Goal: Task Accomplishment & Management: Manage account settings

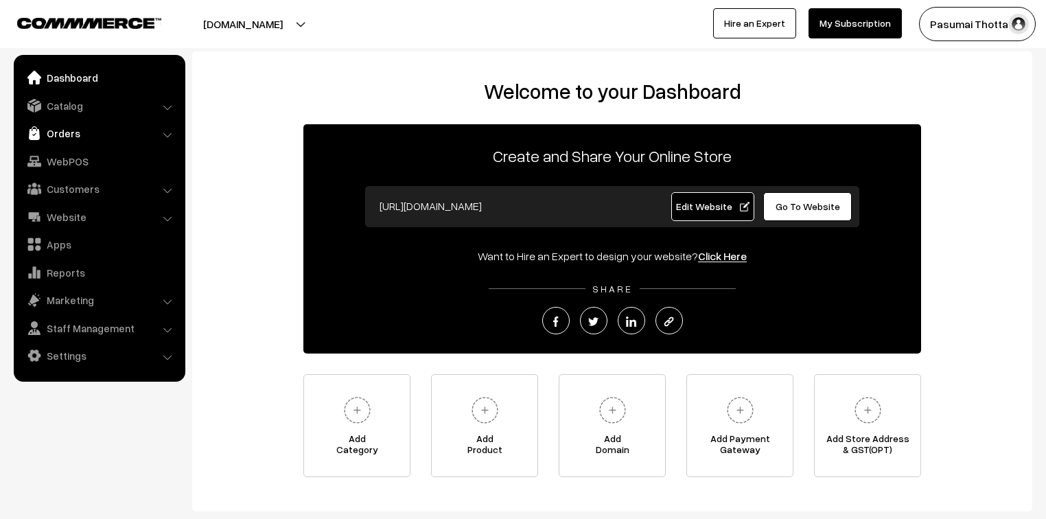
click at [64, 130] on link "Orders" at bounding box center [98, 133] width 163 height 25
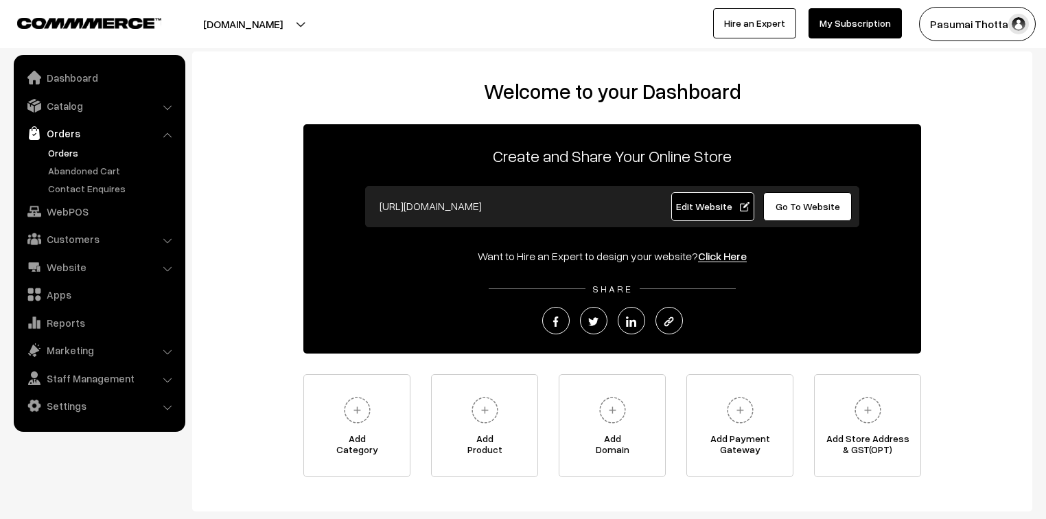
click at [75, 156] on link "Orders" at bounding box center [113, 152] width 136 height 14
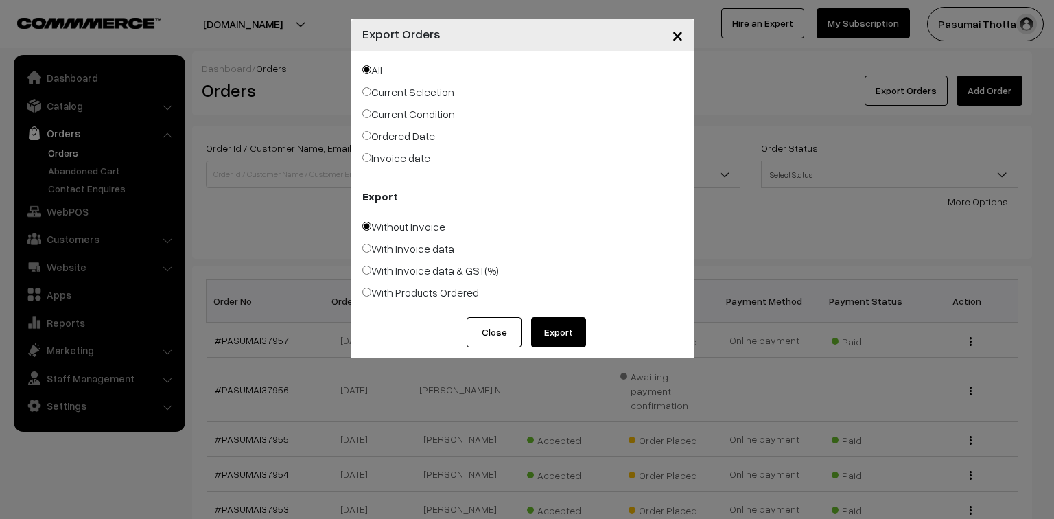
click at [366, 132] on input "Ordered Date" at bounding box center [366, 135] width 9 height 9
radio input "true"
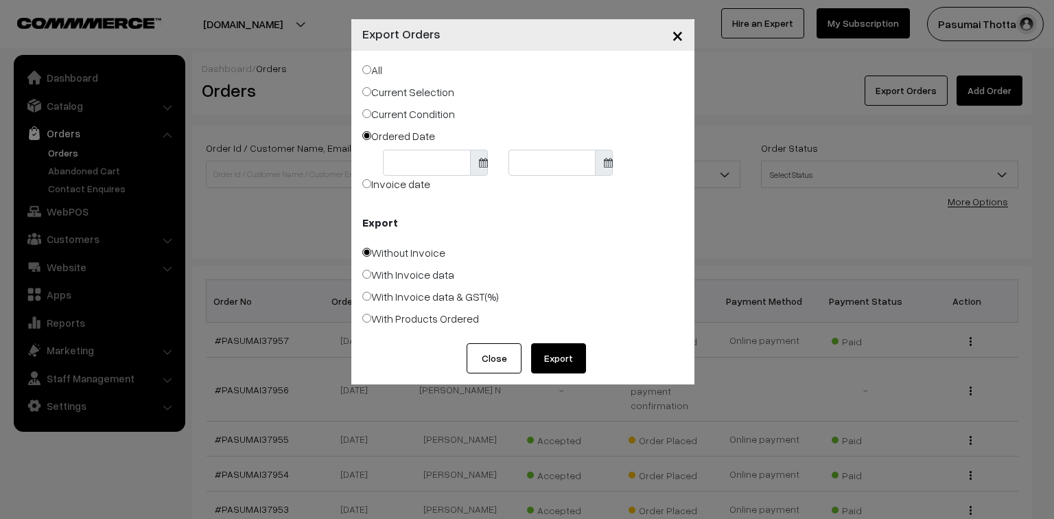
click at [438, 169] on body "Thank you for showing interest. Our team will call you shortly. Close pasumaith…" at bounding box center [527, 437] width 1054 height 874
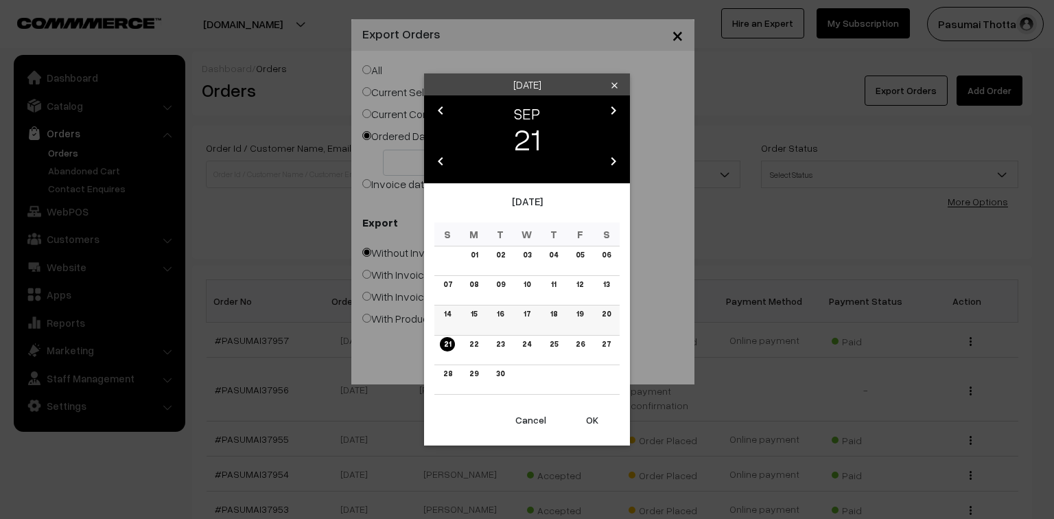
click at [580, 320] on link "19" at bounding box center [579, 314] width 15 height 14
click at [557, 320] on link "18" at bounding box center [553, 314] width 15 height 14
click at [592, 416] on button "OK" at bounding box center [592, 420] width 55 height 30
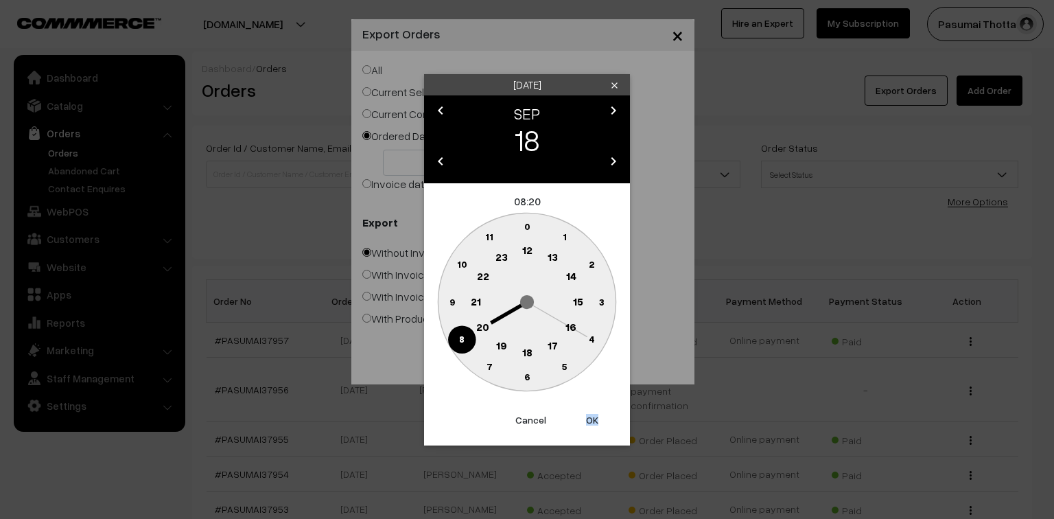
click at [592, 416] on button "OK" at bounding box center [592, 420] width 55 height 30
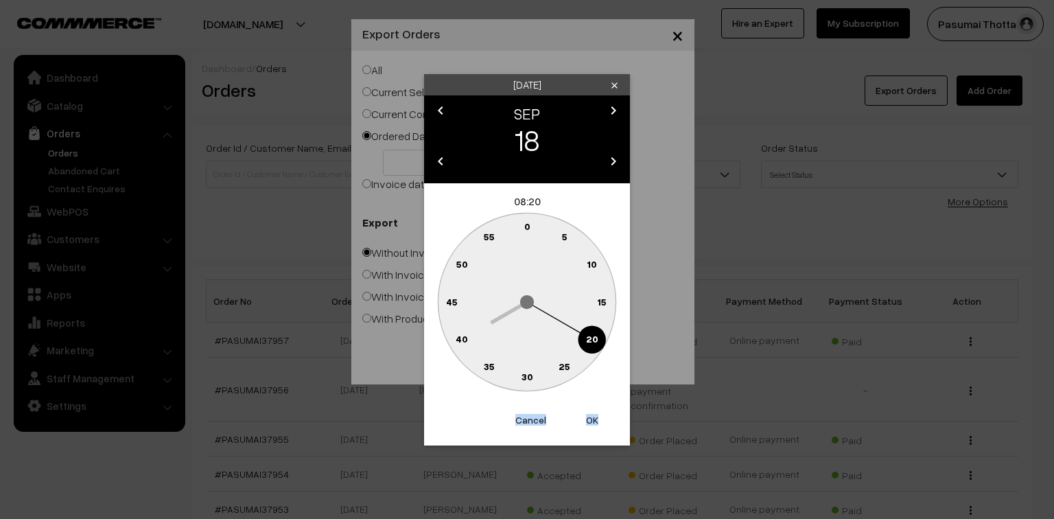
click at [592, 416] on button "OK" at bounding box center [592, 420] width 55 height 30
type input "18-09-2025"
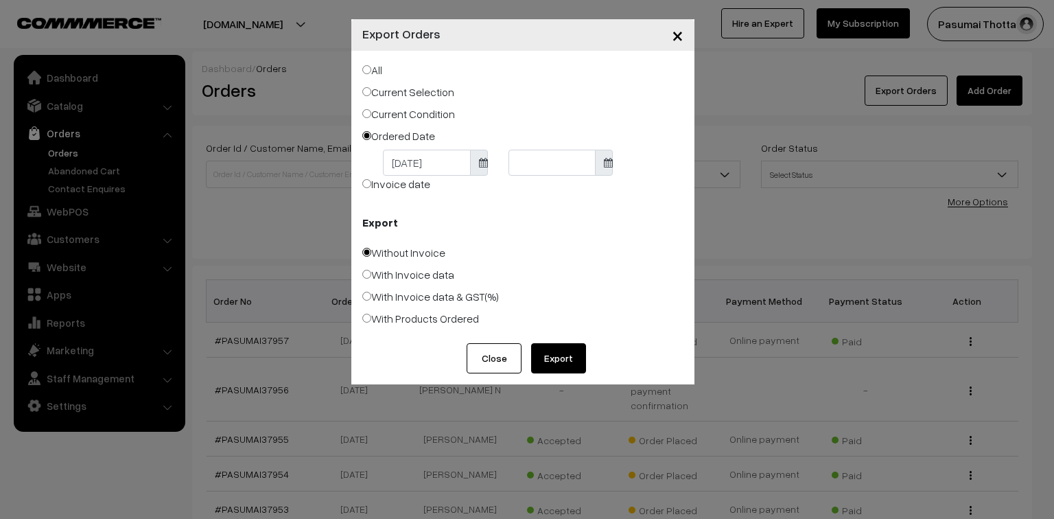
click at [592, 416] on div "× Export Orders All Current Selection Current Condition Ordered Date 18-09-2025" at bounding box center [527, 259] width 1054 height 519
click at [541, 159] on body "Thank you for showing interest. Our team will call you shortly. Close pasumaith…" at bounding box center [527, 437] width 1054 height 874
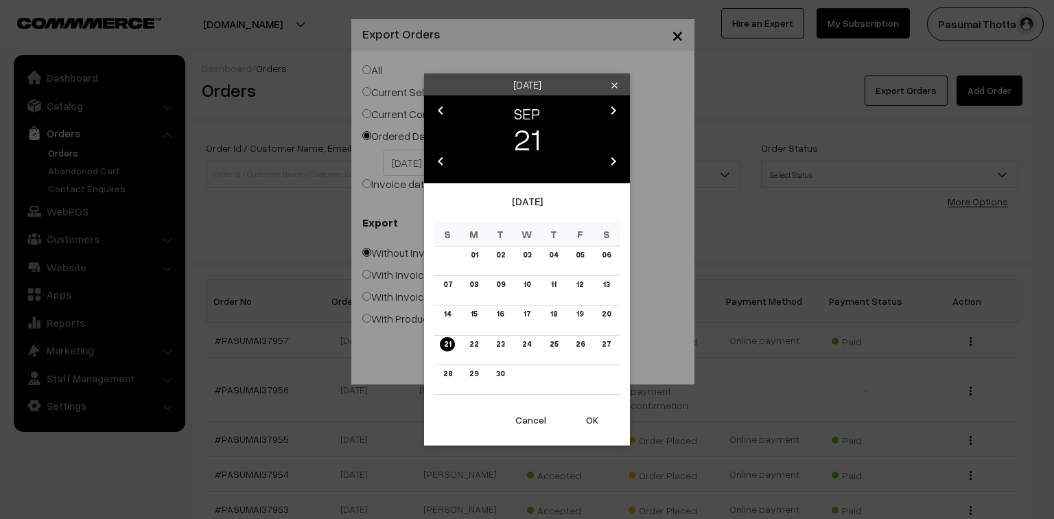
click at [590, 423] on button "OK" at bounding box center [592, 420] width 55 height 30
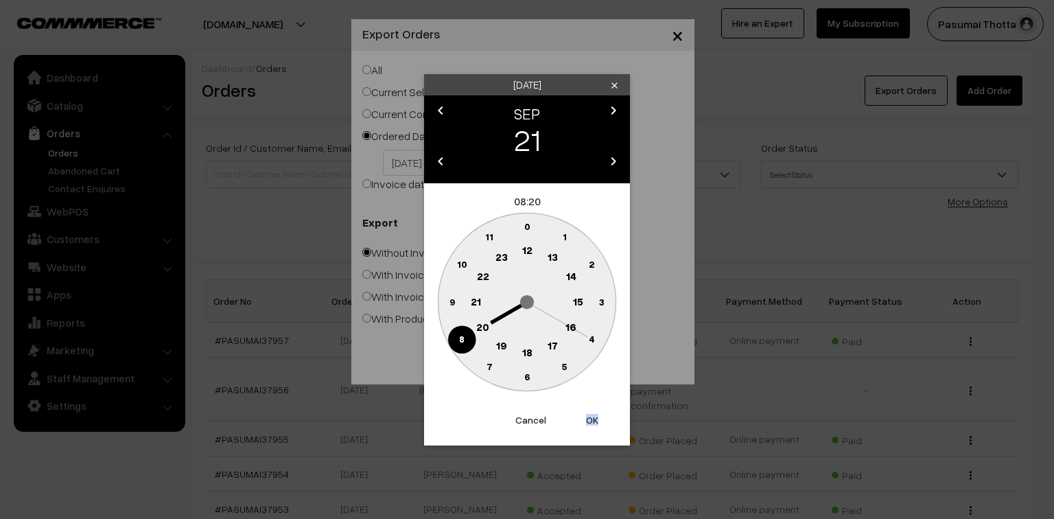
click at [590, 423] on button "OK" at bounding box center [592, 420] width 55 height 30
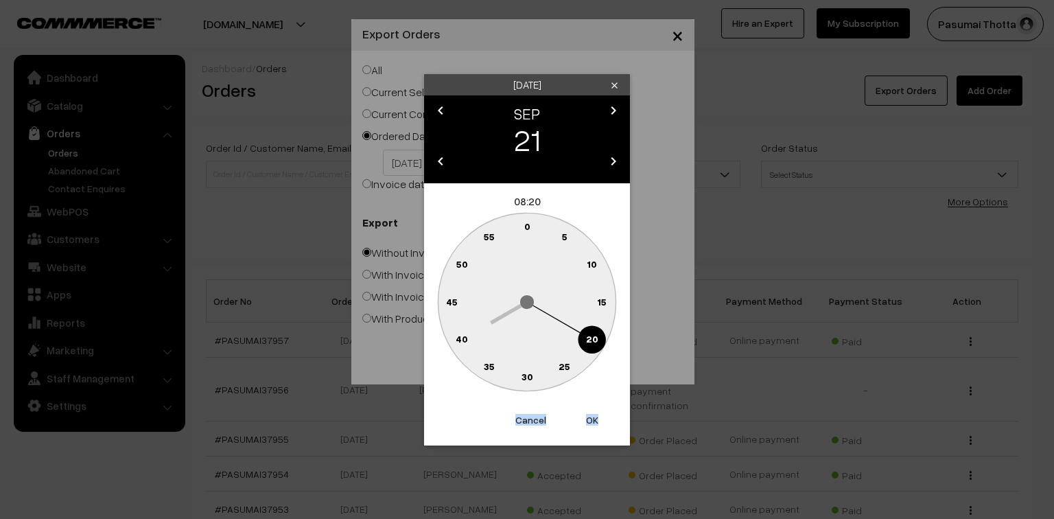
click at [590, 423] on button "OK" at bounding box center [592, 420] width 55 height 30
type input "21-09-2025"
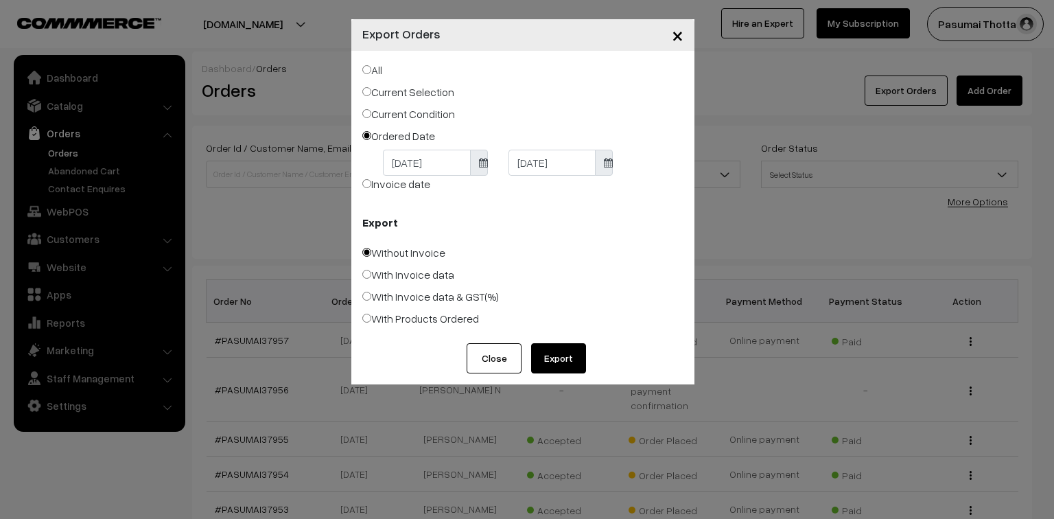
click at [548, 362] on button "Export" at bounding box center [558, 358] width 55 height 30
click at [560, 362] on button "Export" at bounding box center [558, 358] width 55 height 30
click at [675, 35] on span "×" at bounding box center [678, 34] width 12 height 25
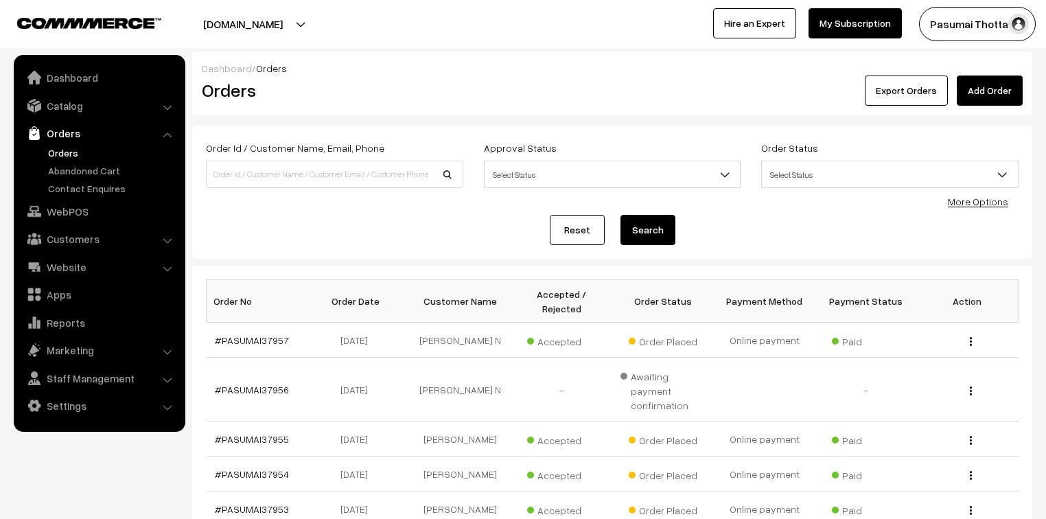
click at [968, 199] on link "More Options" at bounding box center [978, 202] width 60 height 12
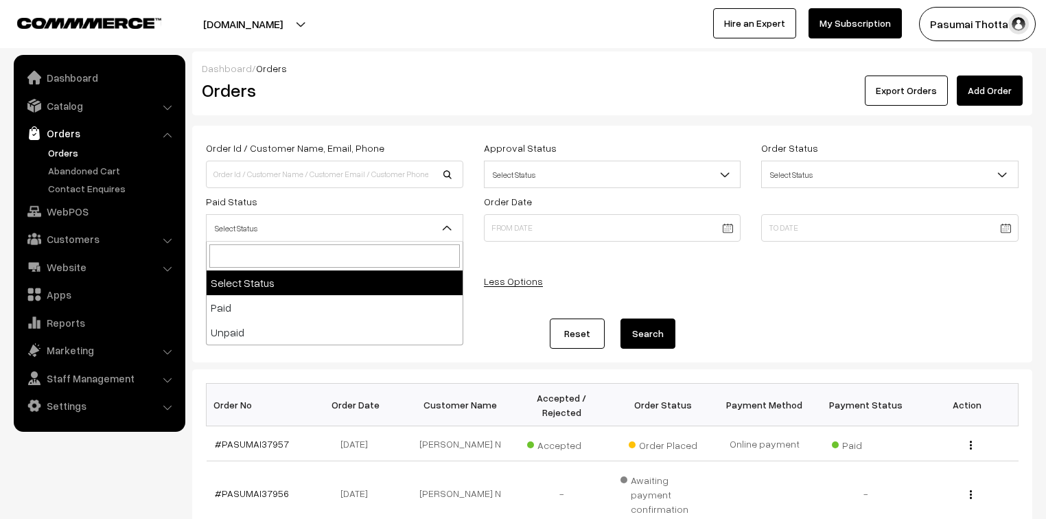
click at [394, 220] on span "Select Status" at bounding box center [335, 228] width 256 height 24
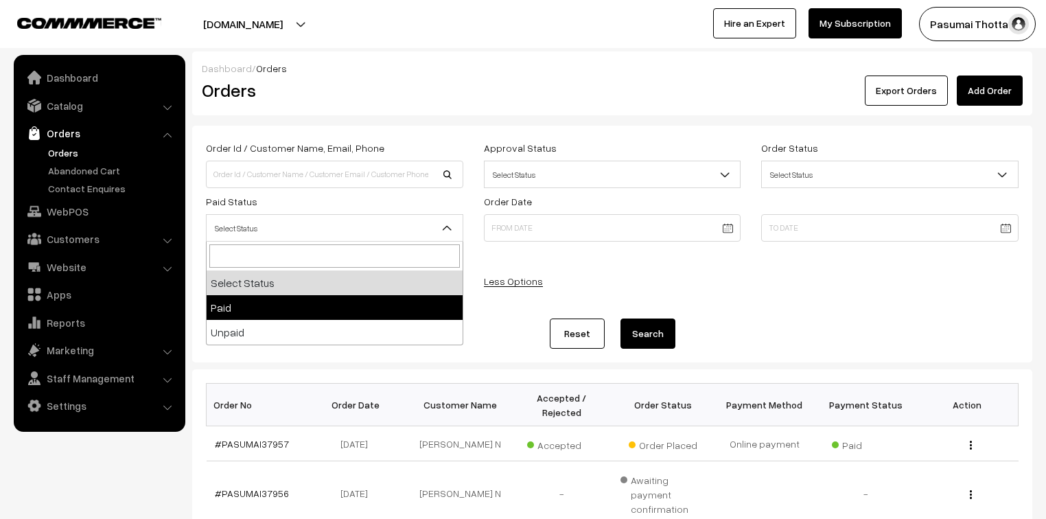
select select "1"
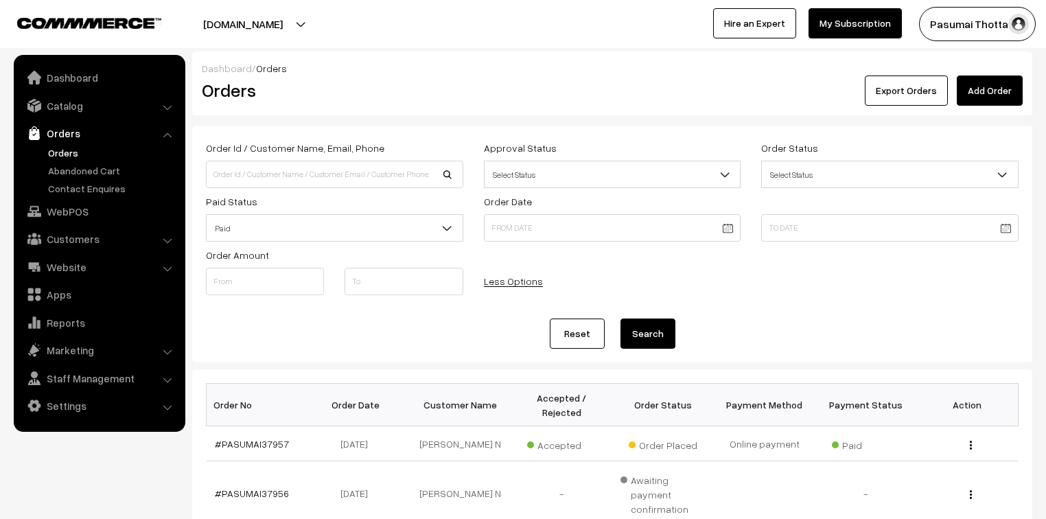
click at [644, 340] on button "Search" at bounding box center [647, 333] width 55 height 30
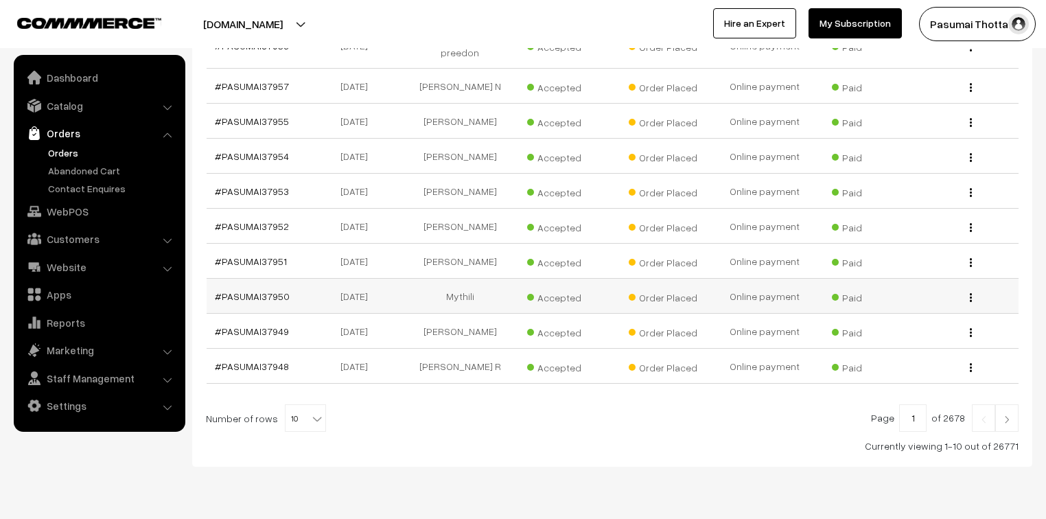
scroll to position [414, 0]
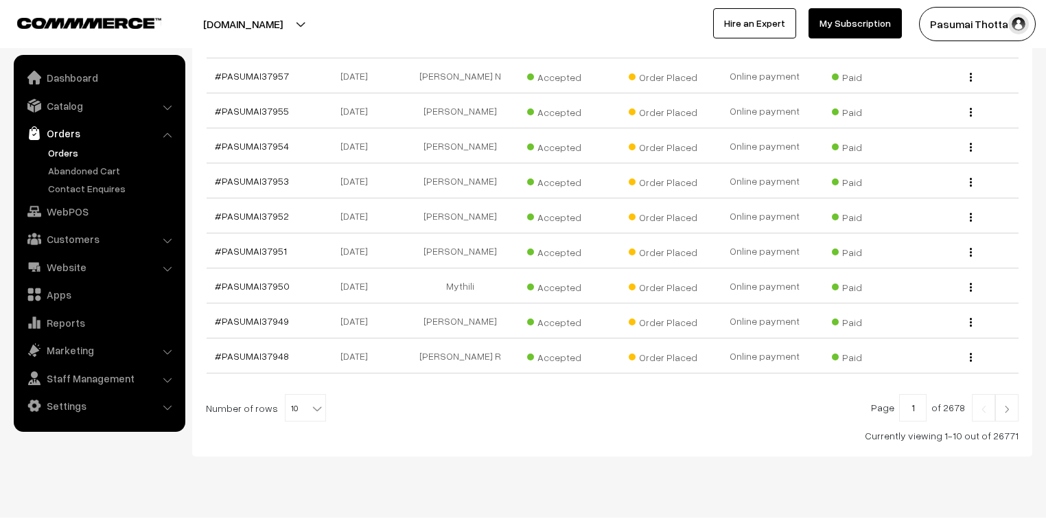
click at [313, 401] on b at bounding box center [317, 408] width 14 height 14
select select "100"
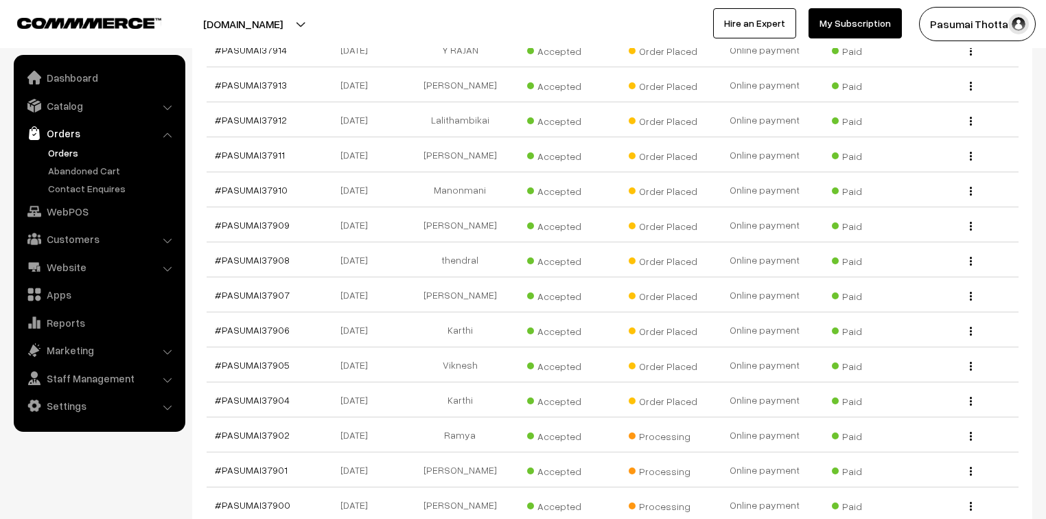
scroll to position [1592, 0]
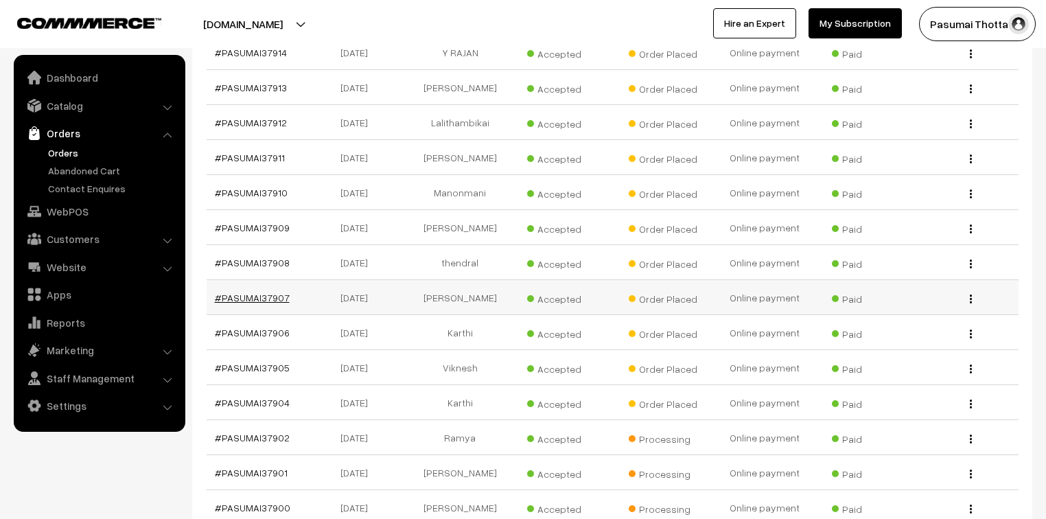
drag, startPoint x: 266, startPoint y: 272, endPoint x: 244, endPoint y: 264, distance: 24.1
drag, startPoint x: 253, startPoint y: 119, endPoint x: 234, endPoint y: 128, distance: 20.9
drag, startPoint x: 264, startPoint y: 99, endPoint x: 268, endPoint y: 89, distance: 10.2
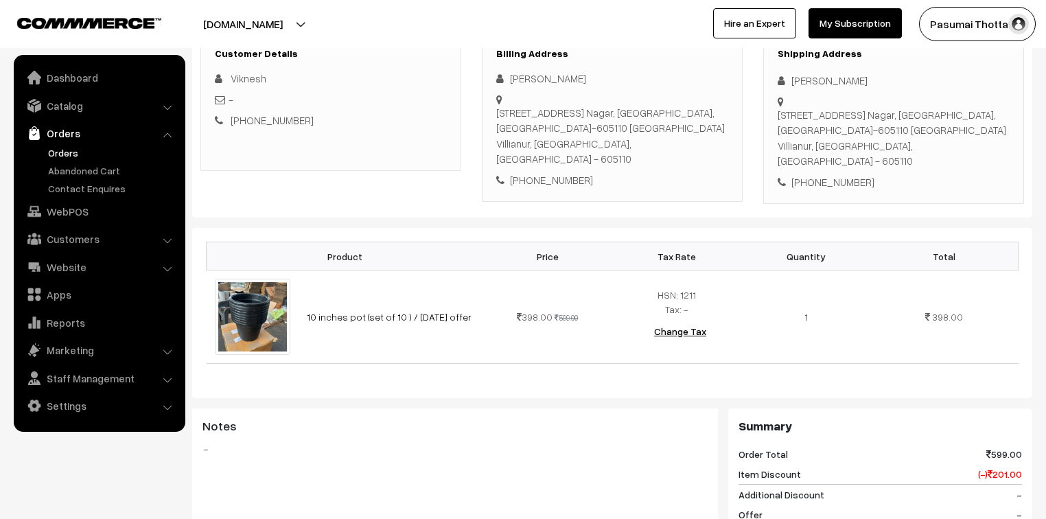
scroll to position [220, 0]
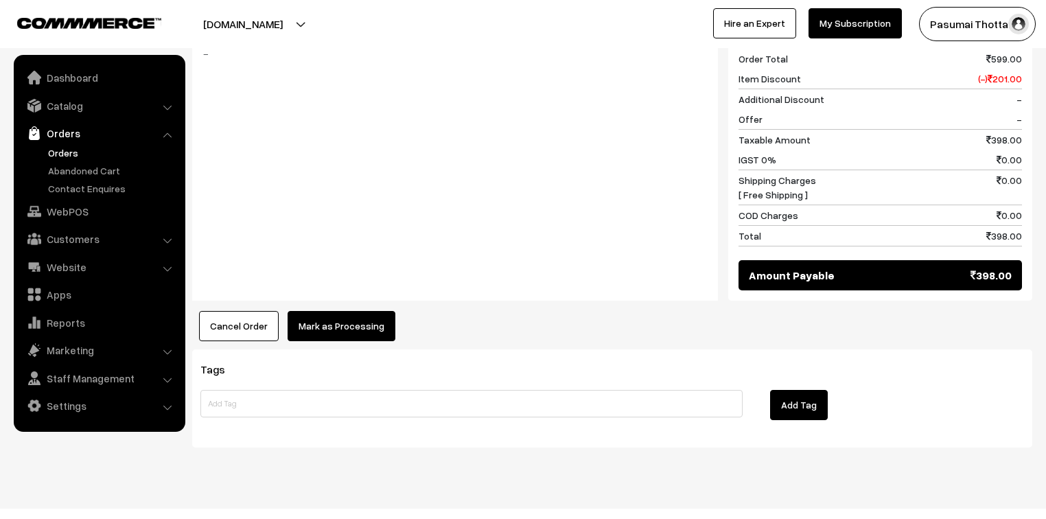
click at [353, 311] on button "Mark as Processing" at bounding box center [342, 326] width 108 height 30
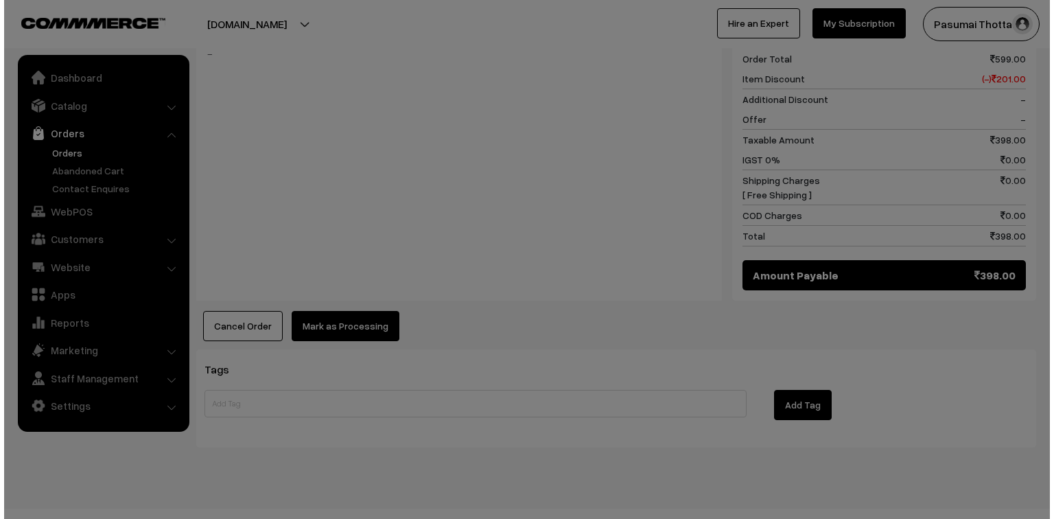
scroll to position [614, 0]
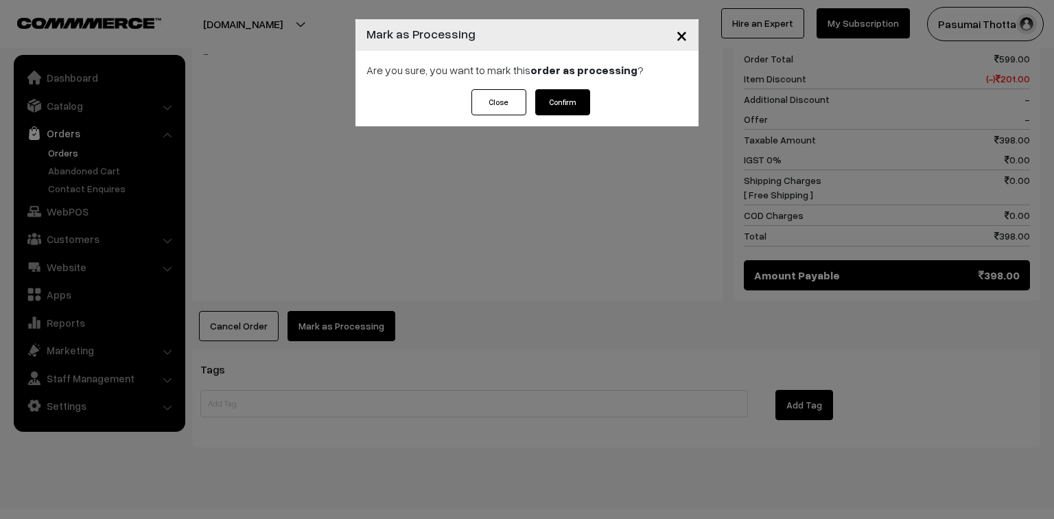
click at [567, 100] on button "Confirm" at bounding box center [562, 102] width 55 height 26
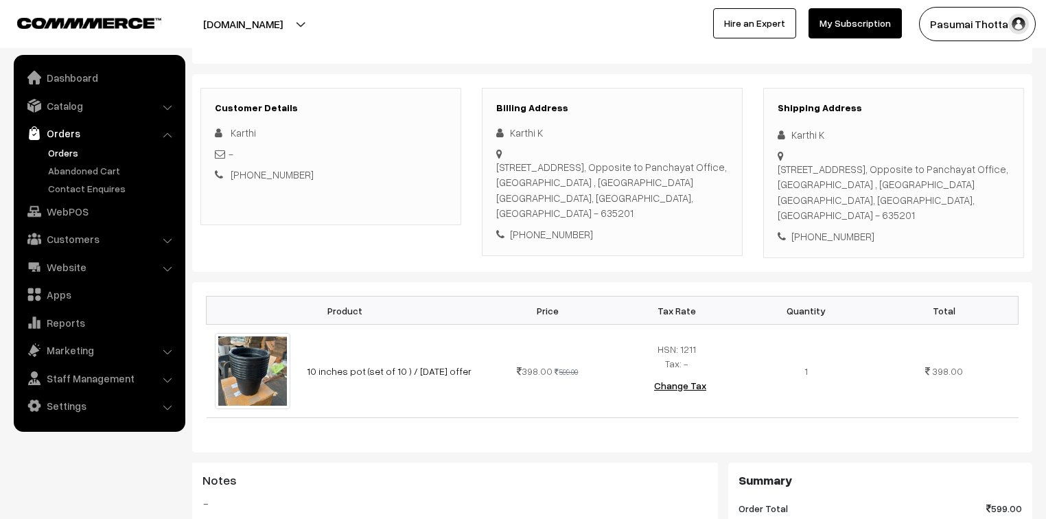
scroll to position [165, 0]
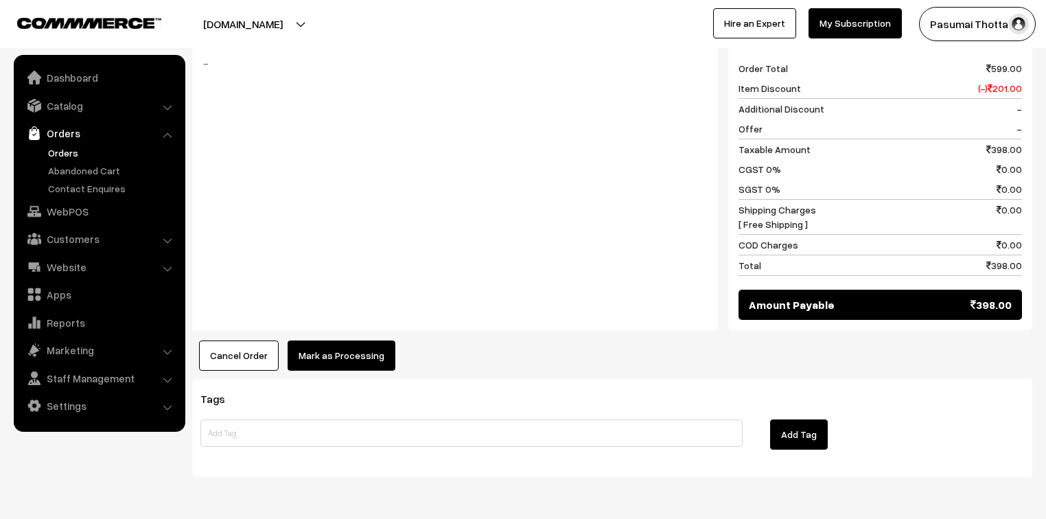
click at [357, 340] on button "Mark as Processing" at bounding box center [342, 355] width 108 height 30
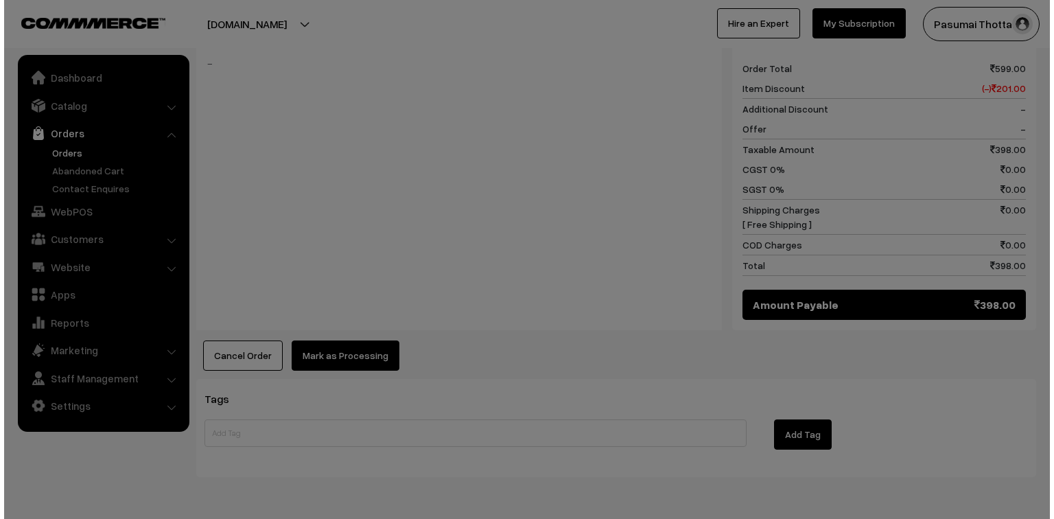
scroll to position [605, 0]
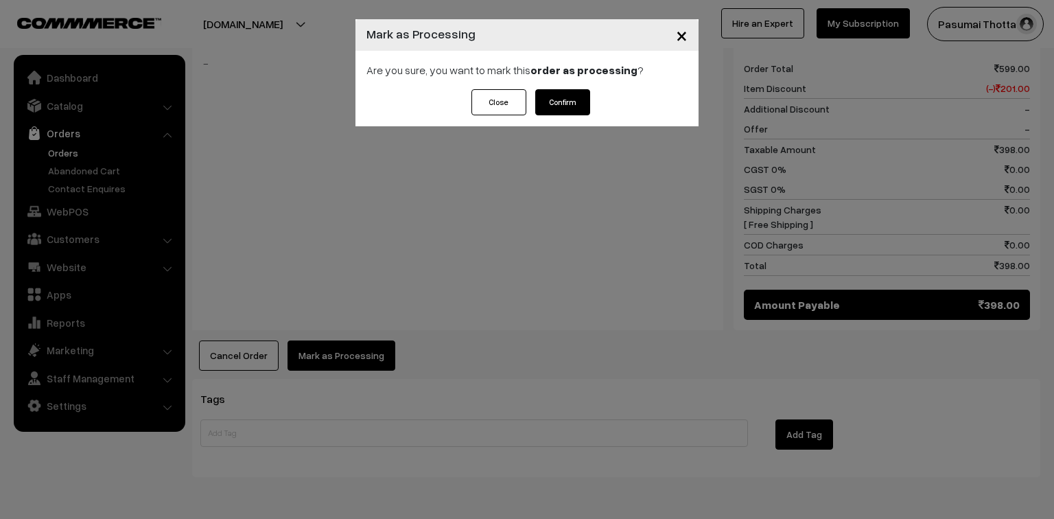
click at [579, 101] on button "Confirm" at bounding box center [562, 102] width 55 height 26
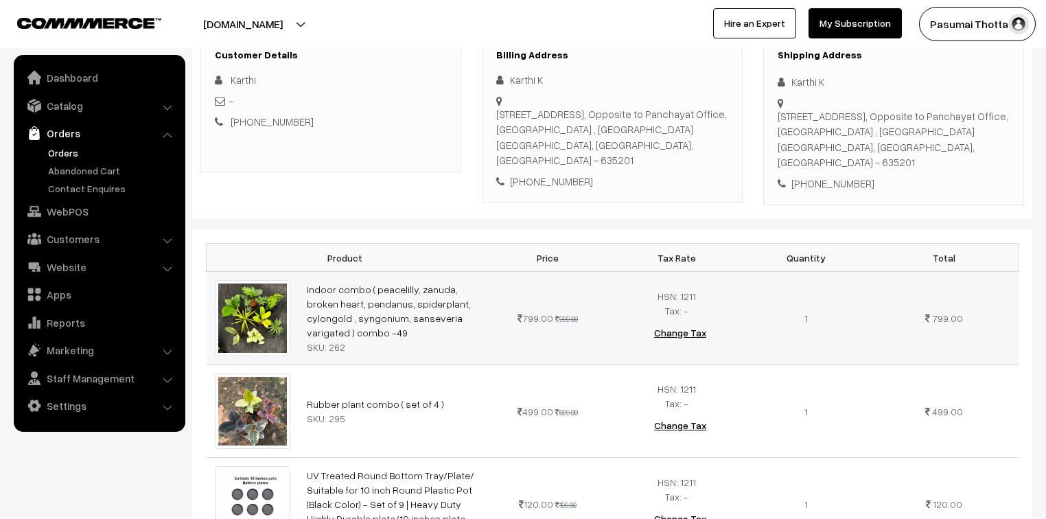
scroll to position [220, 0]
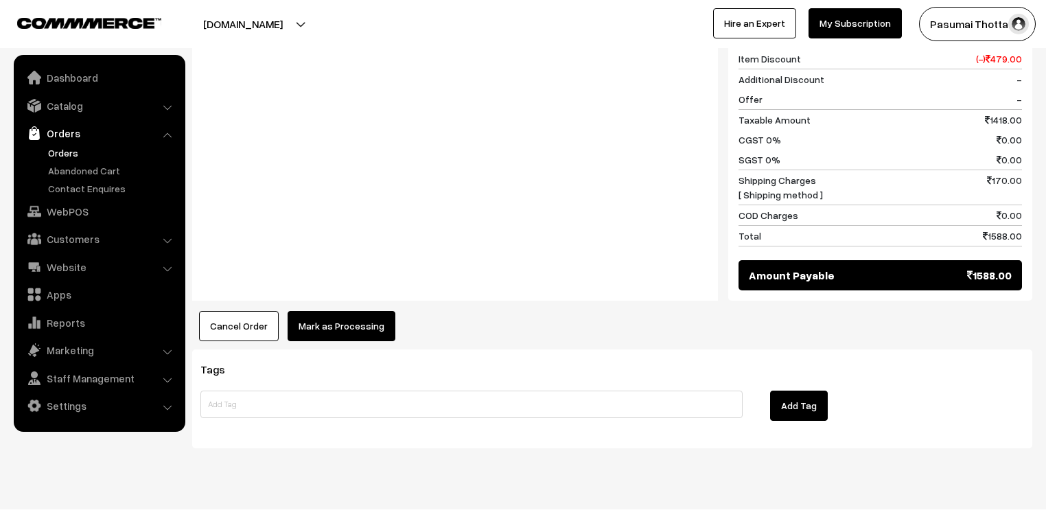
click at [373, 311] on button "Mark as Processing" at bounding box center [342, 326] width 108 height 30
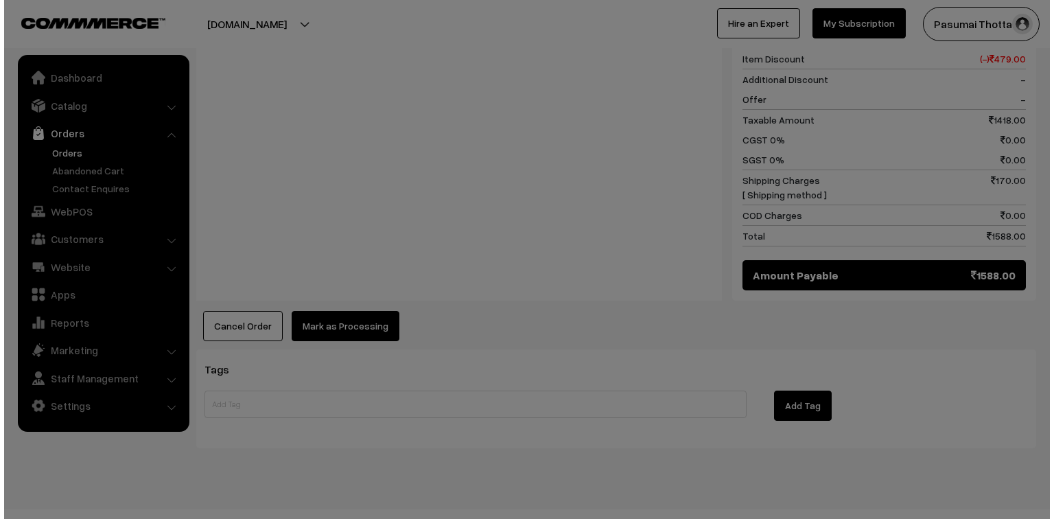
scroll to position [821, 0]
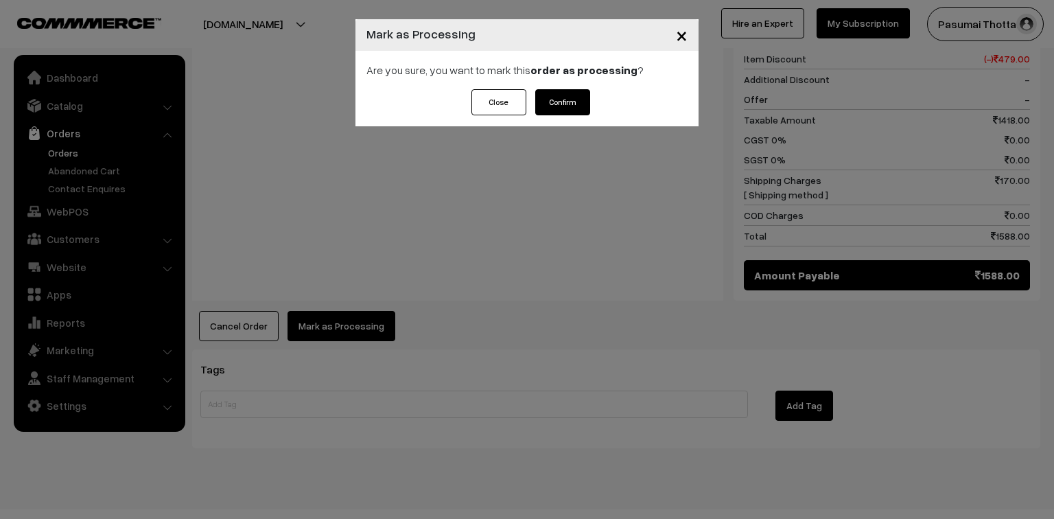
click at [549, 107] on button "Confirm" at bounding box center [562, 102] width 55 height 26
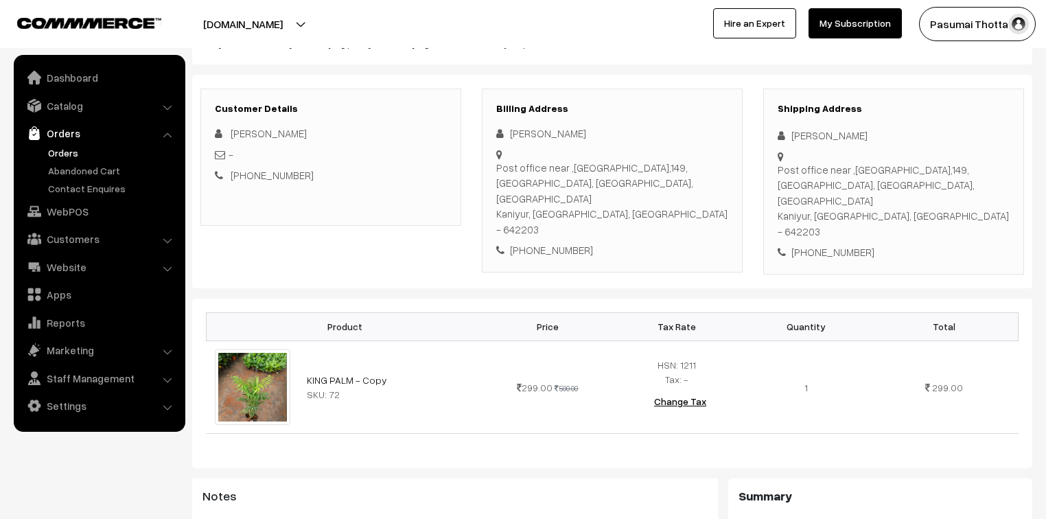
scroll to position [165, 0]
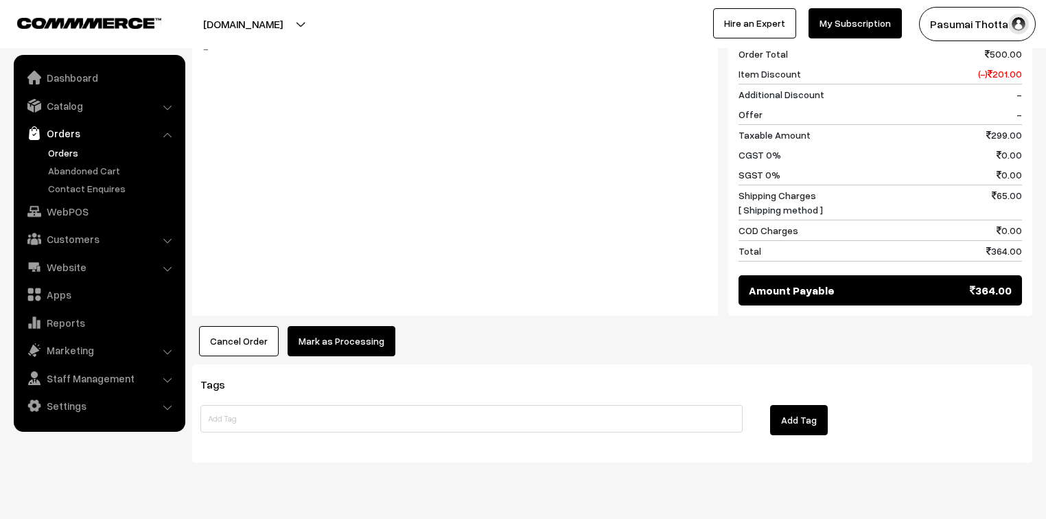
click at [362, 326] on button "Mark as Processing" at bounding box center [342, 341] width 108 height 30
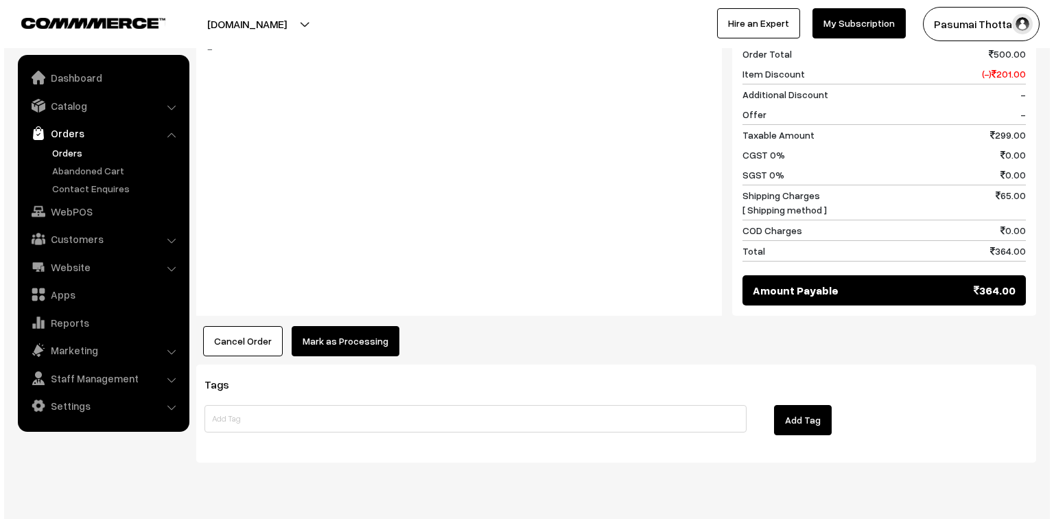
scroll to position [634, 0]
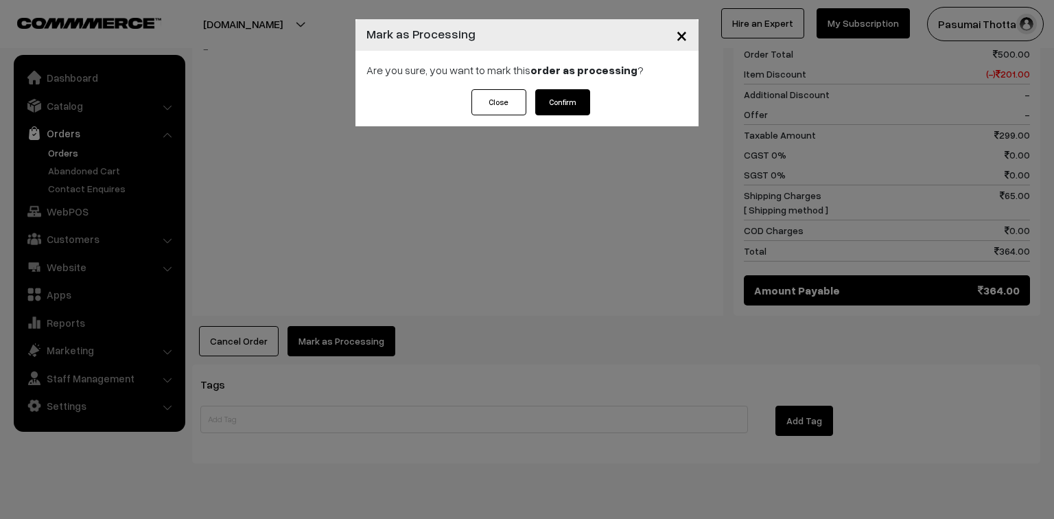
click at [590, 110] on div "Close Confirm" at bounding box center [526, 107] width 343 height 37
click at [571, 106] on button "Confirm" at bounding box center [562, 102] width 55 height 26
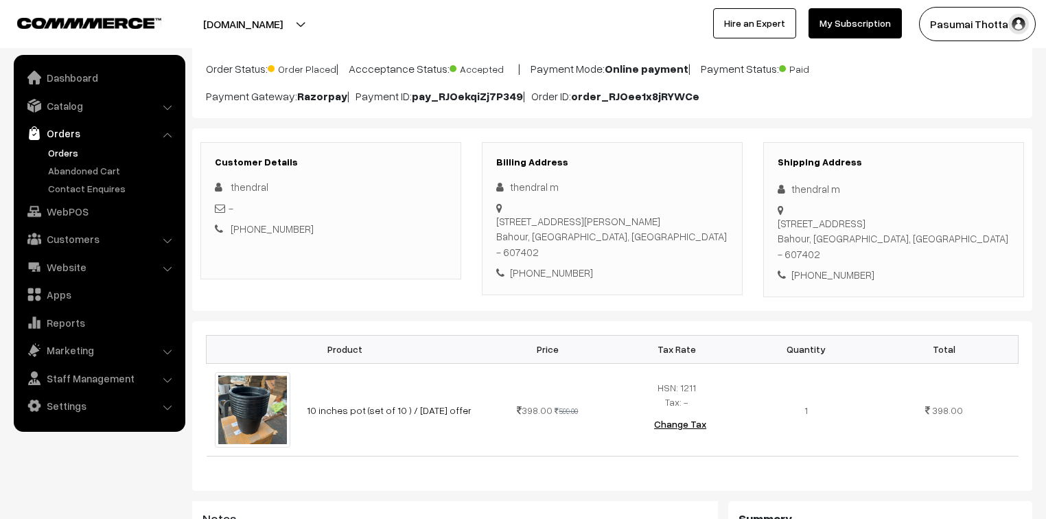
scroll to position [165, 0]
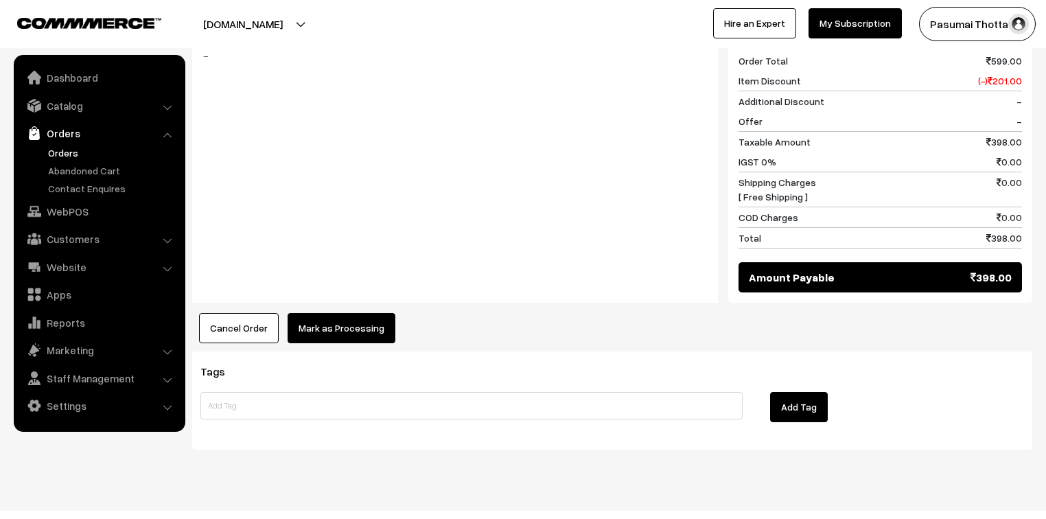
click at [327, 313] on button "Mark as Processing" at bounding box center [342, 328] width 108 height 30
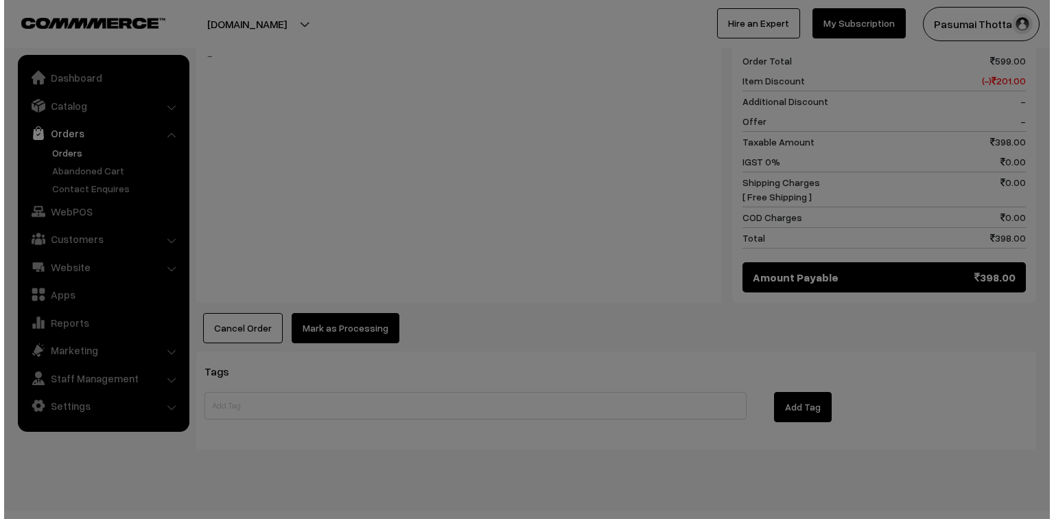
scroll to position [596, 0]
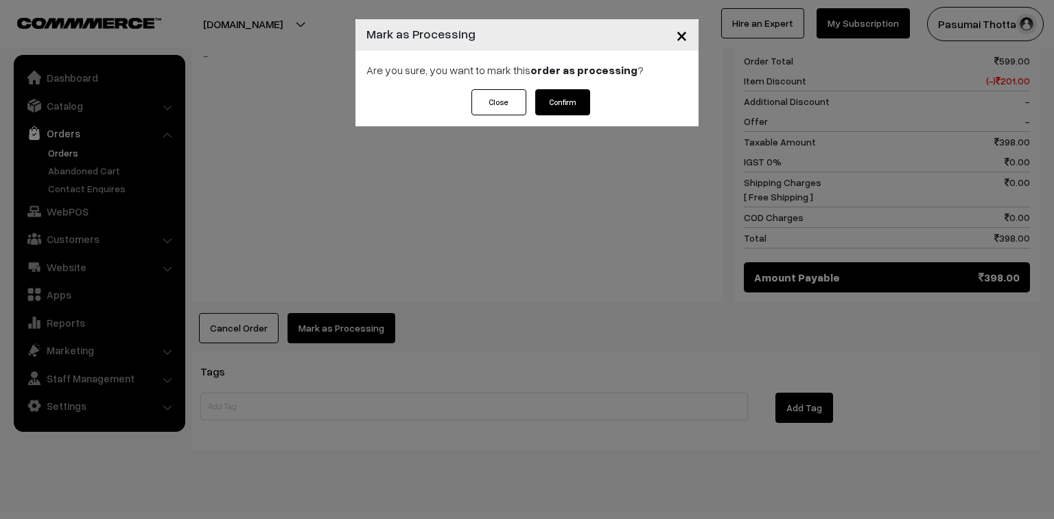
click at [579, 102] on button "Confirm" at bounding box center [562, 102] width 55 height 26
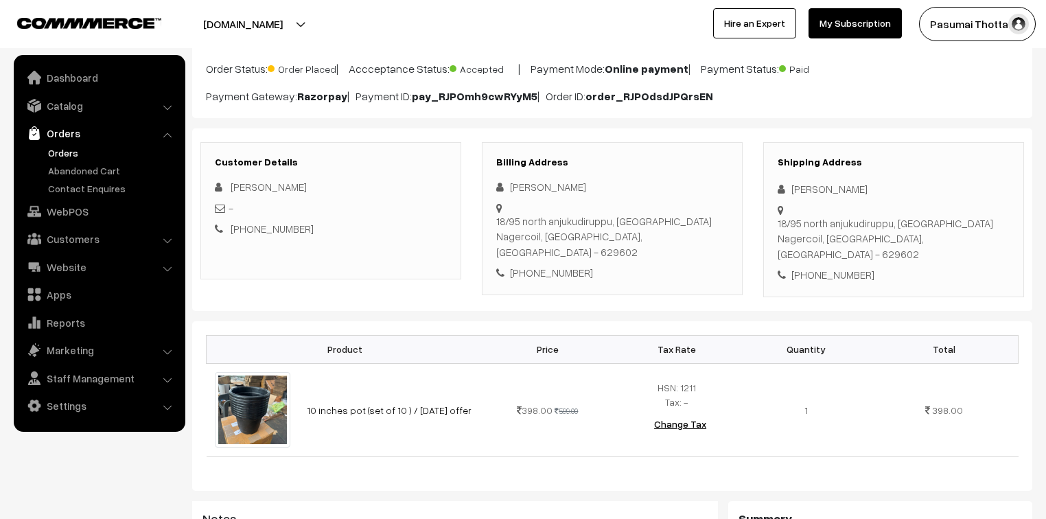
scroll to position [165, 0]
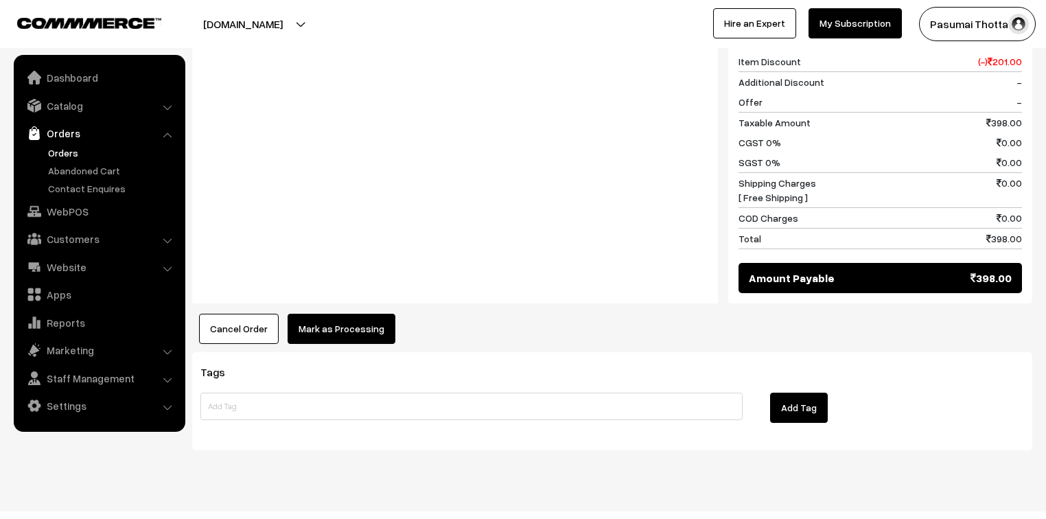
click at [349, 314] on button "Mark as Processing" at bounding box center [342, 329] width 108 height 30
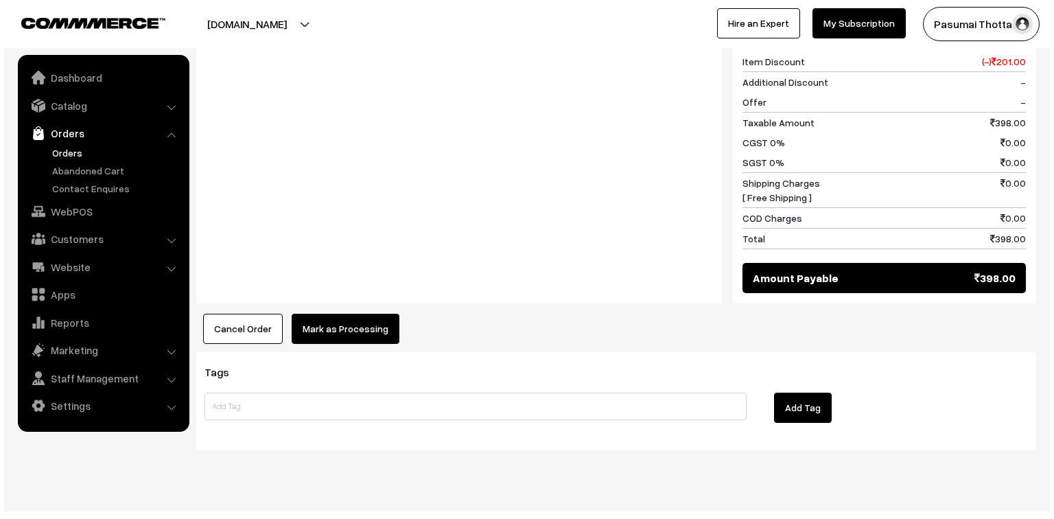
scroll to position [616, 0]
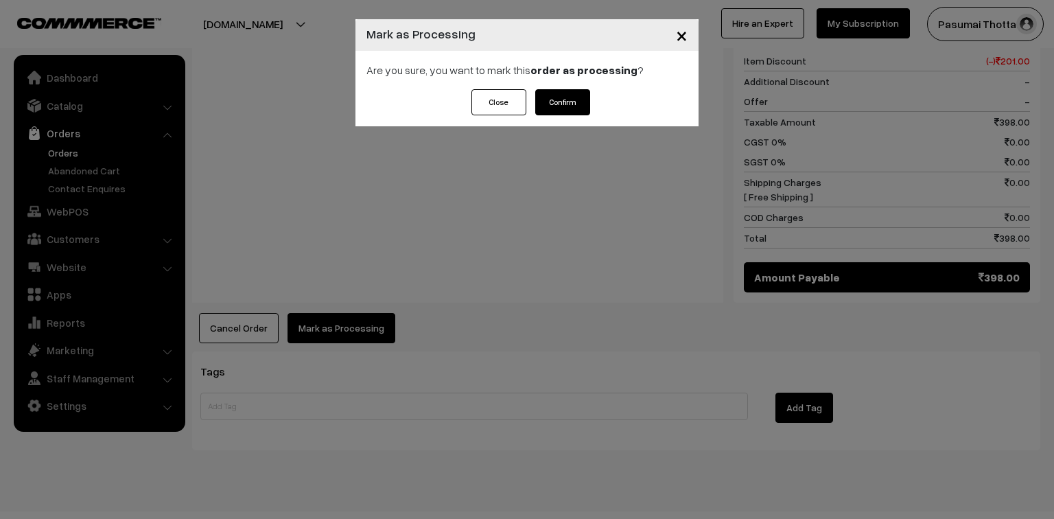
click at [557, 102] on button "Confirm" at bounding box center [562, 102] width 55 height 26
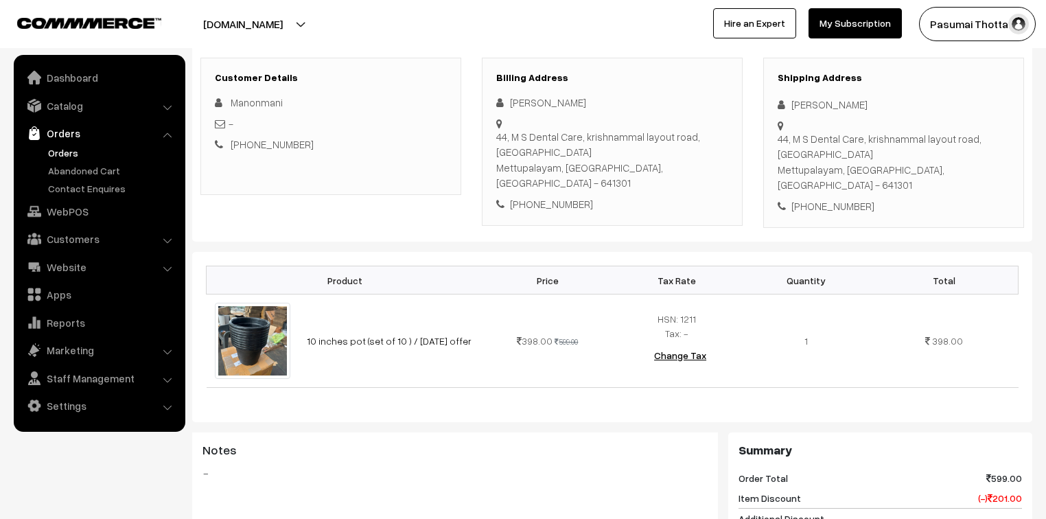
scroll to position [220, 0]
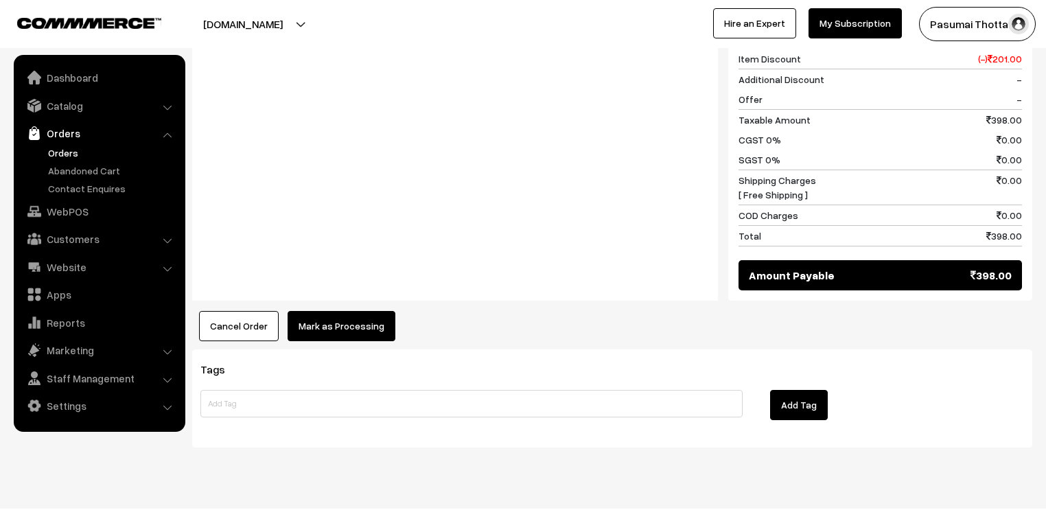
click at [321, 311] on button "Mark as Processing" at bounding box center [342, 326] width 108 height 30
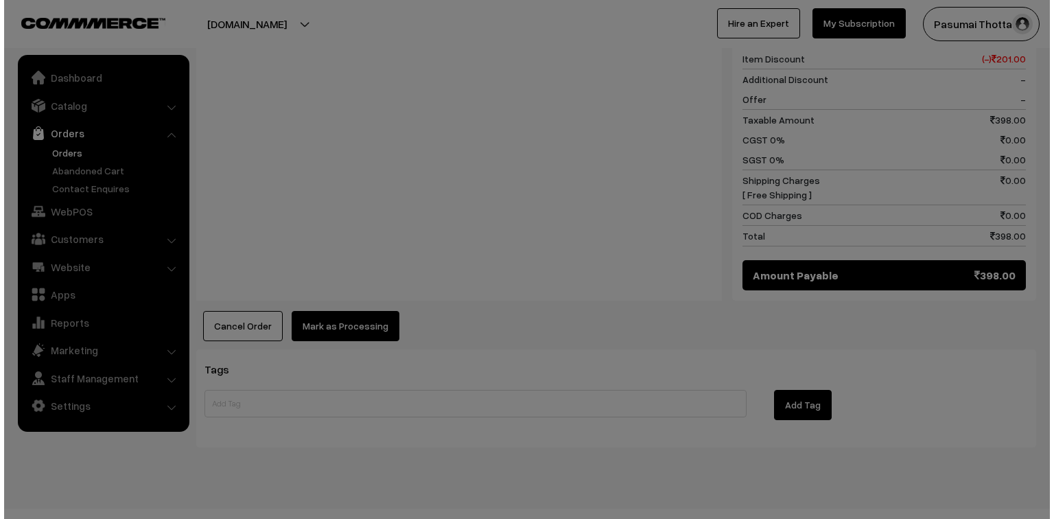
scroll to position [634, 0]
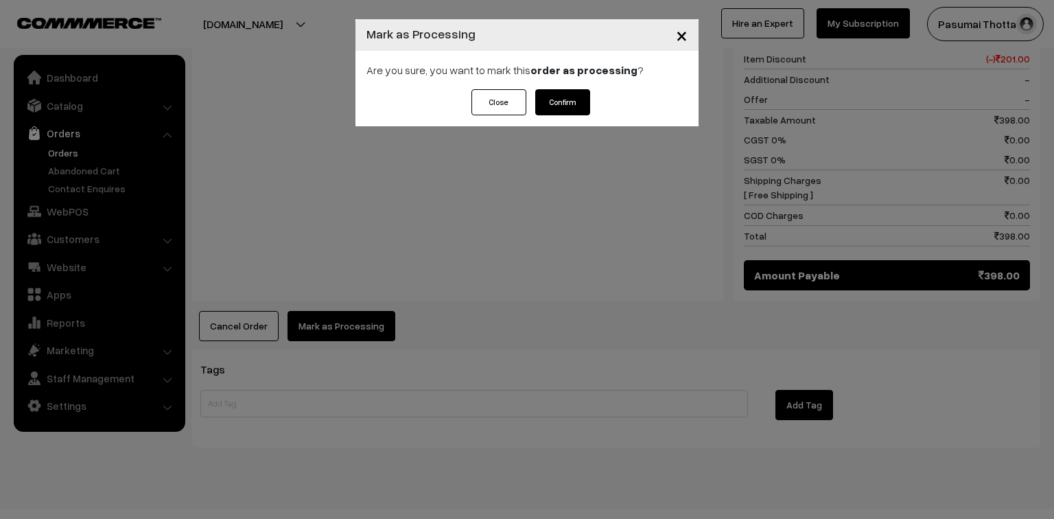
click at [546, 102] on button "Confirm" at bounding box center [562, 102] width 55 height 26
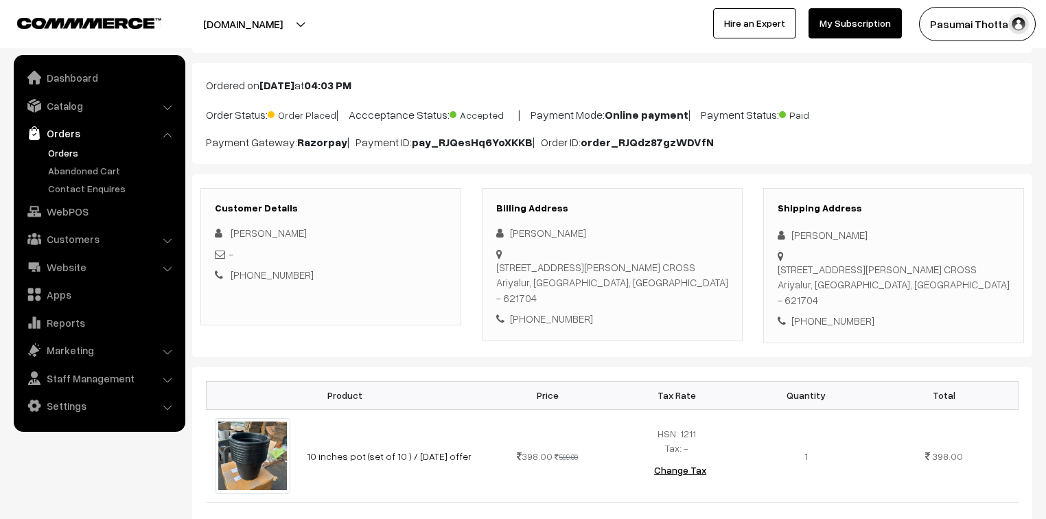
scroll to position [165, 0]
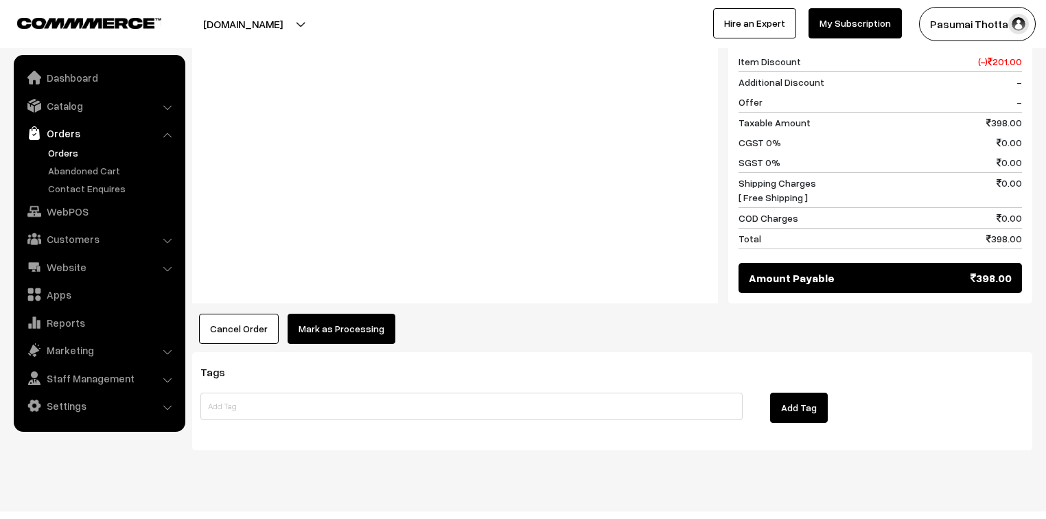
click at [339, 283] on div "Product Price Tax Rate Quantity Total 10 inches pot (set of 10 ) / sunday offer…" at bounding box center [612, 80] width 840 height 528
click at [339, 314] on button "Mark as Processing" at bounding box center [342, 329] width 108 height 30
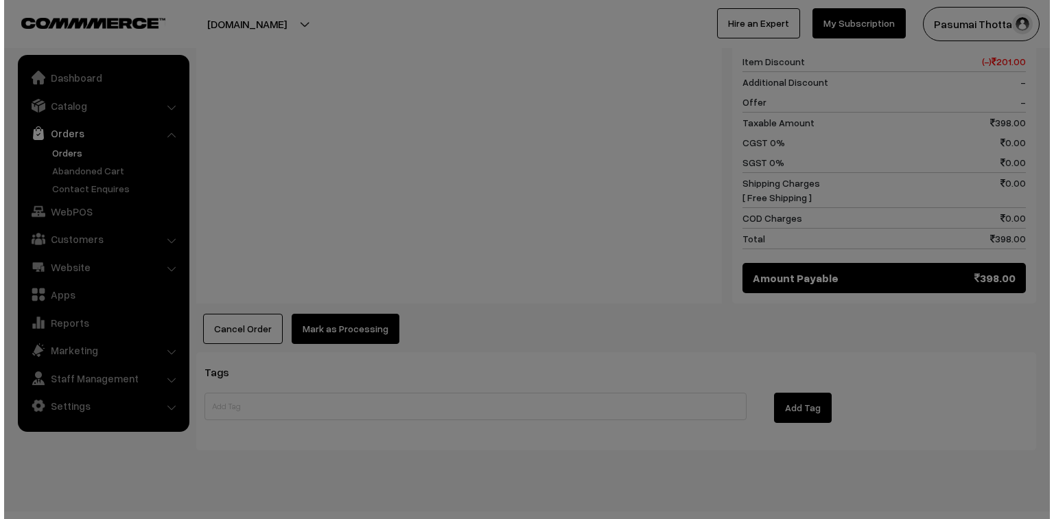
scroll to position [616, 0]
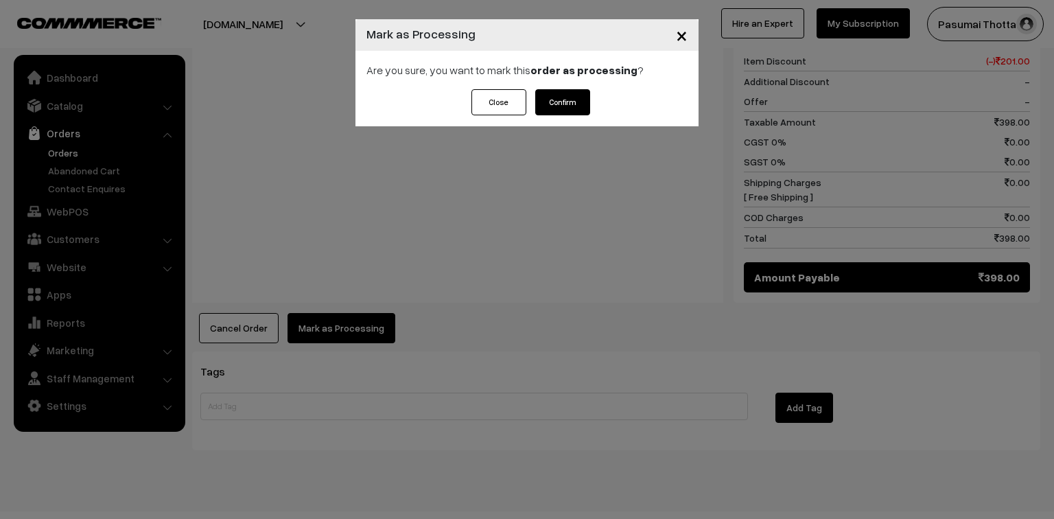
click at [579, 104] on button "Confirm" at bounding box center [562, 102] width 55 height 26
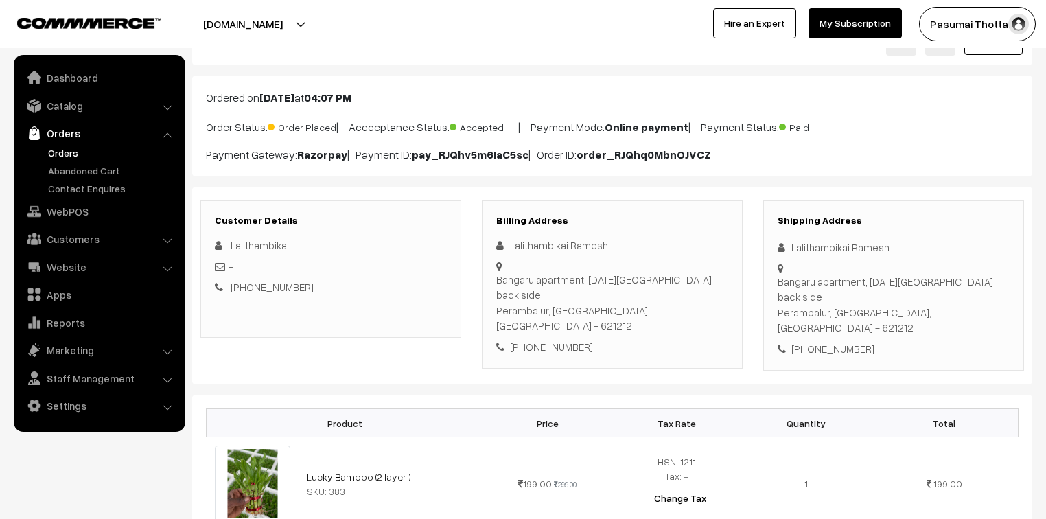
scroll to position [110, 0]
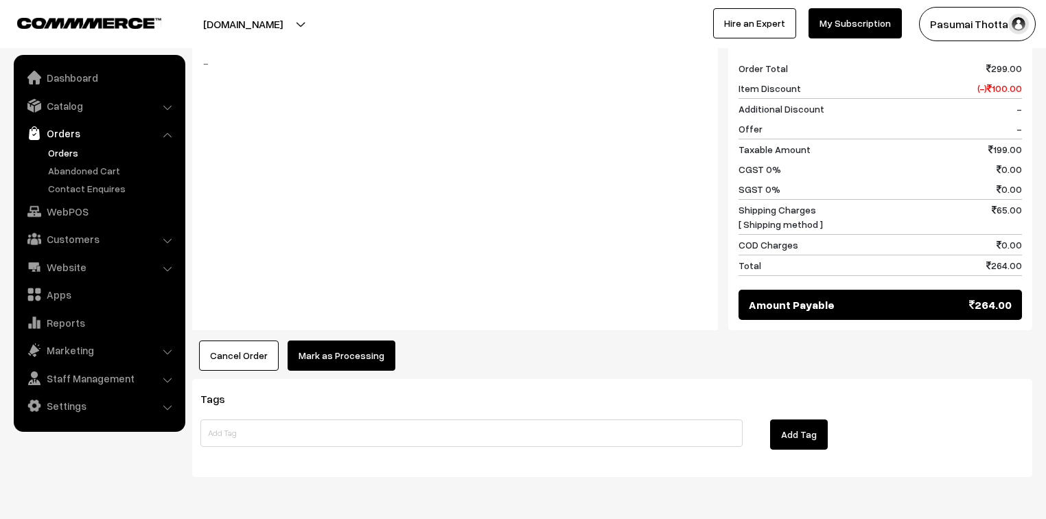
click at [381, 340] on button "Mark as Processing" at bounding box center [342, 355] width 108 height 30
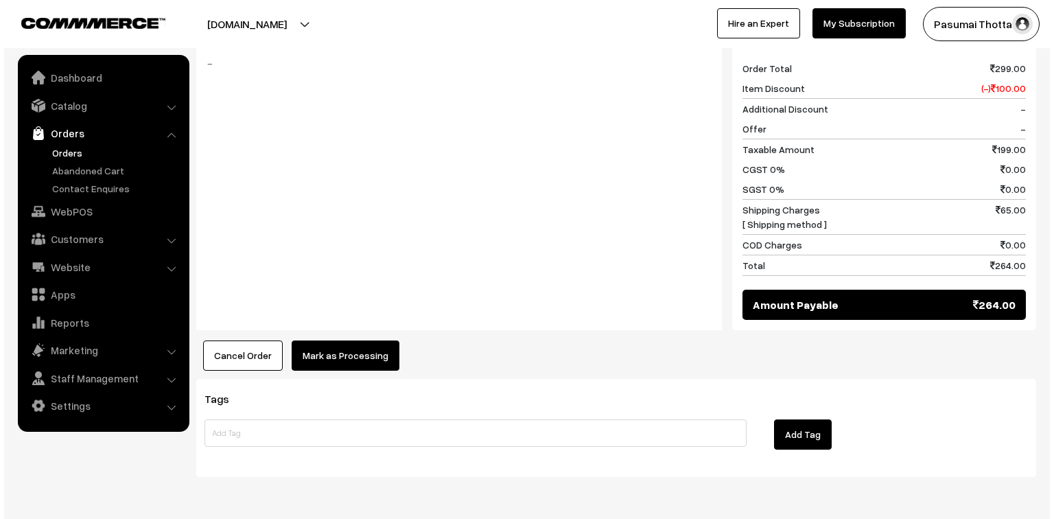
scroll to position [605, 0]
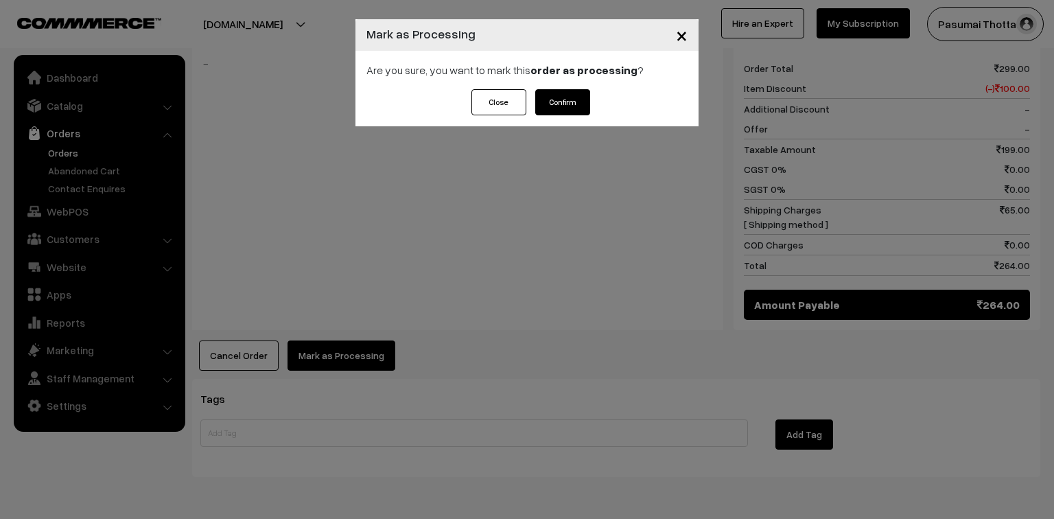
click at [588, 88] on div "Are you sure, you want to mark this order as processing ?" at bounding box center [526, 70] width 343 height 38
click at [581, 95] on button "Confirm" at bounding box center [562, 102] width 55 height 26
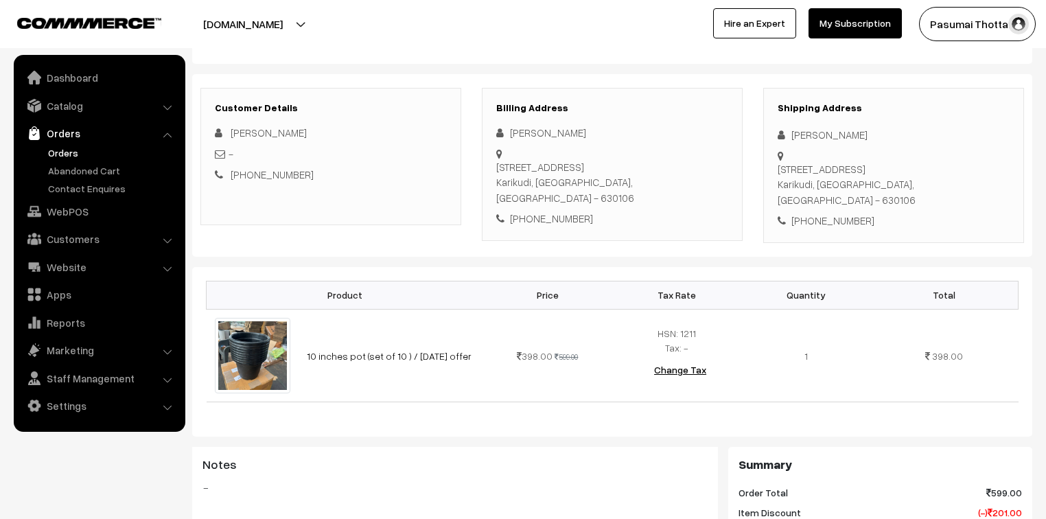
scroll to position [165, 0]
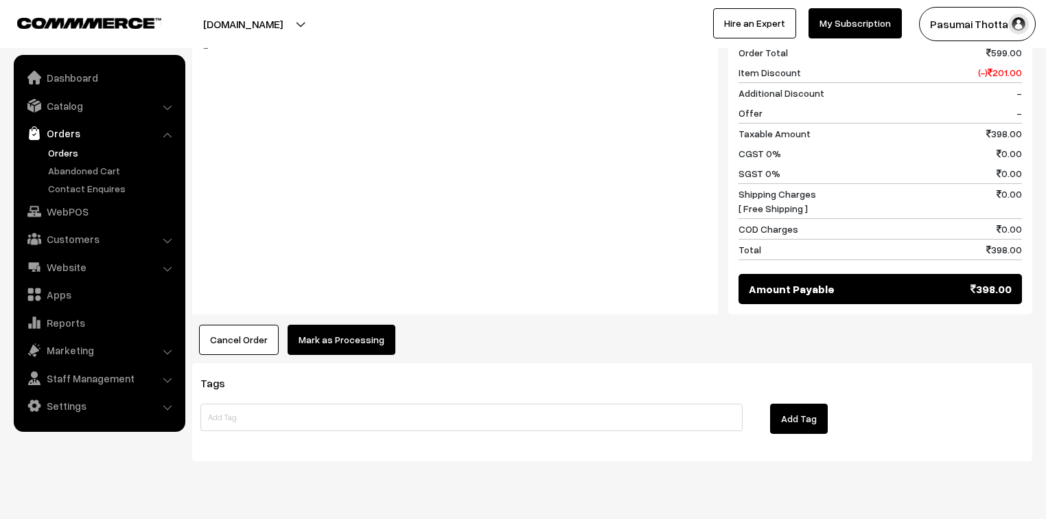
click at [343, 325] on button "Mark as Processing" at bounding box center [342, 340] width 108 height 30
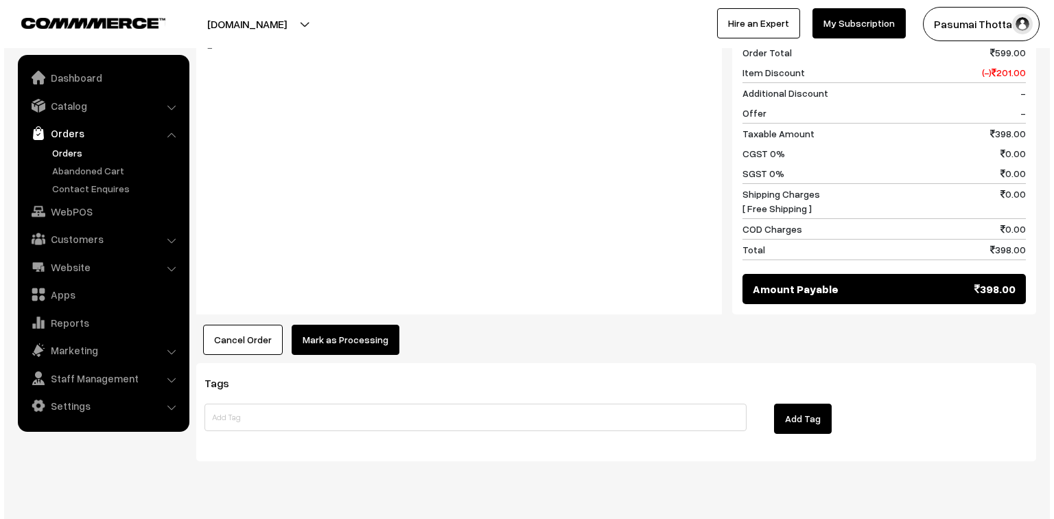
scroll to position [605, 0]
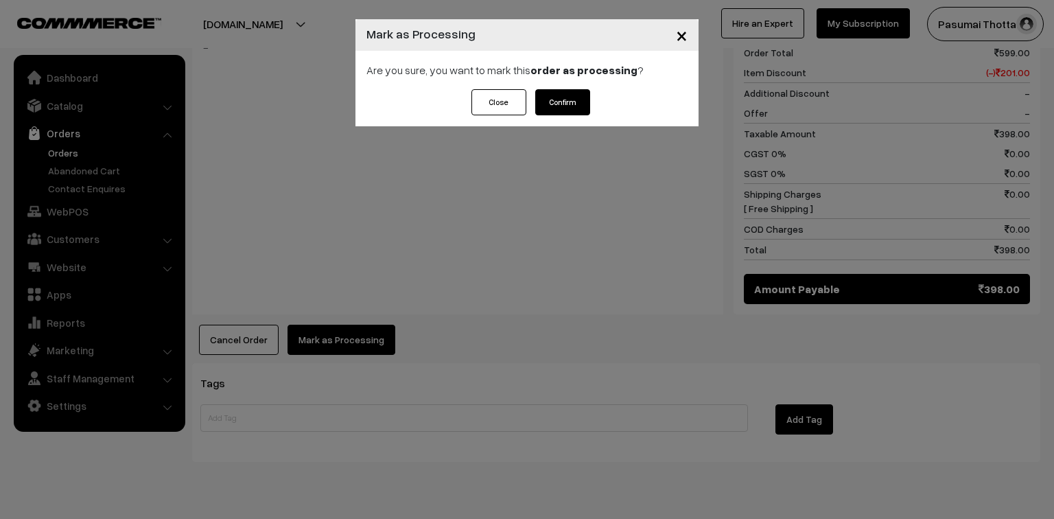
click at [579, 96] on button "Confirm" at bounding box center [562, 102] width 55 height 26
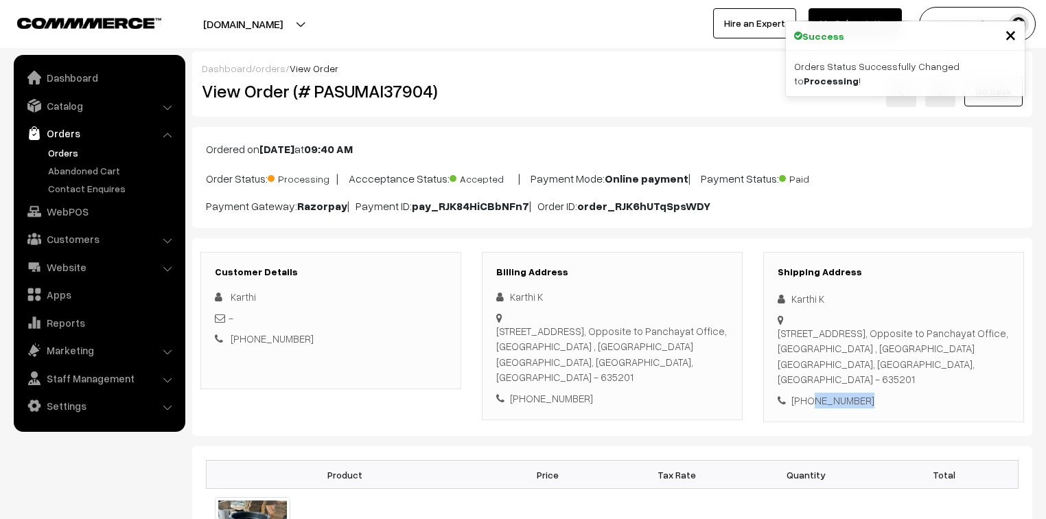
drag, startPoint x: 807, startPoint y: 384, endPoint x: 906, endPoint y: 384, distance: 98.8
click at [906, 393] on div "[PHONE_NUMBER]" at bounding box center [894, 401] width 232 height 16
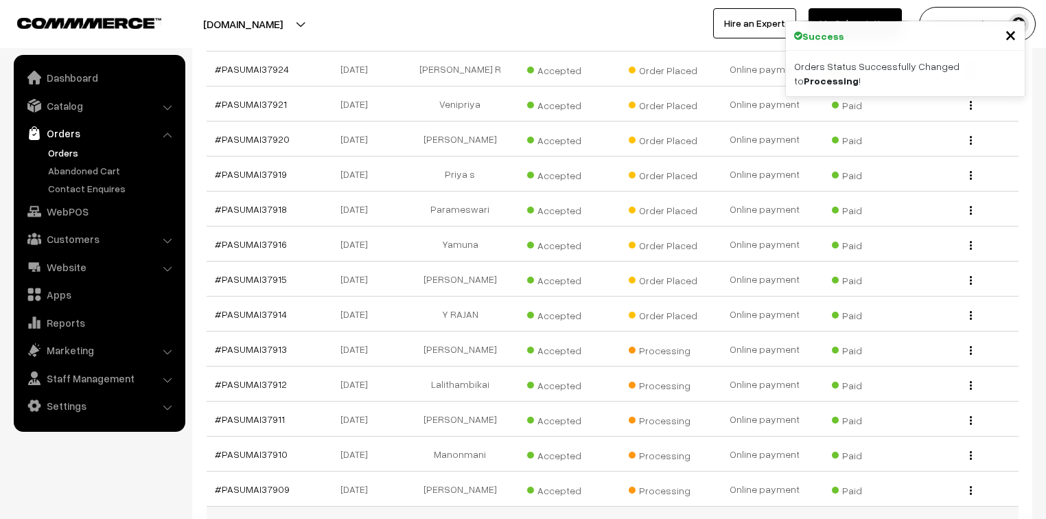
scroll to position [1318, 0]
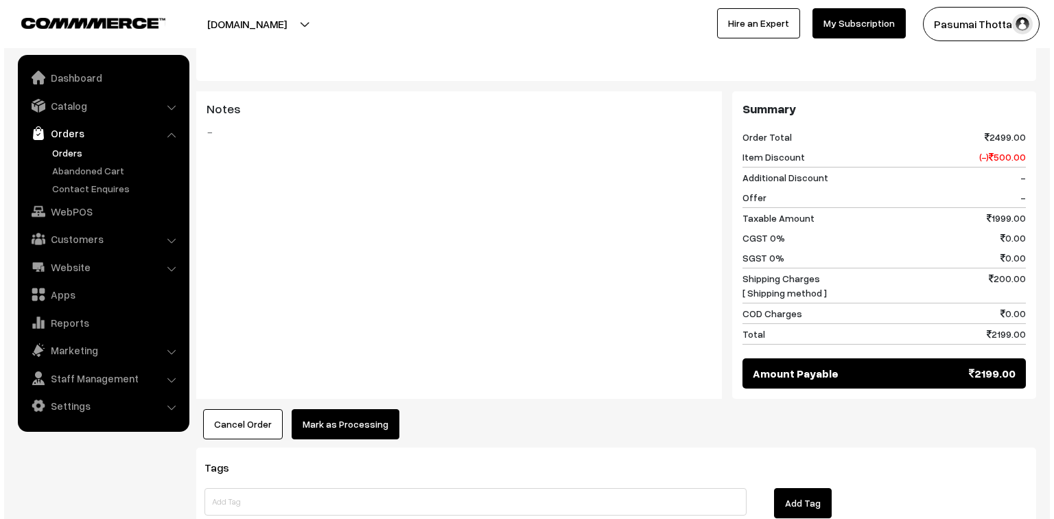
scroll to position [549, 0]
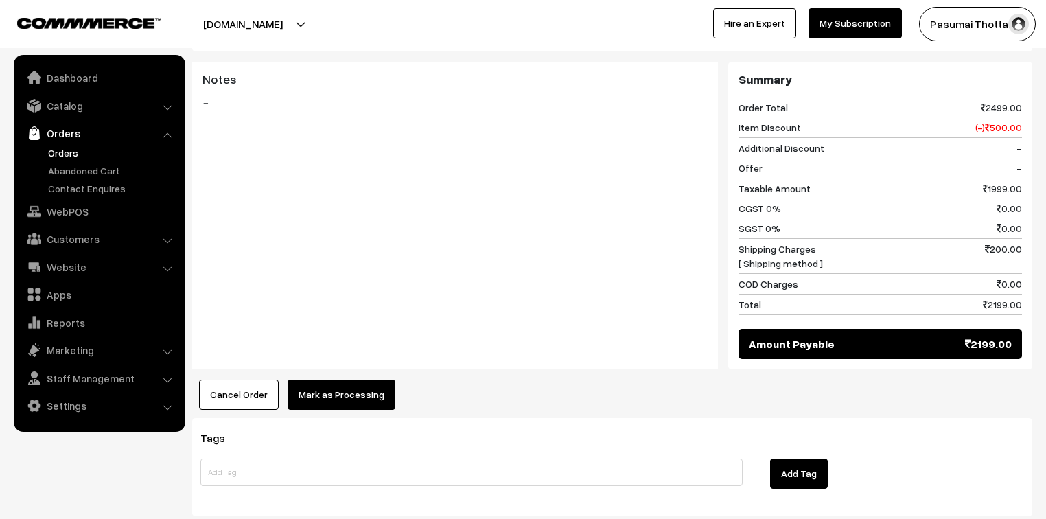
click at [355, 405] on button "Mark as Processing" at bounding box center [342, 394] width 108 height 30
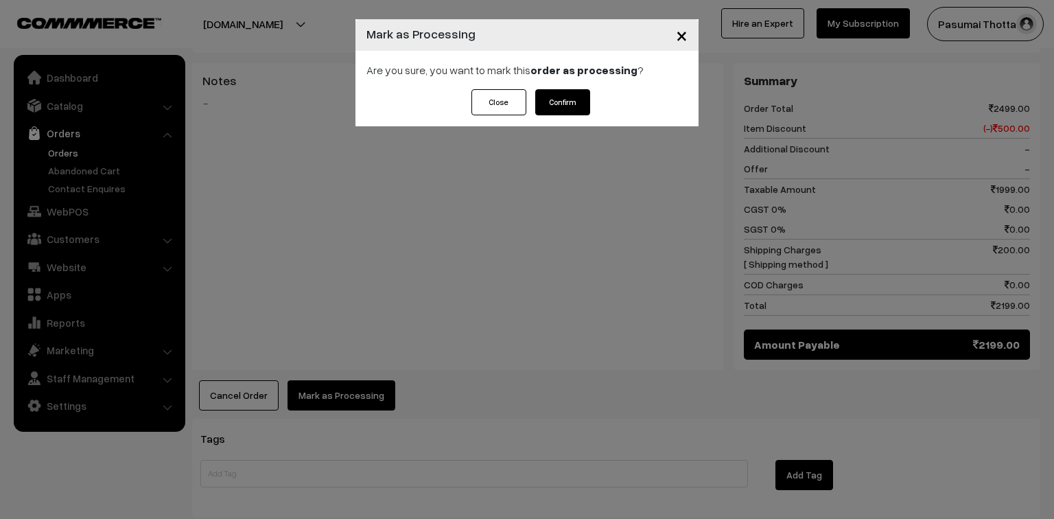
click at [570, 92] on button "Confirm" at bounding box center [562, 102] width 55 height 26
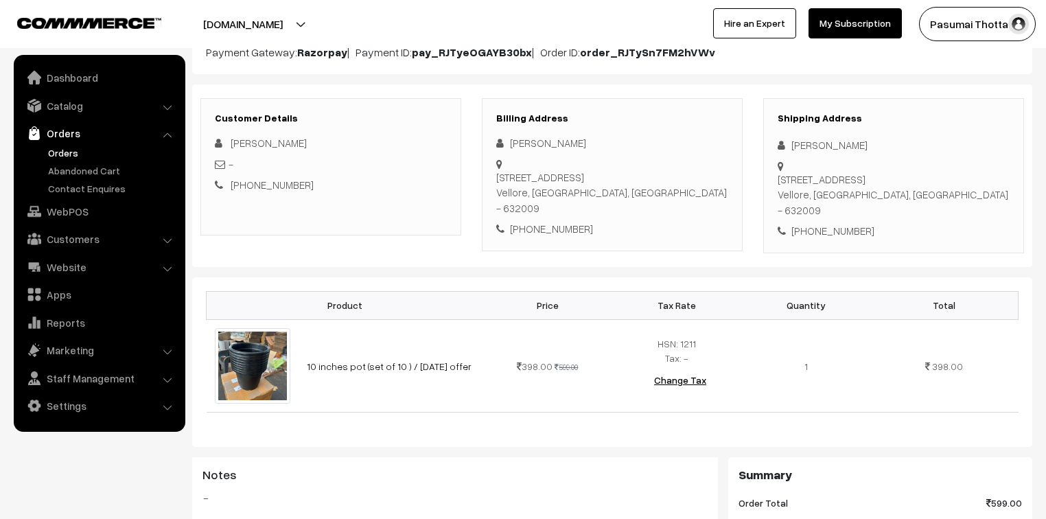
scroll to position [165, 0]
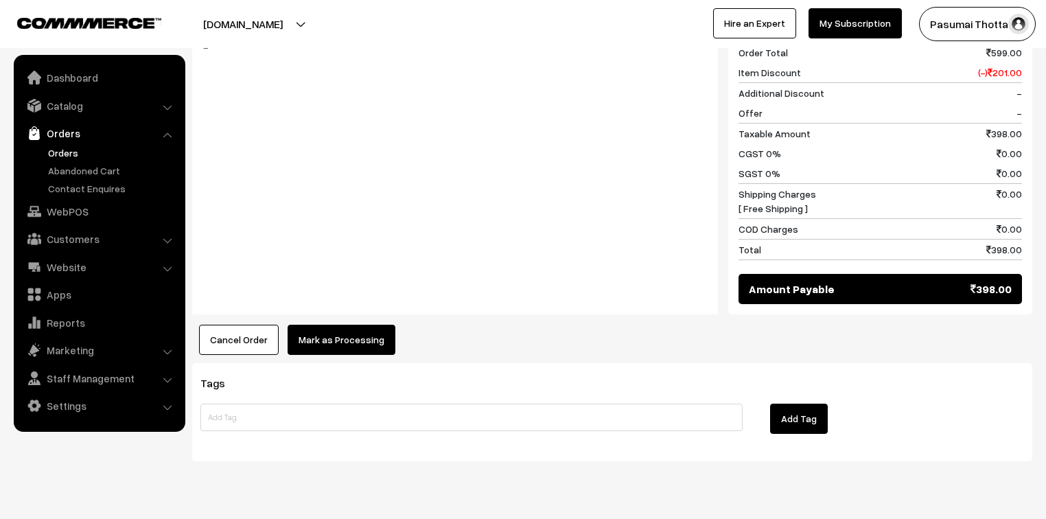
click at [351, 325] on button "Mark as Processing" at bounding box center [342, 340] width 108 height 30
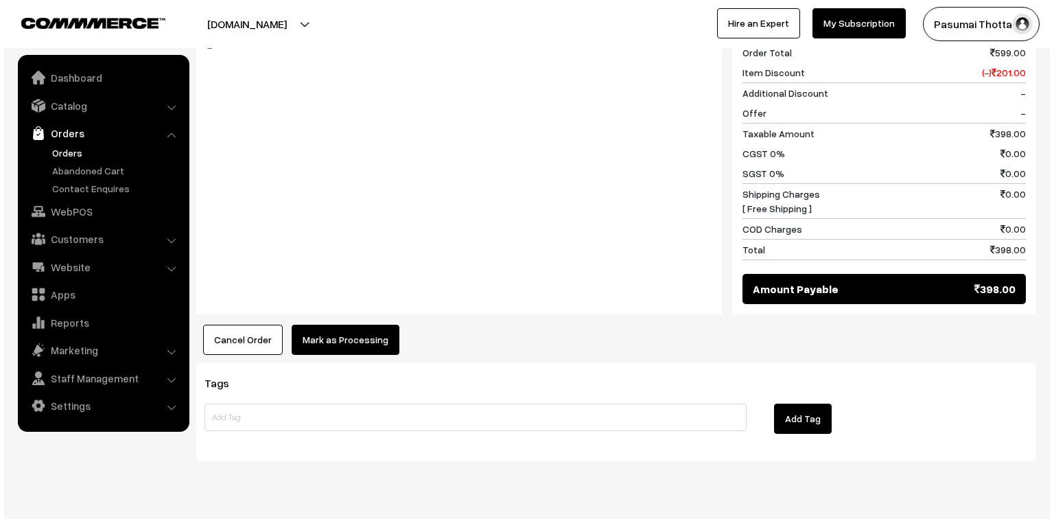
scroll to position [605, 0]
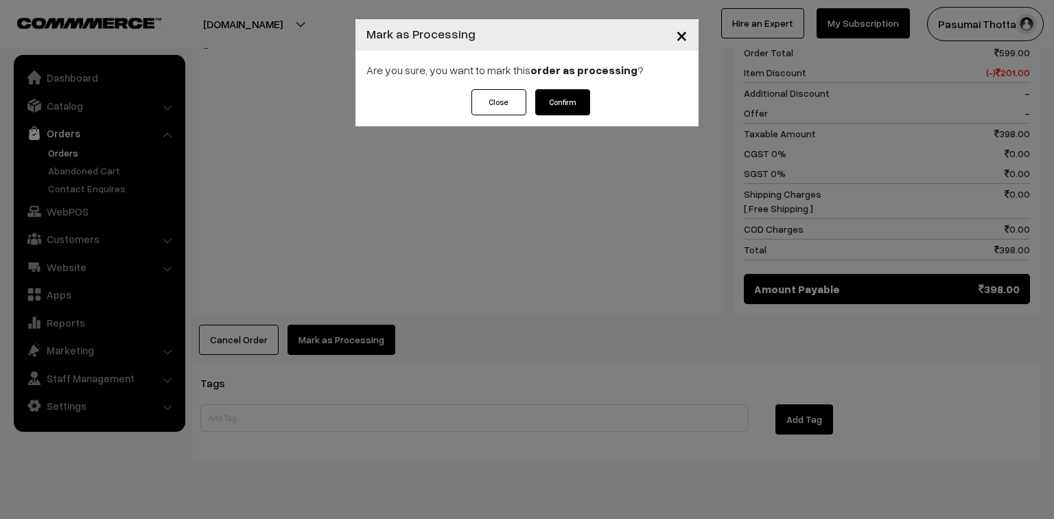
click at [576, 102] on button "Confirm" at bounding box center [562, 102] width 55 height 26
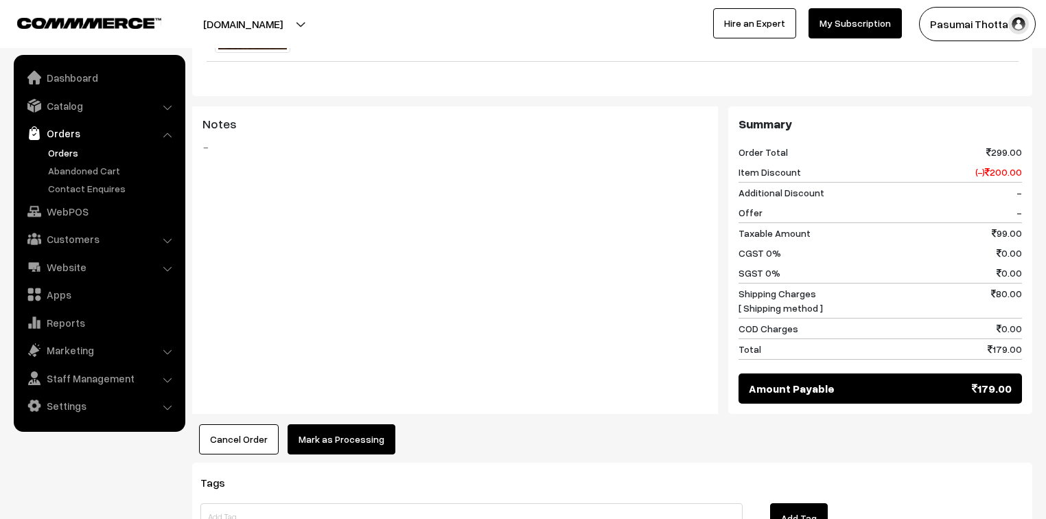
scroll to position [633, 0]
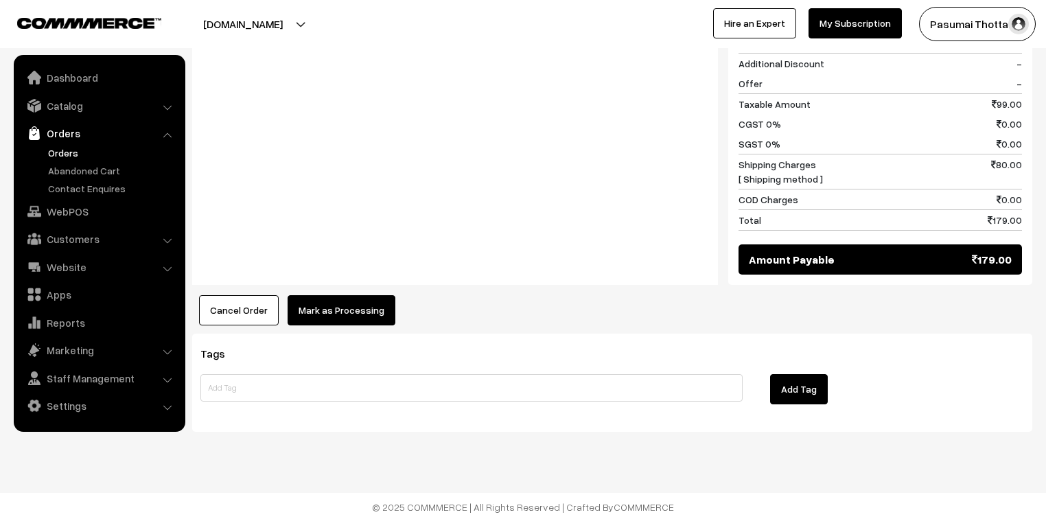
click at [348, 306] on button "Mark as Processing" at bounding box center [342, 310] width 108 height 30
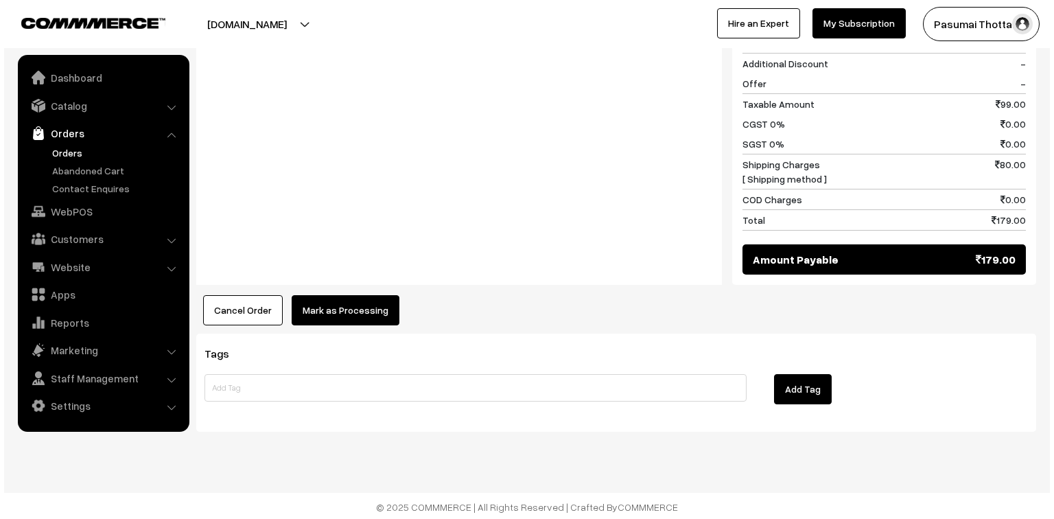
scroll to position [634, 0]
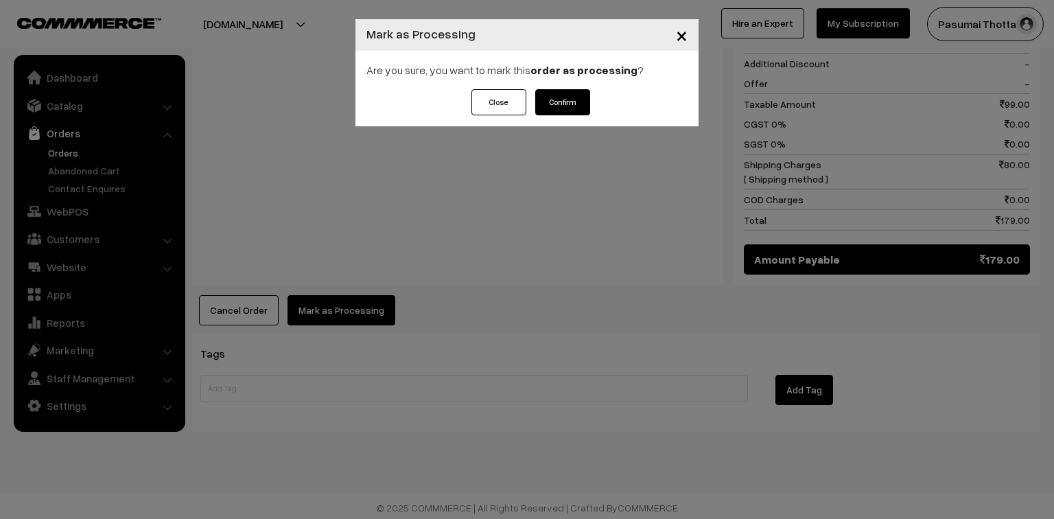
click at [552, 99] on button "Confirm" at bounding box center [562, 102] width 55 height 26
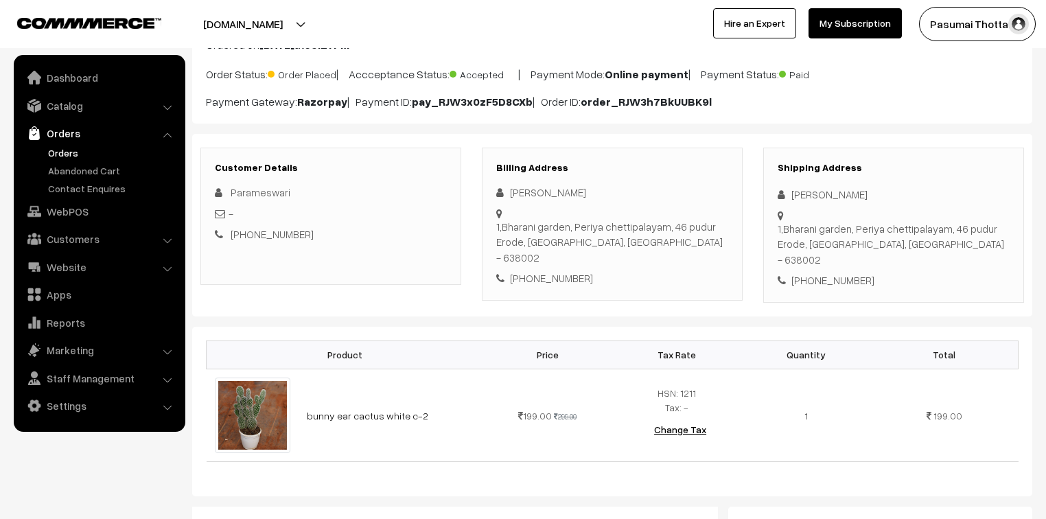
scroll to position [110, 0]
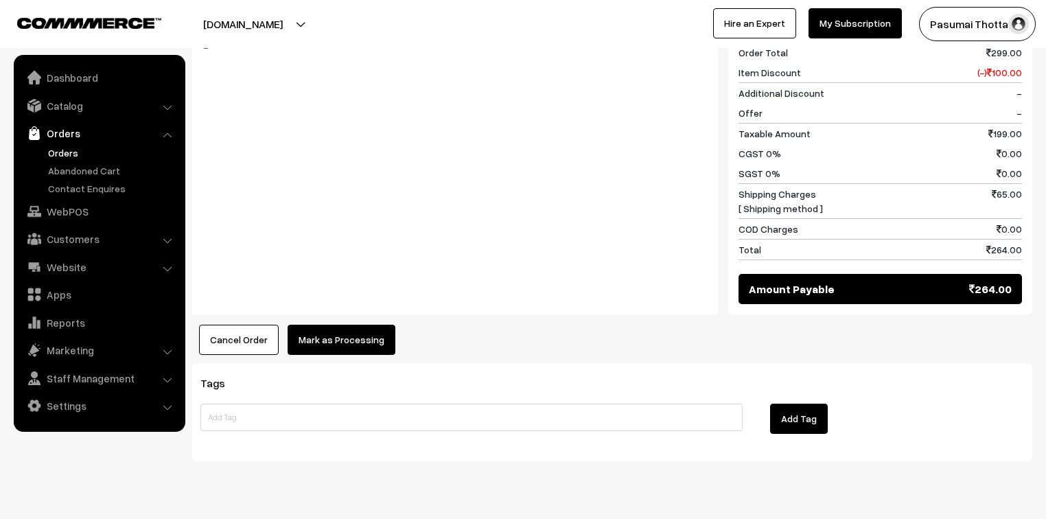
click at [360, 325] on button "Mark as Processing" at bounding box center [342, 340] width 108 height 30
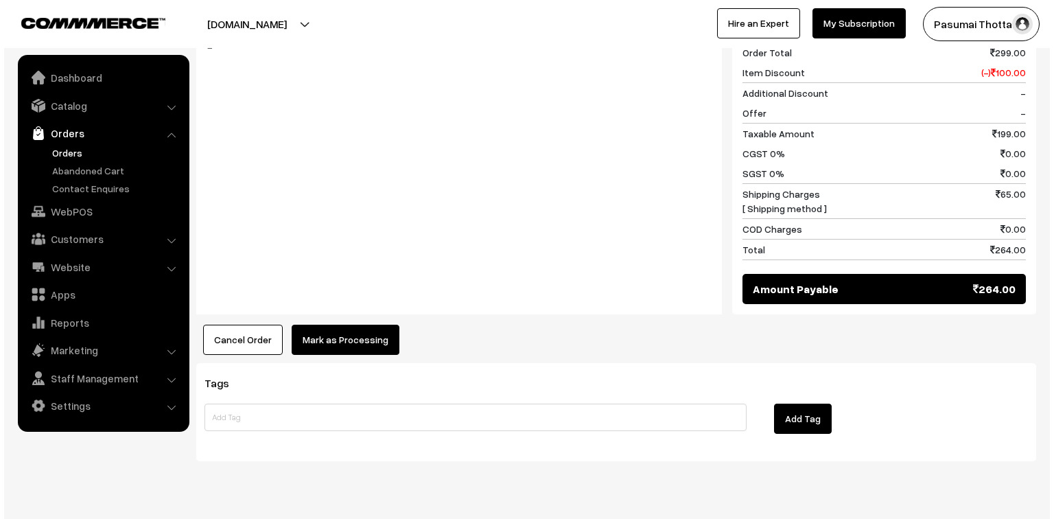
scroll to position [605, 0]
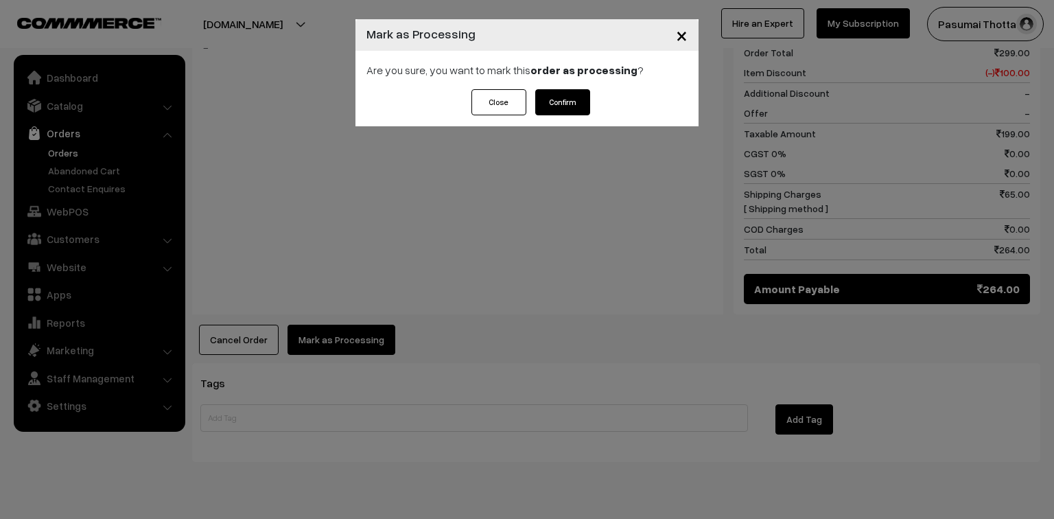
click at [565, 100] on button "Confirm" at bounding box center [562, 102] width 55 height 26
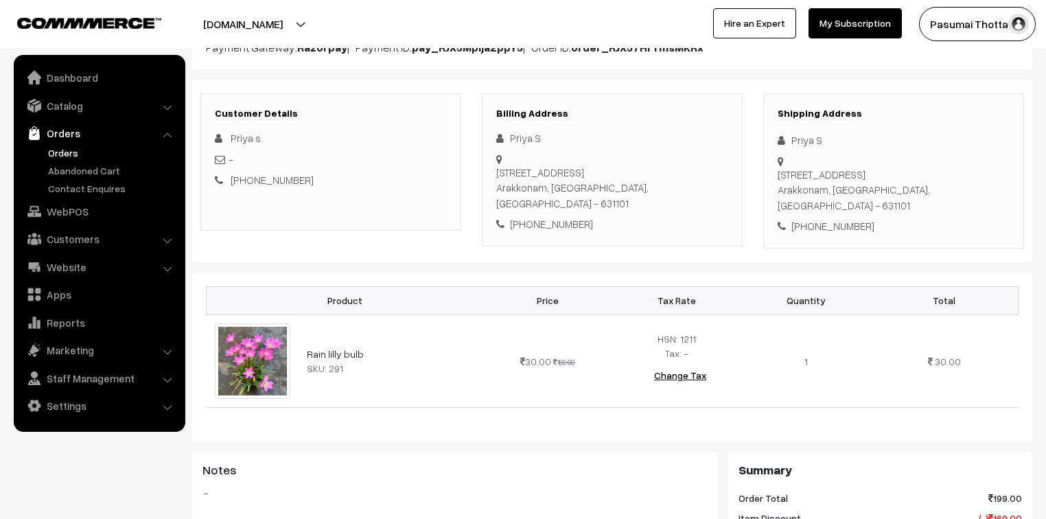
scroll to position [165, 0]
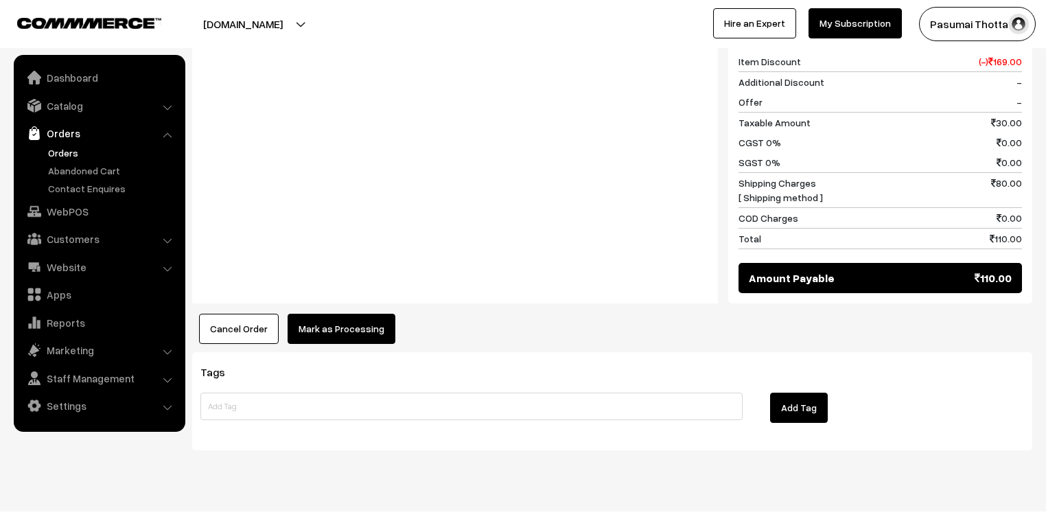
click at [339, 314] on button "Mark as Processing" at bounding box center [342, 329] width 108 height 30
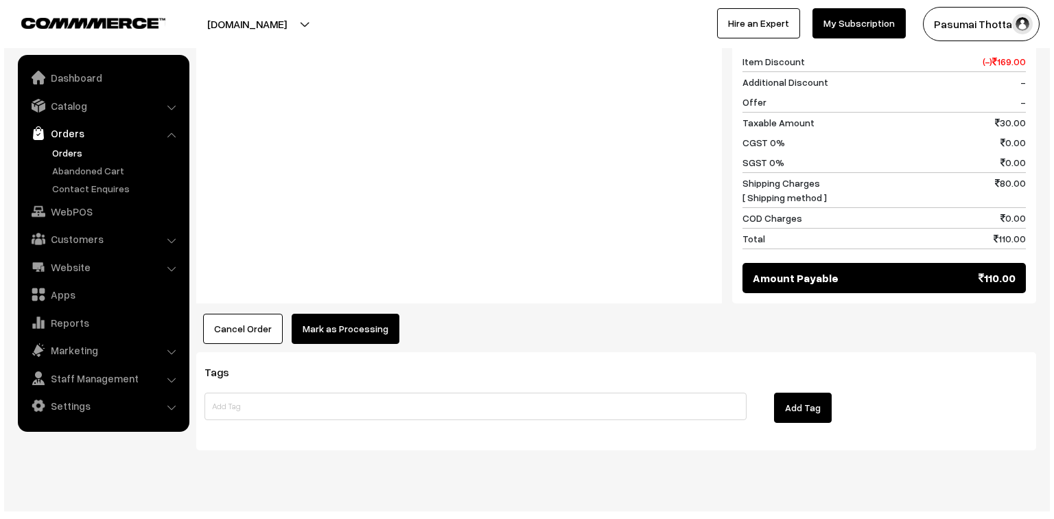
scroll to position [616, 0]
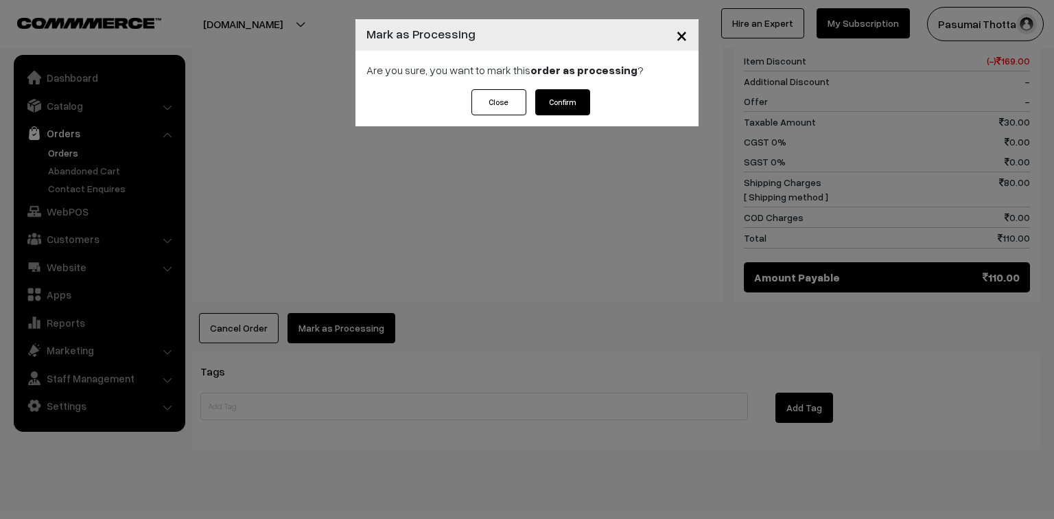
click at [541, 100] on button "Confirm" at bounding box center [562, 102] width 55 height 26
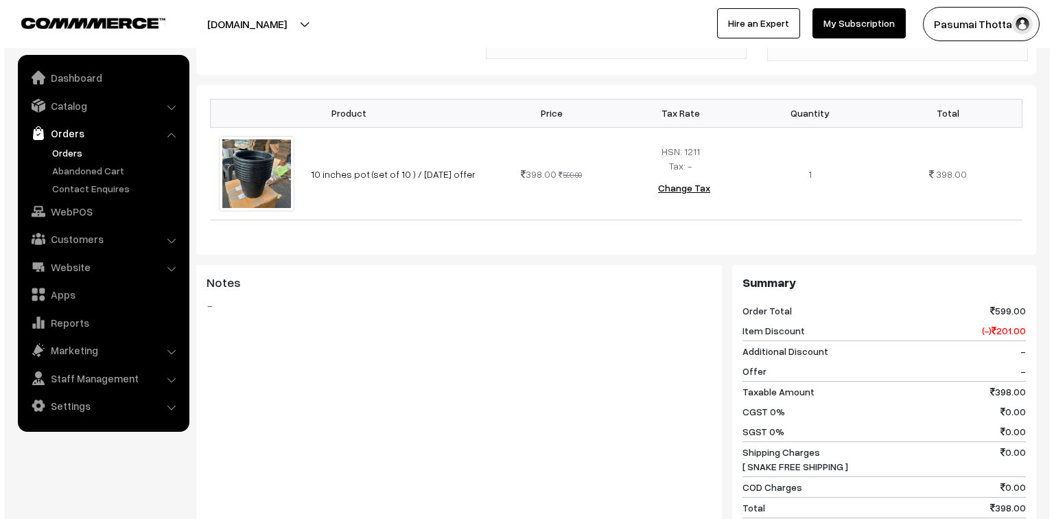
scroll to position [549, 0]
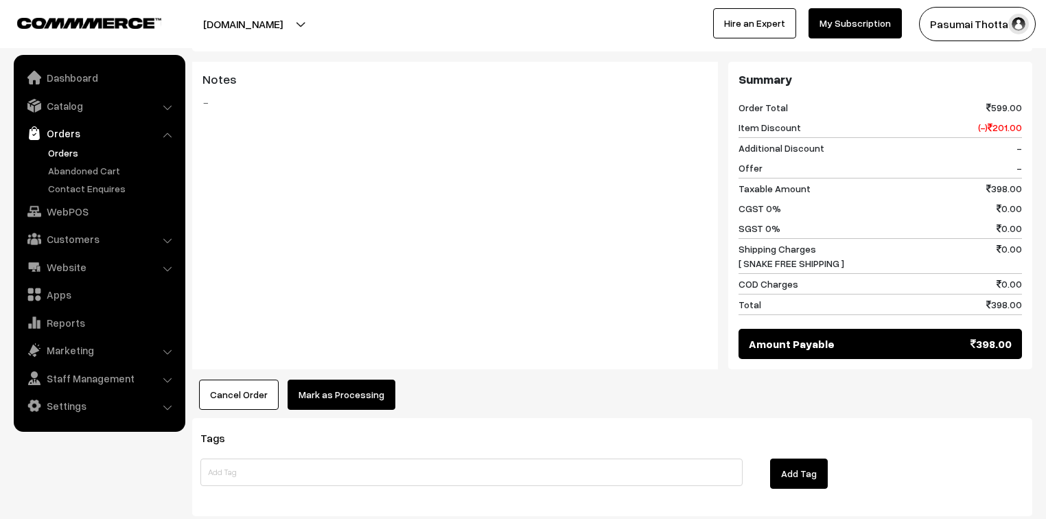
click at [293, 379] on button "Mark as Processing" at bounding box center [342, 394] width 108 height 30
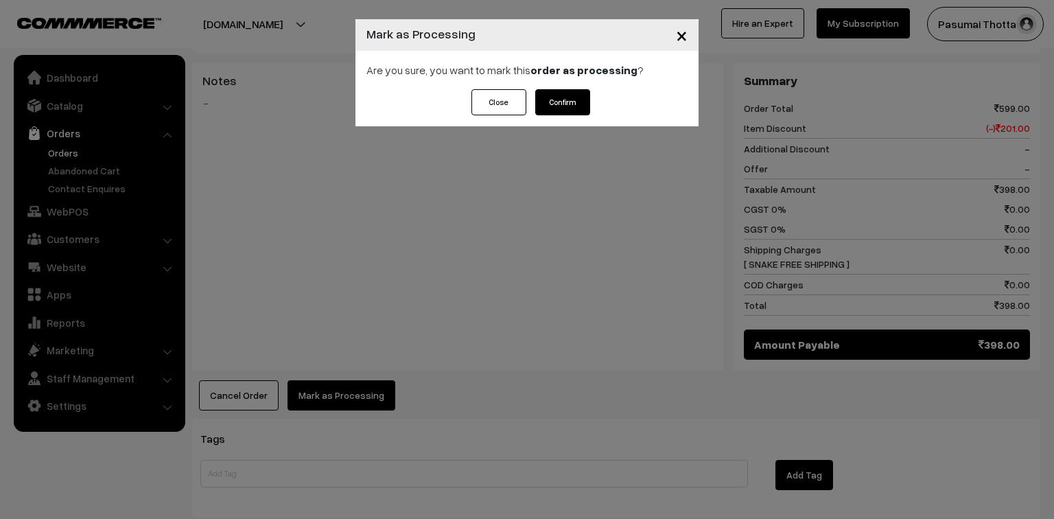
click at [572, 91] on button "Confirm" at bounding box center [562, 102] width 55 height 26
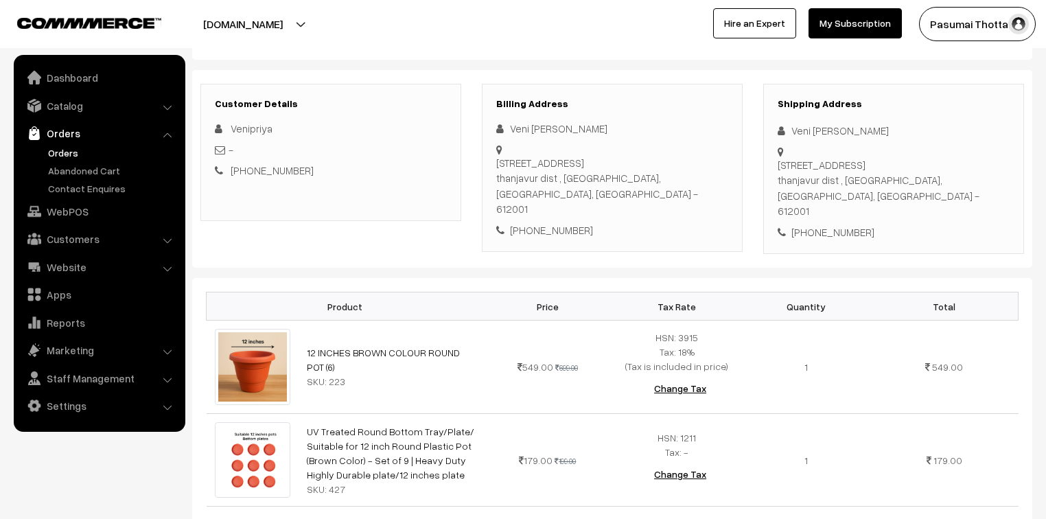
scroll to position [165, 0]
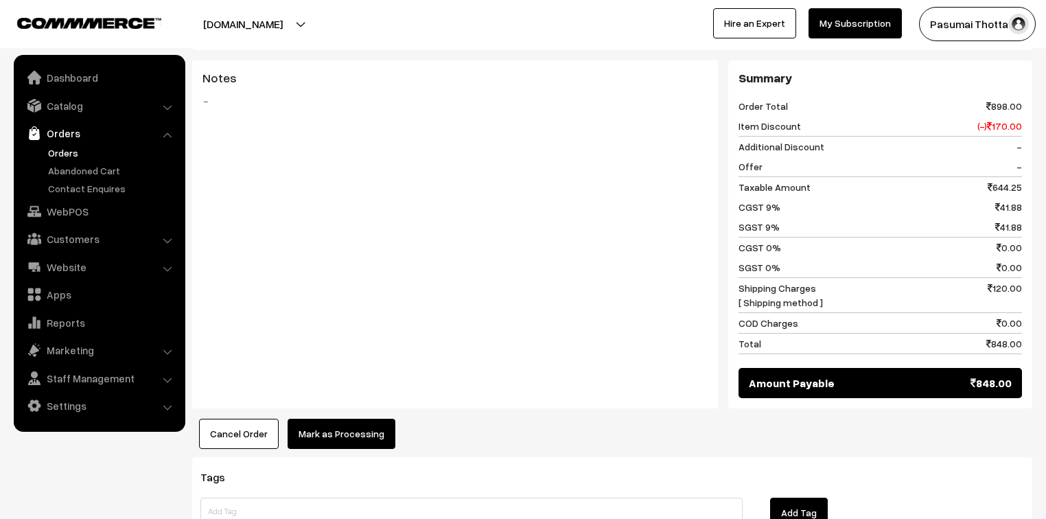
click at [368, 419] on button "Mark as Processing" at bounding box center [342, 434] width 108 height 30
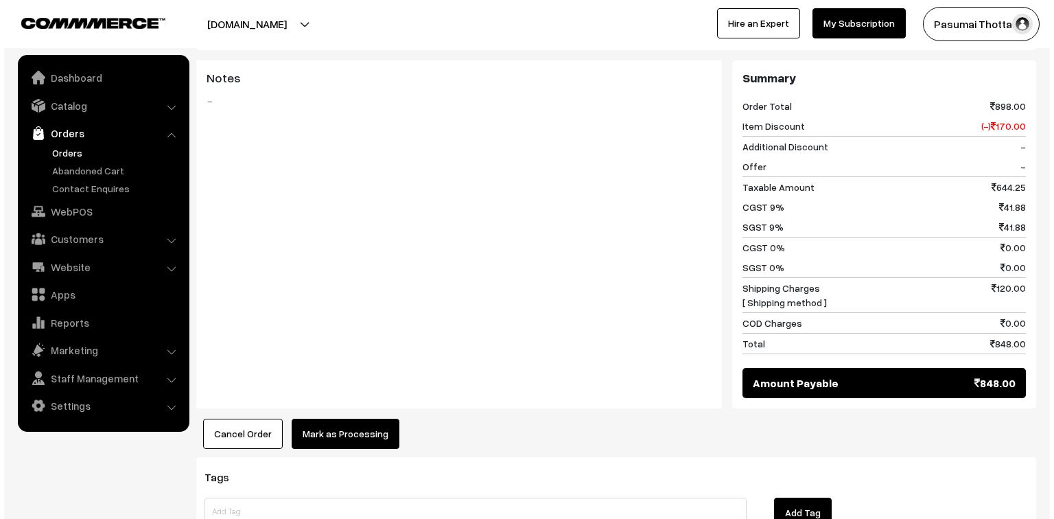
scroll to position [642, 0]
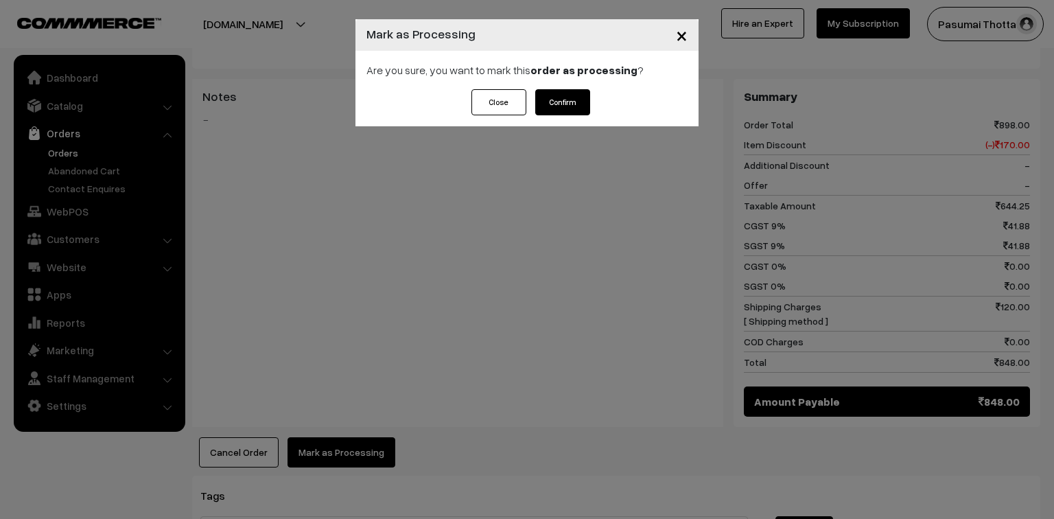
click at [565, 100] on button "Confirm" at bounding box center [562, 102] width 55 height 26
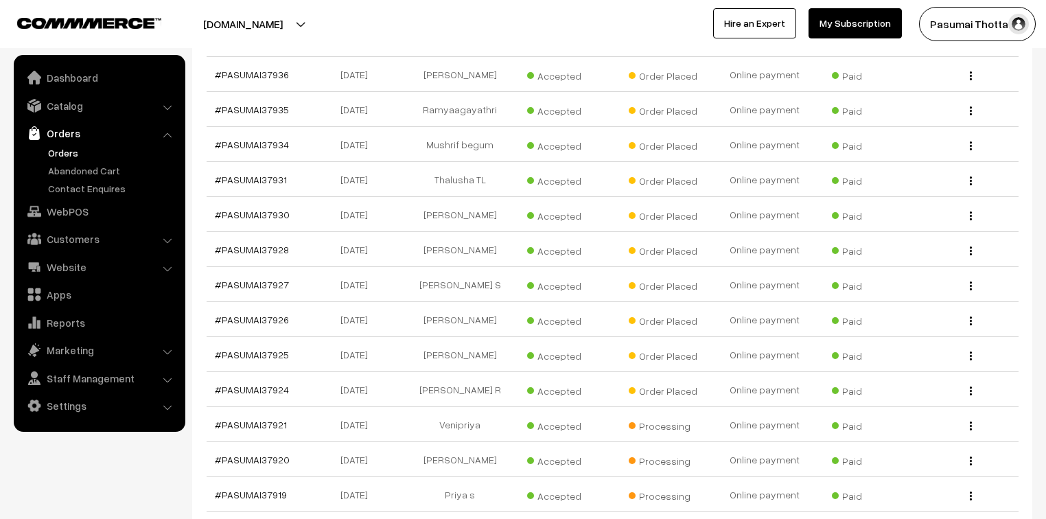
scroll to position [988, 0]
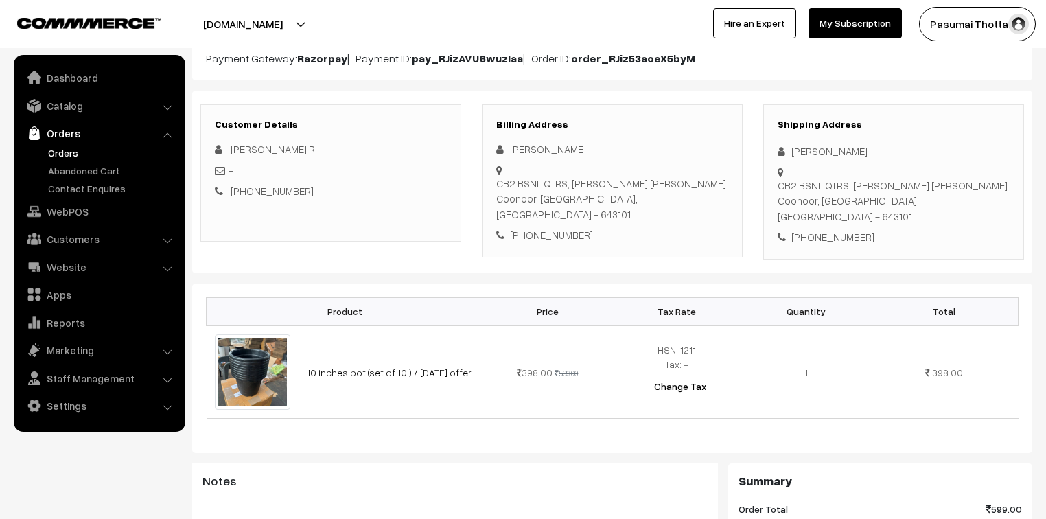
scroll to position [604, 0]
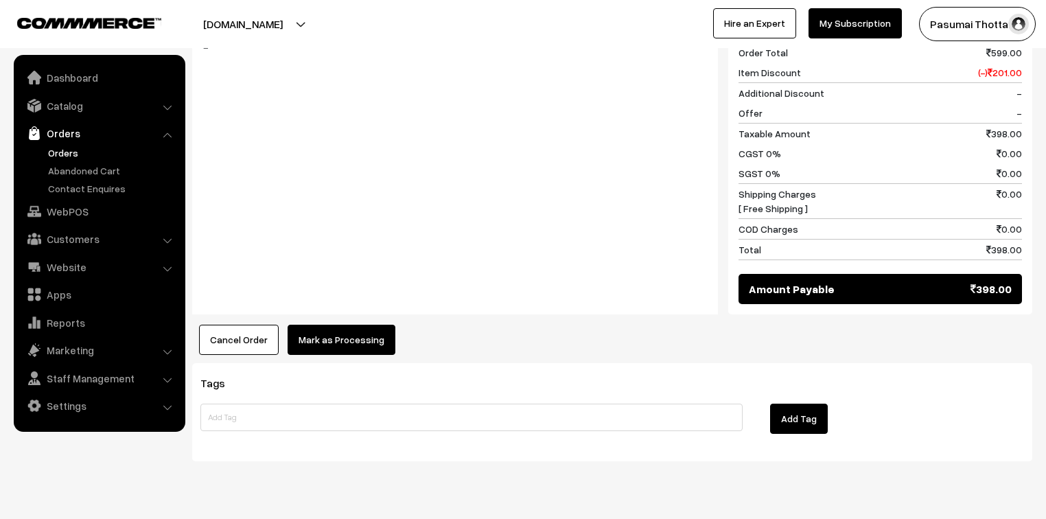
drag, startPoint x: 368, startPoint y: 344, endPoint x: 370, endPoint y: 312, distance: 32.3
click at [370, 325] on button "Mark as Processing" at bounding box center [342, 340] width 108 height 30
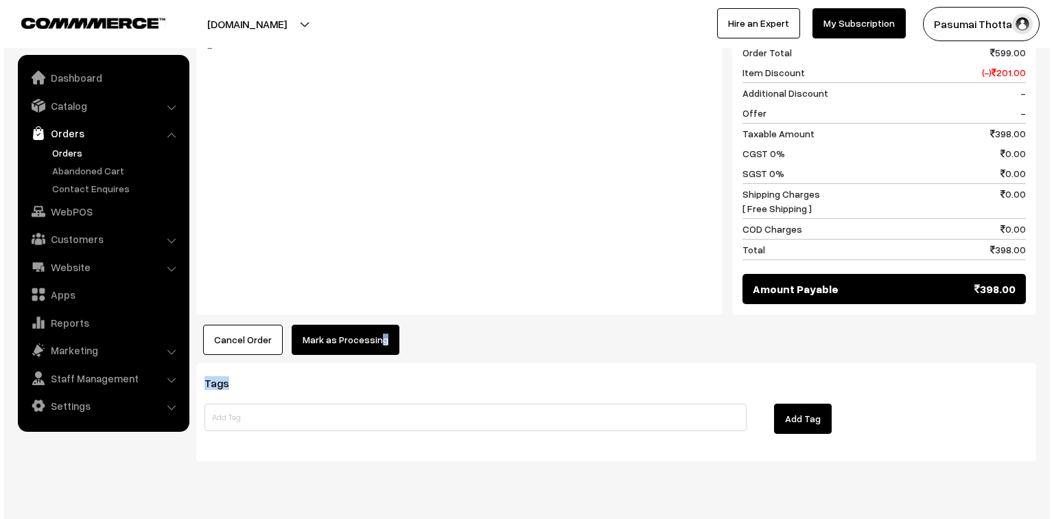
scroll to position [605, 0]
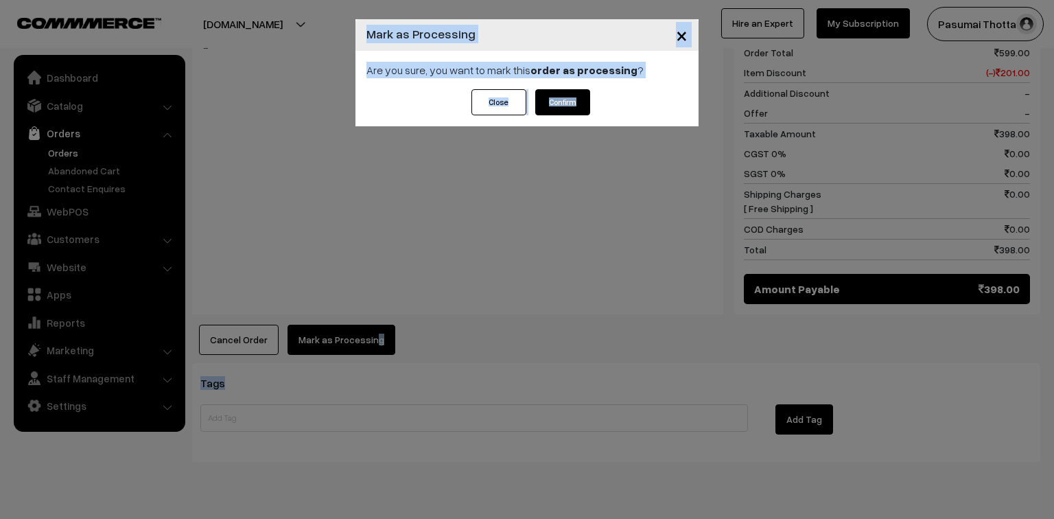
click at [571, 93] on button "Confirm" at bounding box center [562, 102] width 55 height 26
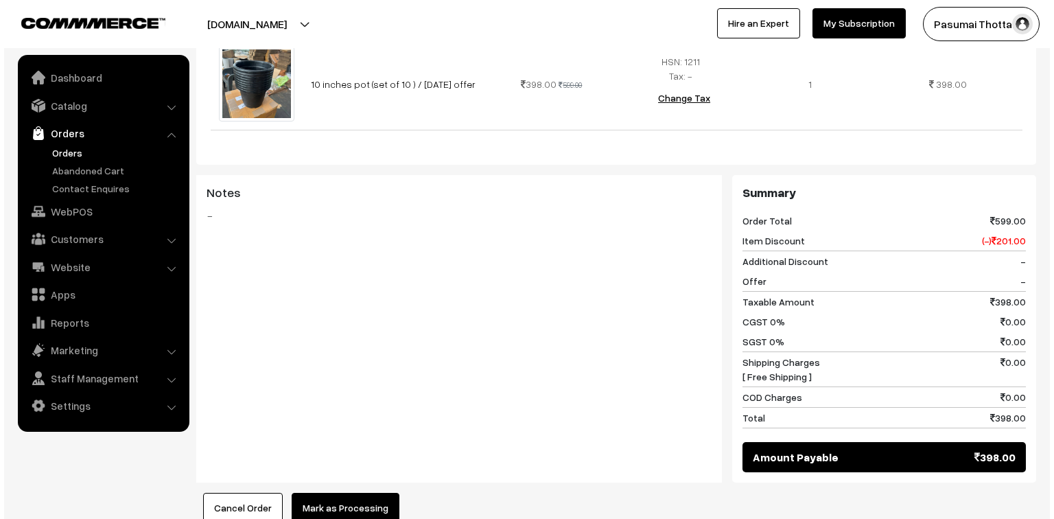
scroll to position [494, 0]
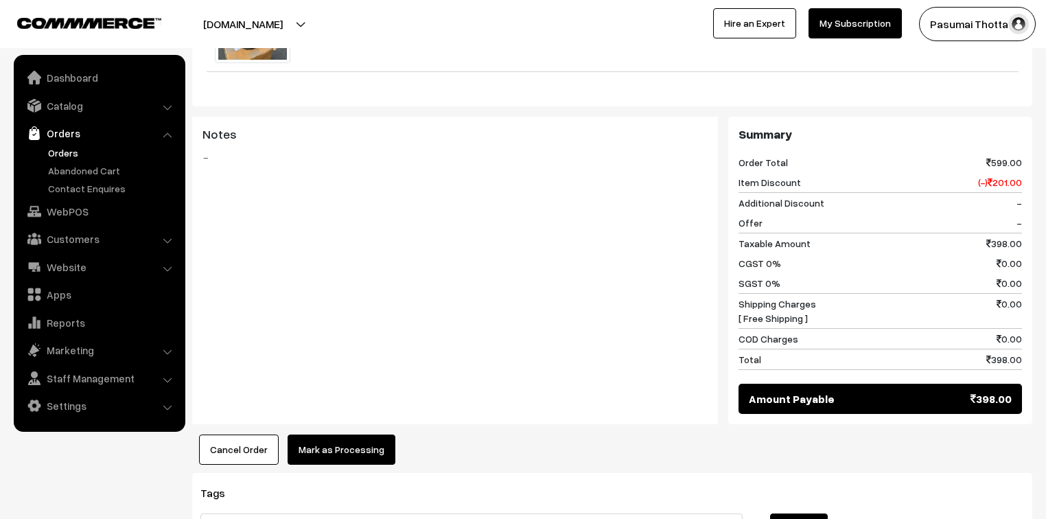
click at [367, 443] on button "Mark as Processing" at bounding box center [342, 449] width 108 height 30
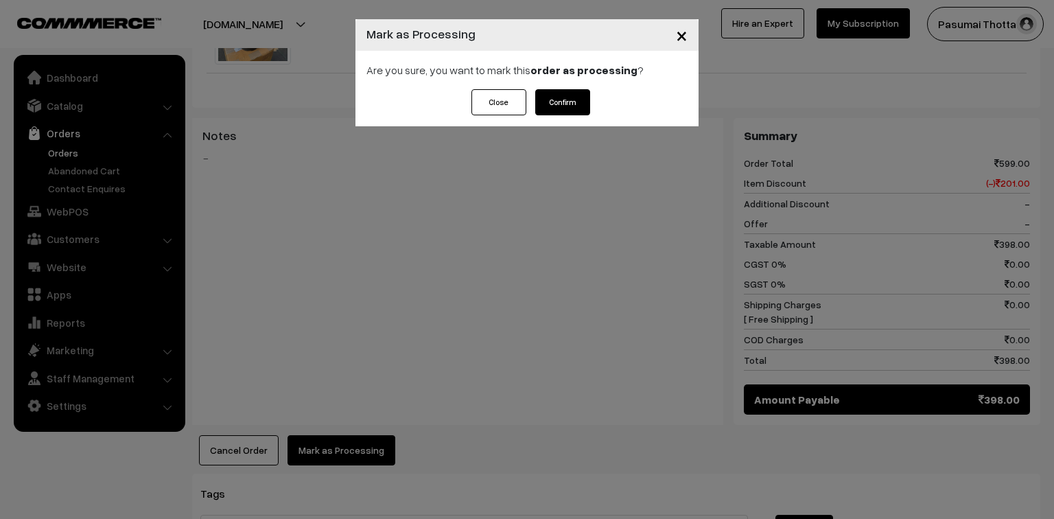
click at [571, 102] on button "Confirm" at bounding box center [562, 102] width 55 height 26
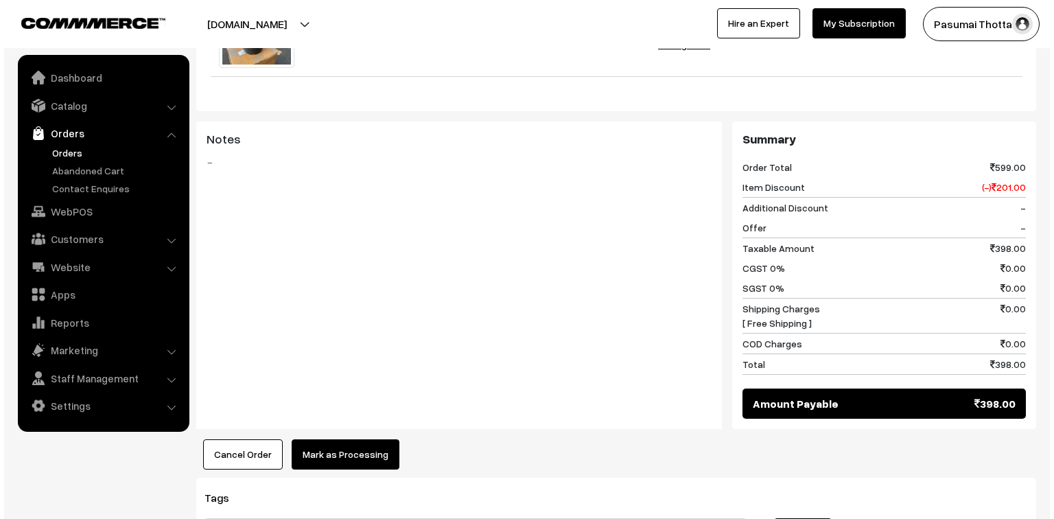
scroll to position [549, 0]
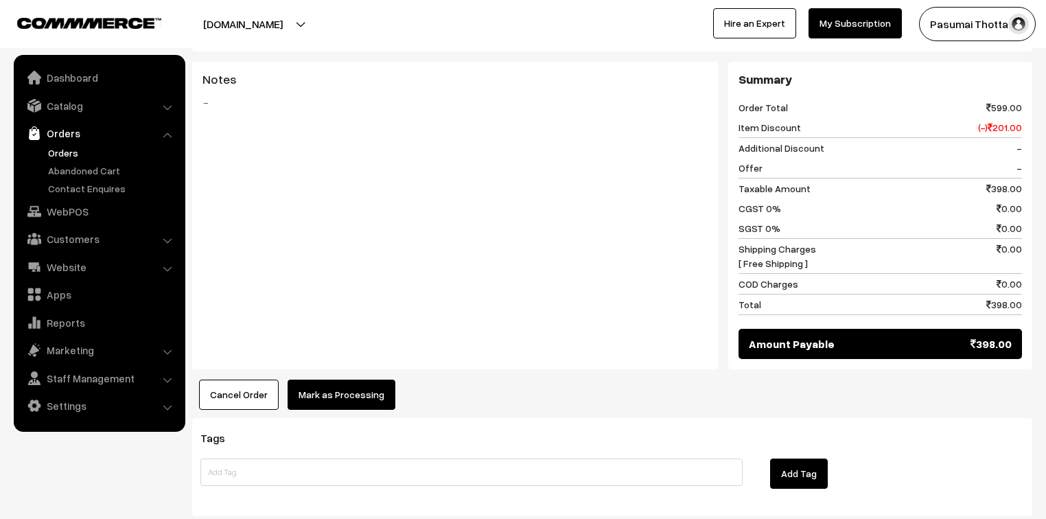
click at [331, 379] on button "Mark as Processing" at bounding box center [342, 394] width 108 height 30
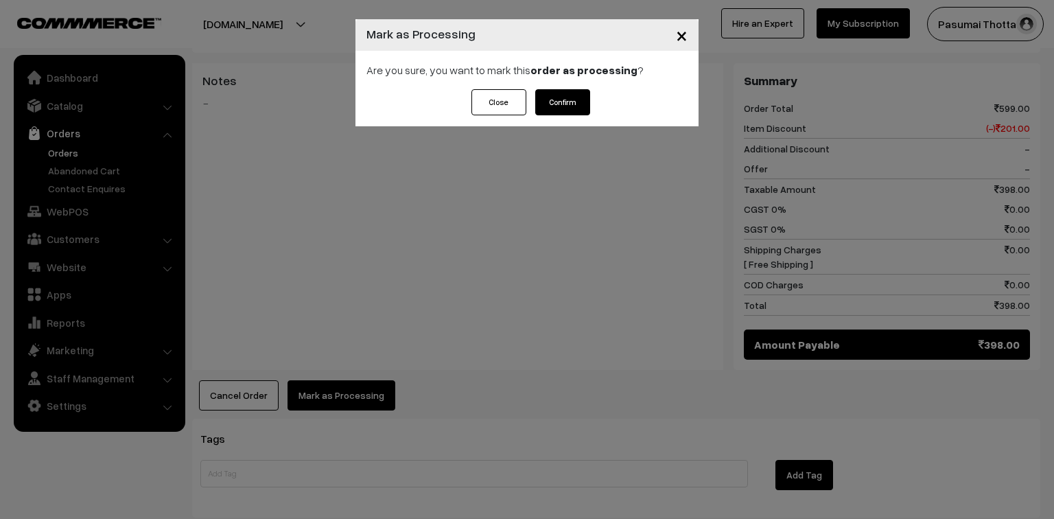
click at [582, 104] on button "Confirm" at bounding box center [562, 102] width 55 height 26
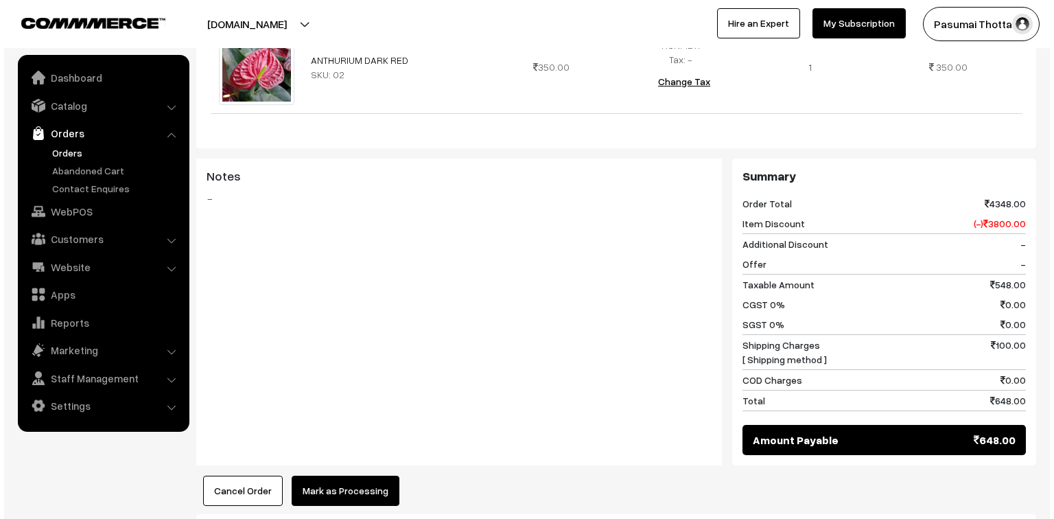
scroll to position [659, 0]
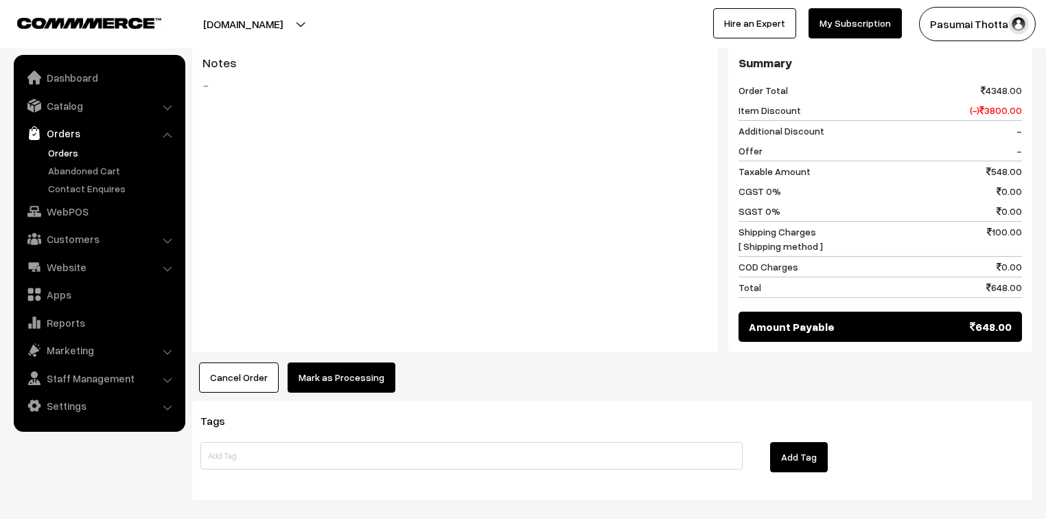
click at [349, 362] on button "Mark as Processing" at bounding box center [342, 377] width 108 height 30
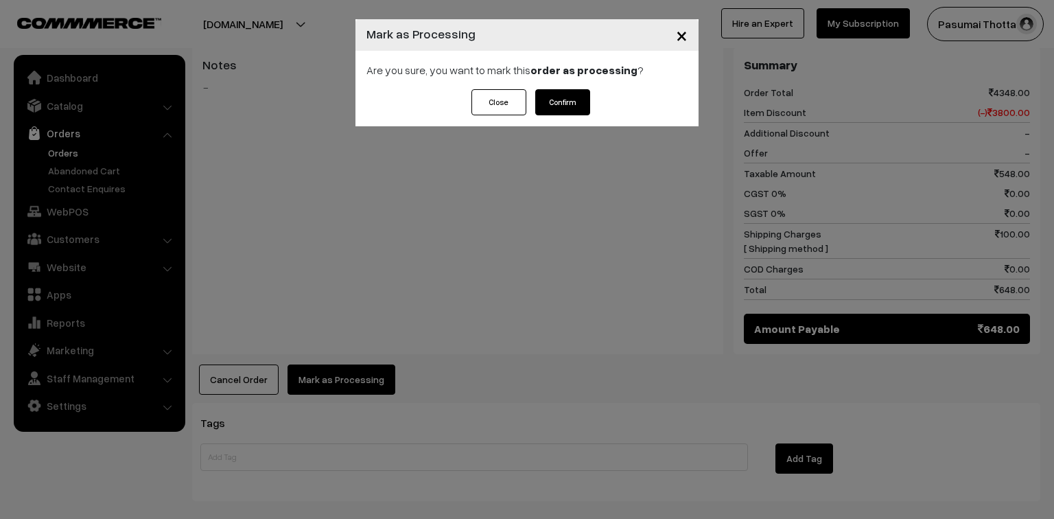
click at [579, 103] on button "Confirm" at bounding box center [562, 102] width 55 height 26
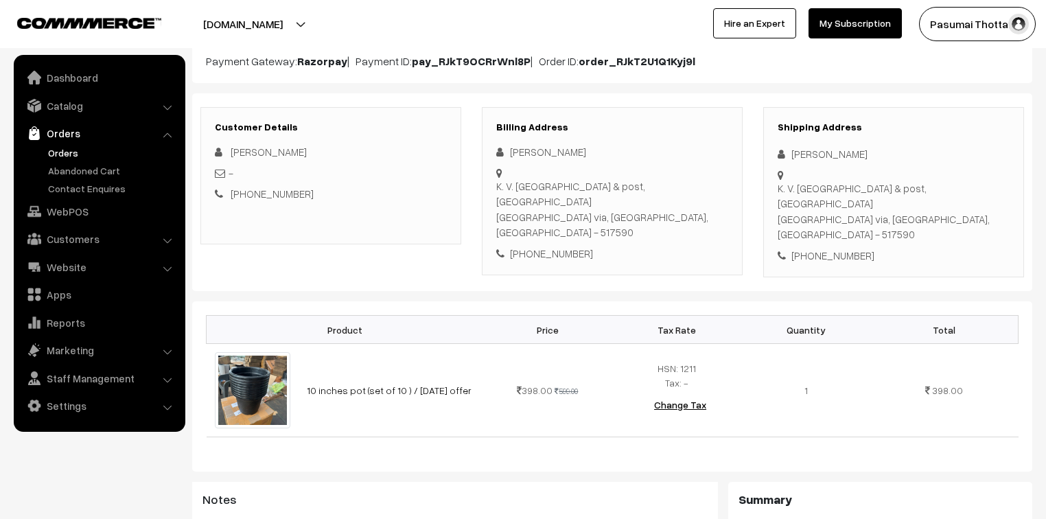
scroll to position [165, 0]
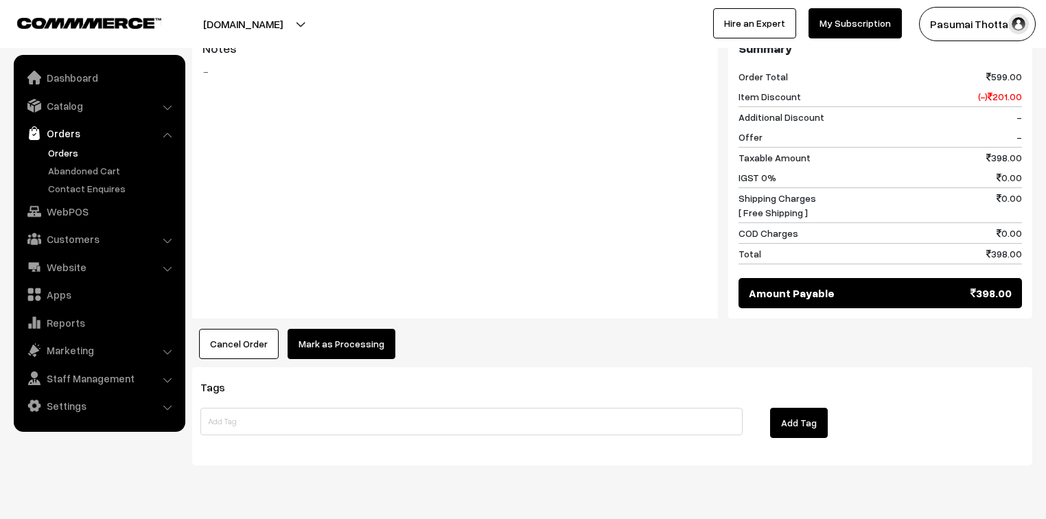
click at [347, 329] on button "Mark as Processing" at bounding box center [342, 344] width 108 height 30
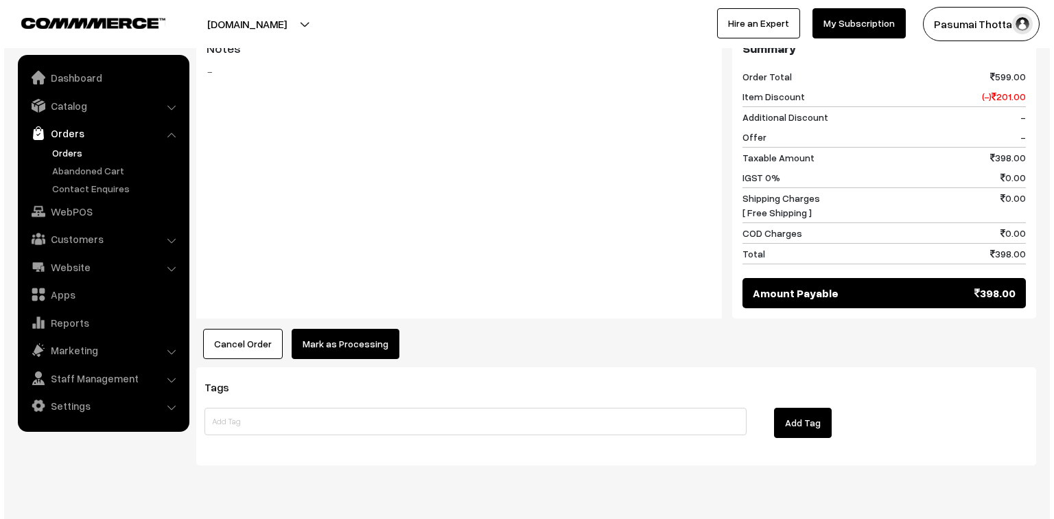
scroll to position [596, 0]
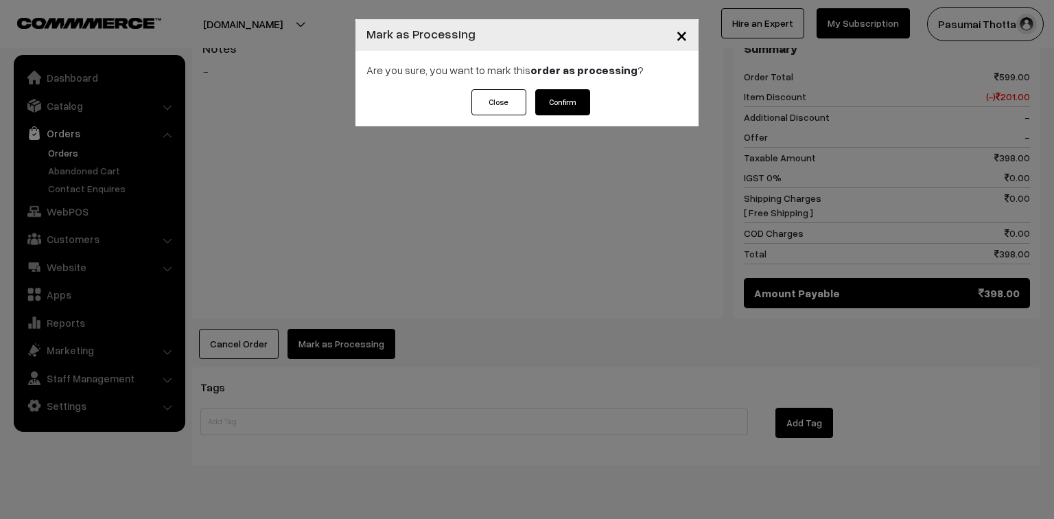
click at [565, 100] on button "Confirm" at bounding box center [562, 102] width 55 height 26
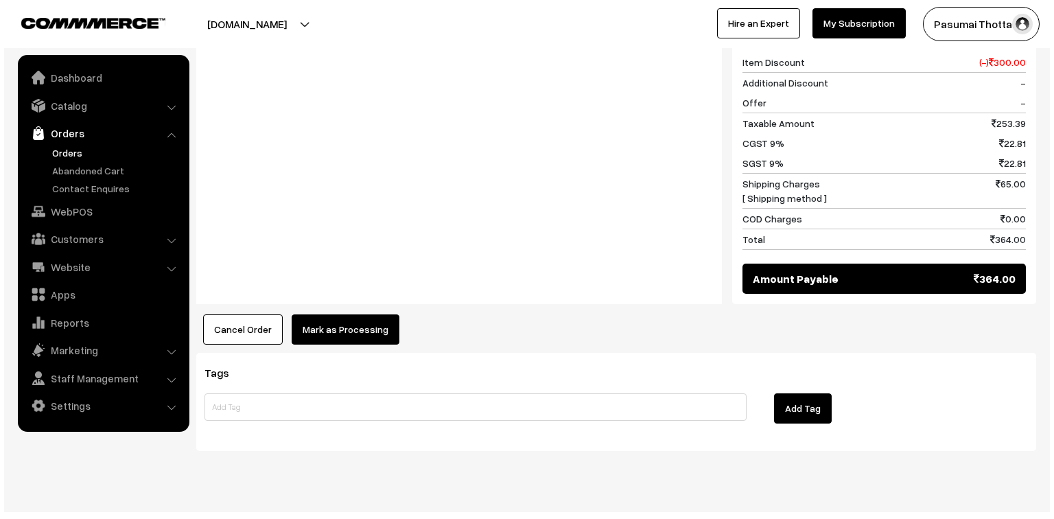
scroll to position [613, 0]
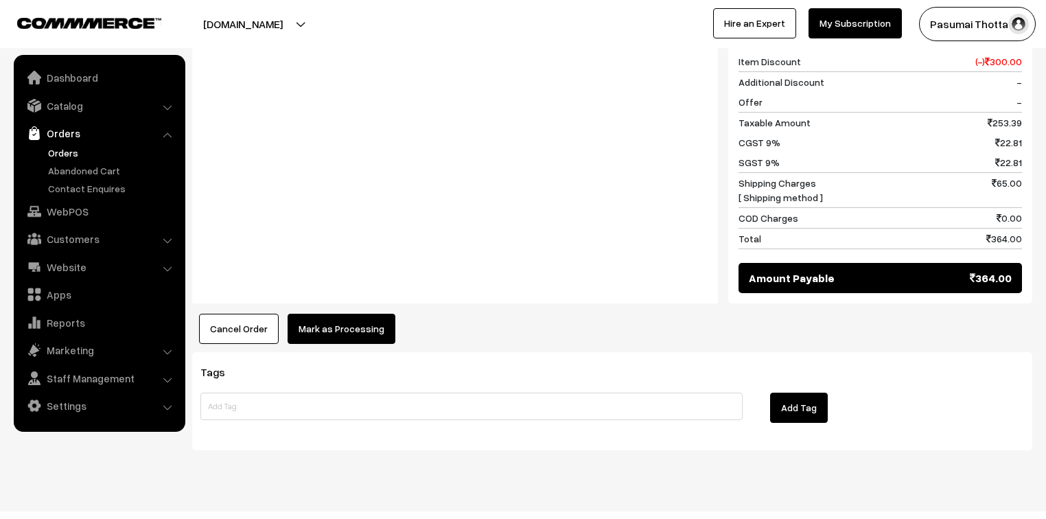
click at [279, 314] on div "Cancel Order × Cancel Order Are you sure, you want to cancel this order? Close …" at bounding box center [612, 329] width 840 height 30
click at [338, 314] on button "Mark as Processing" at bounding box center [342, 329] width 108 height 30
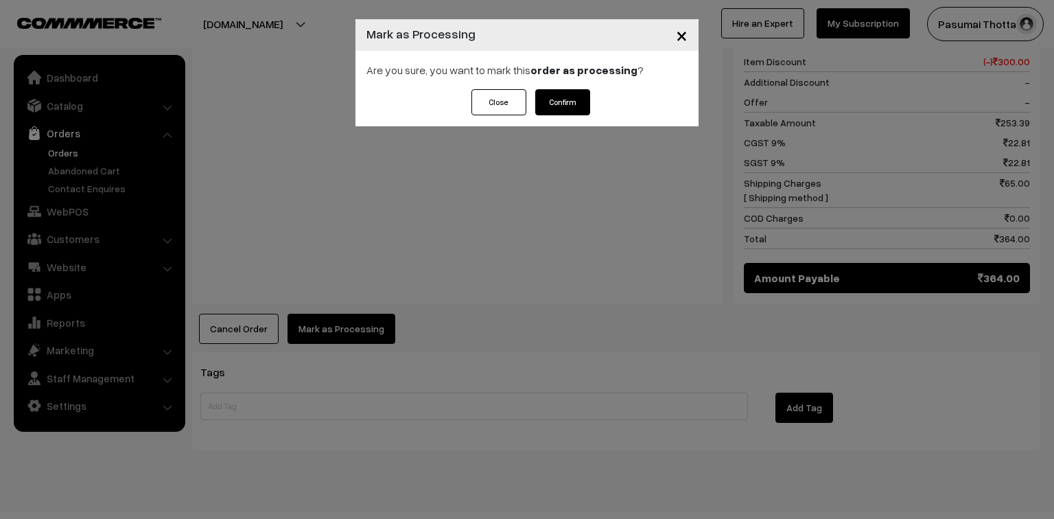
click at [570, 102] on button "Confirm" at bounding box center [562, 102] width 55 height 26
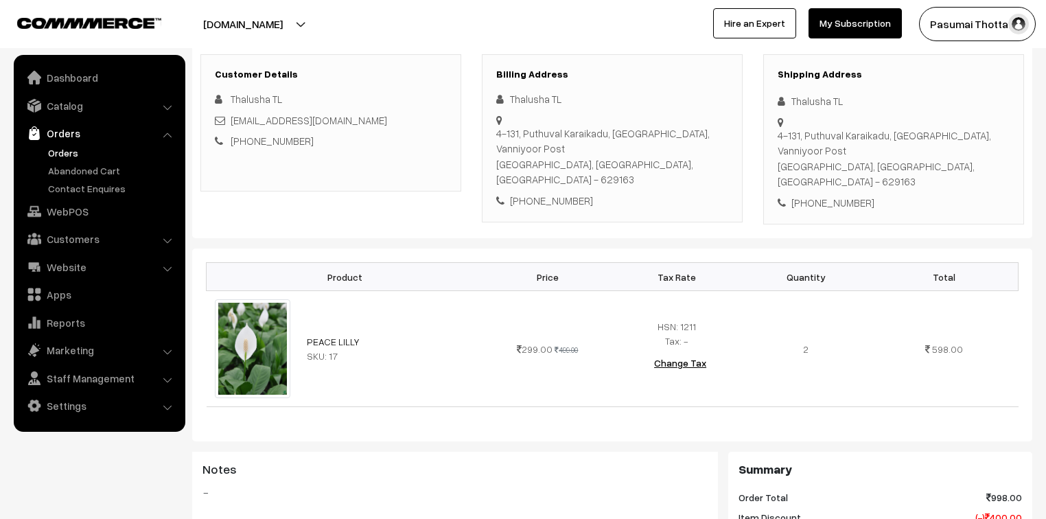
scroll to position [220, 0]
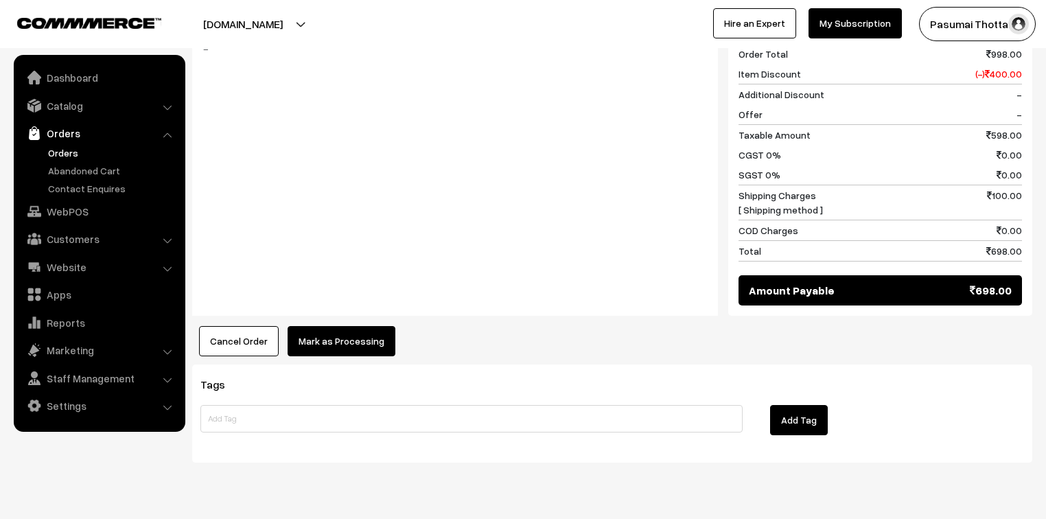
click at [320, 326] on button "Mark as Processing" at bounding box center [342, 341] width 108 height 30
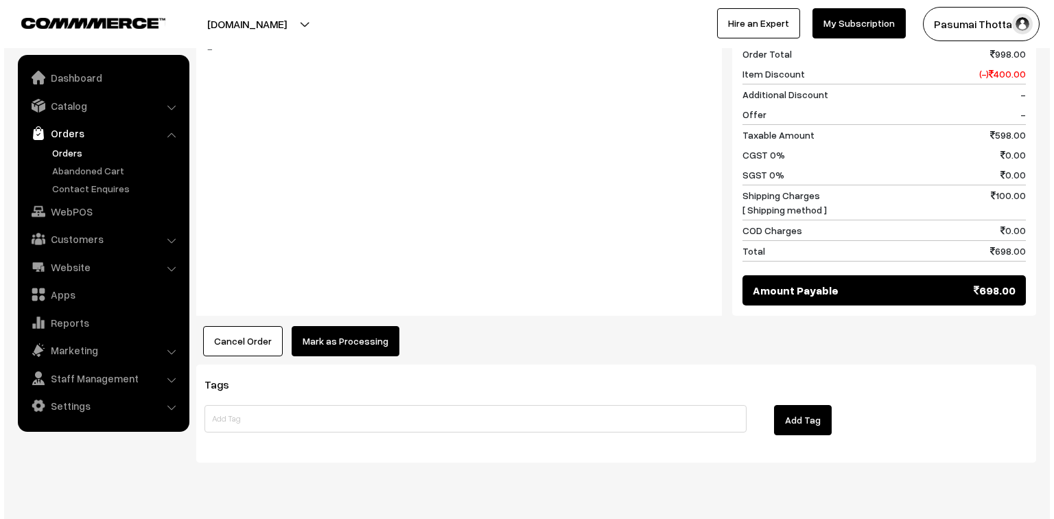
scroll to position [642, 0]
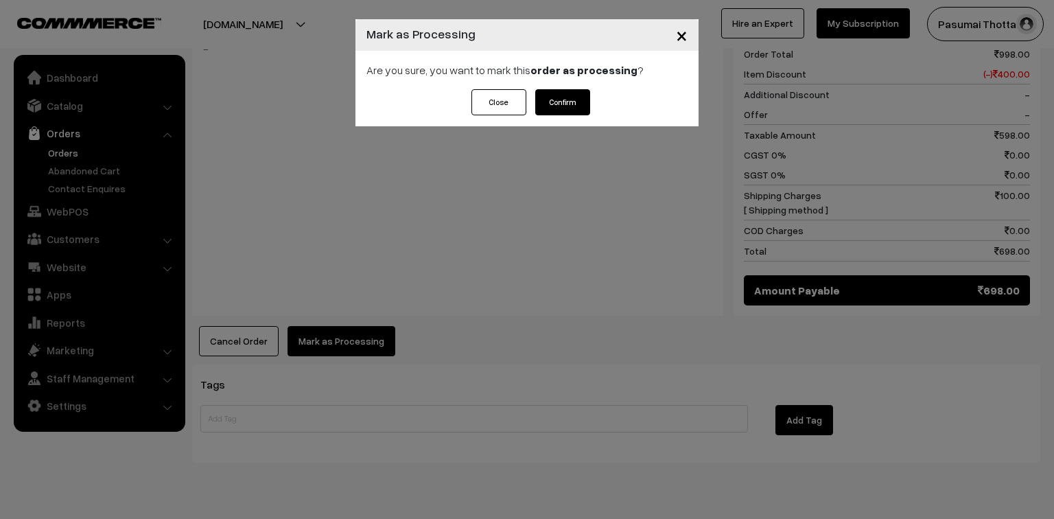
click at [554, 103] on button "Confirm" at bounding box center [562, 102] width 55 height 26
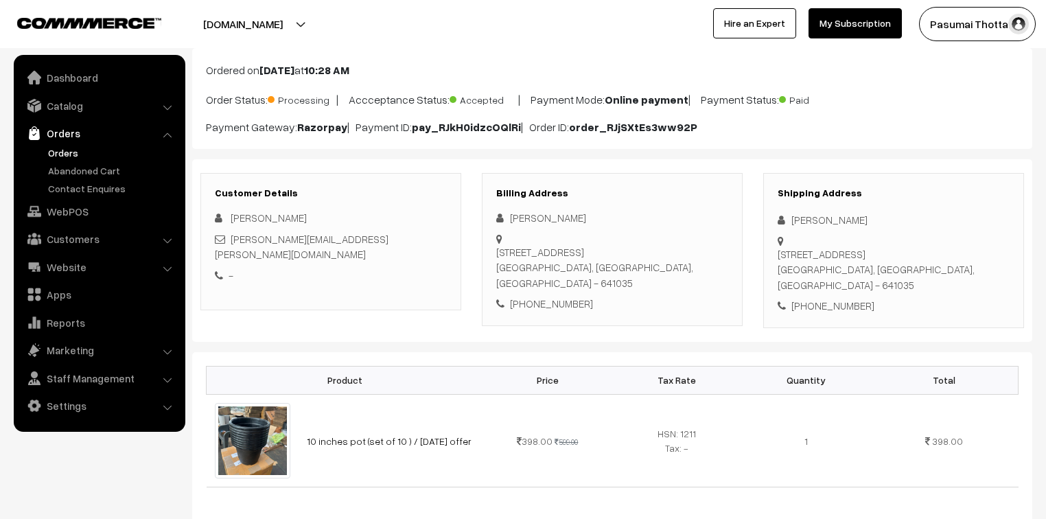
scroll to position [329, 0]
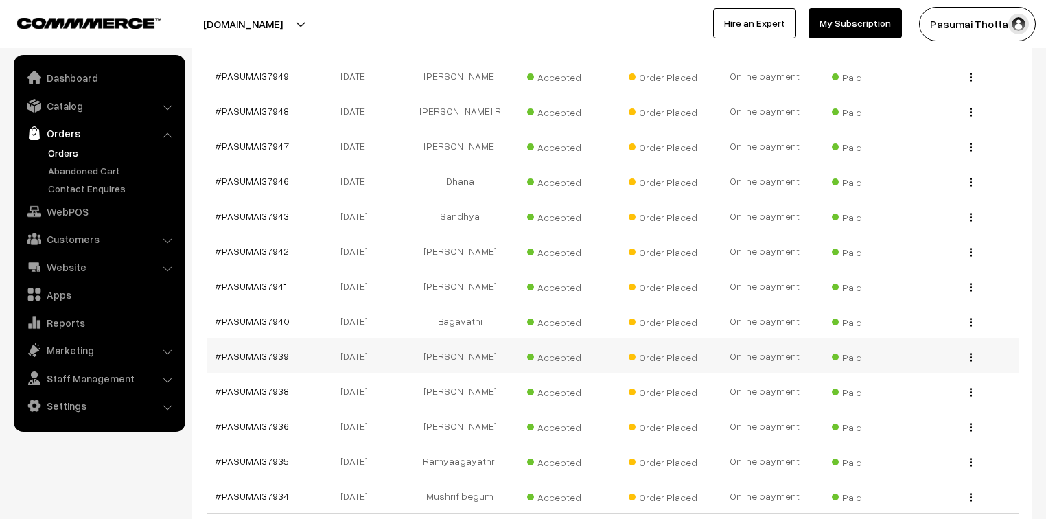
scroll to position [769, 0]
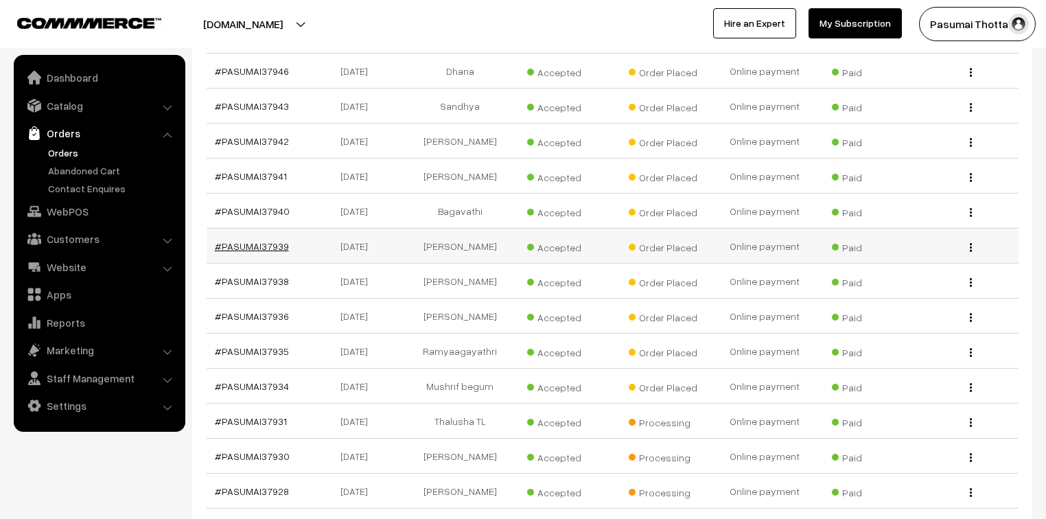
drag, startPoint x: 266, startPoint y: 211, endPoint x: 239, endPoint y: 219, distance: 28.0
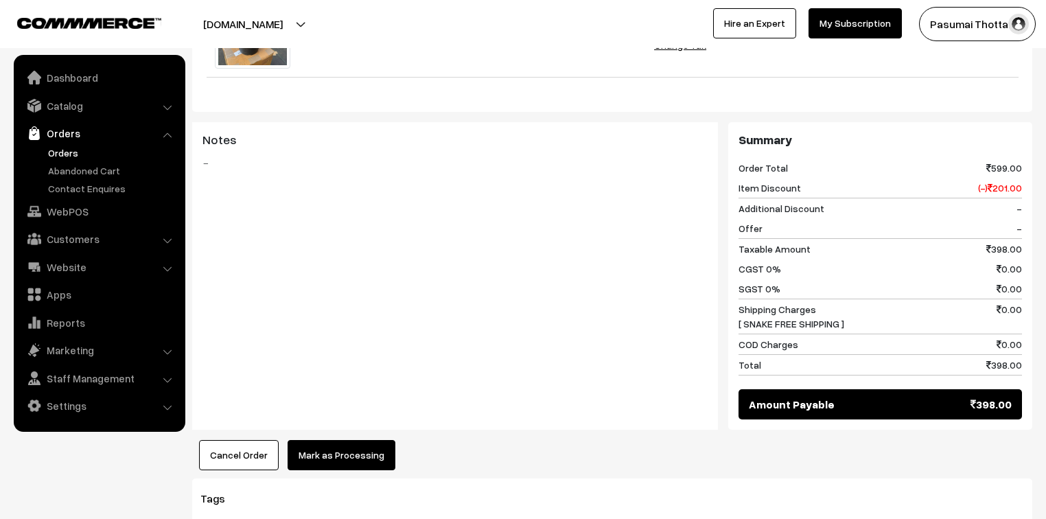
scroll to position [604, 0]
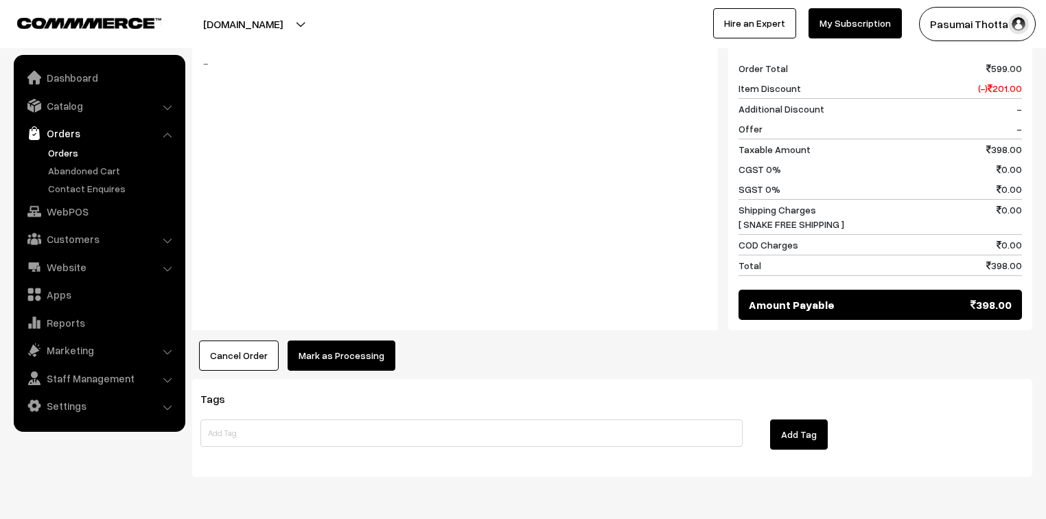
click at [338, 340] on button "Mark as Processing" at bounding box center [342, 355] width 108 height 30
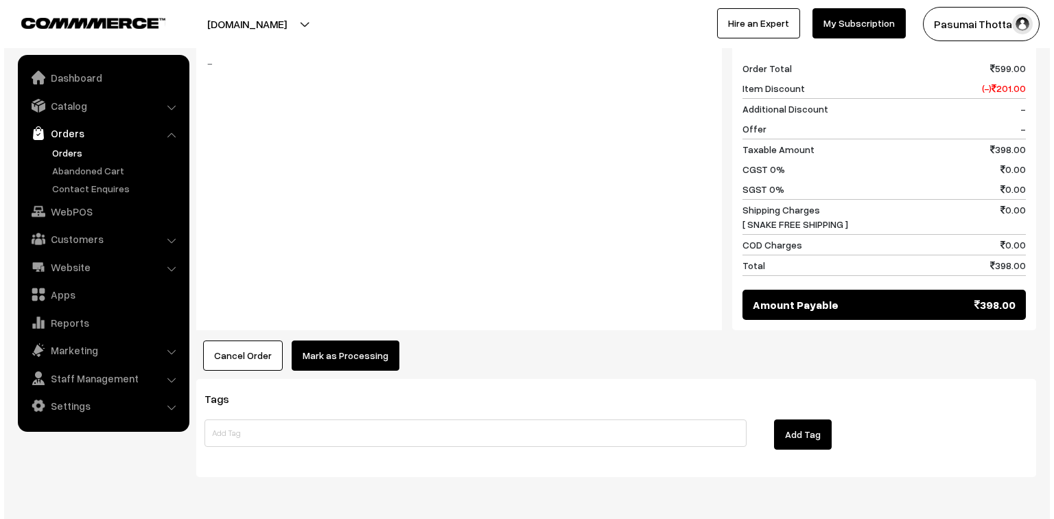
scroll to position [605, 0]
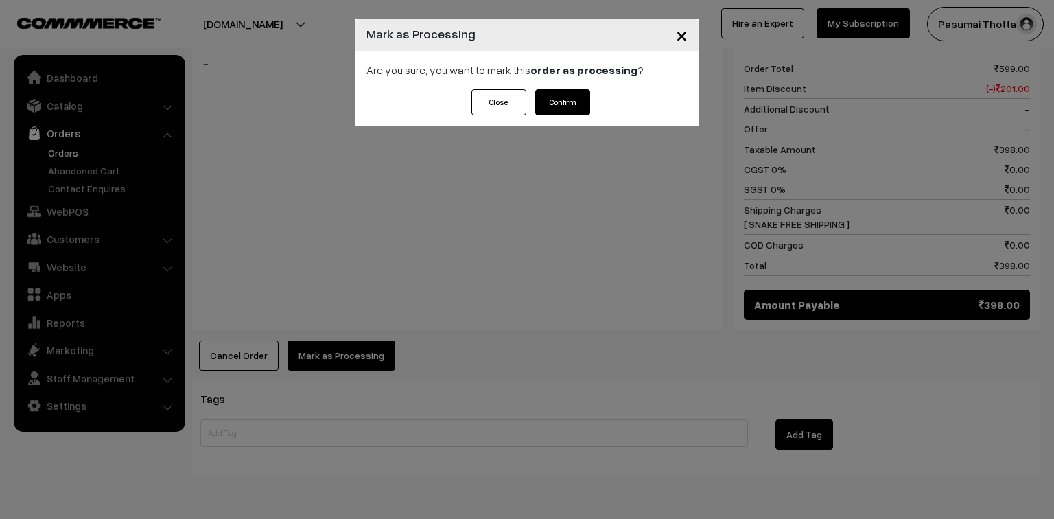
click at [594, 95] on div "Close Confirm" at bounding box center [526, 107] width 343 height 37
click at [584, 102] on button "Confirm" at bounding box center [562, 102] width 55 height 26
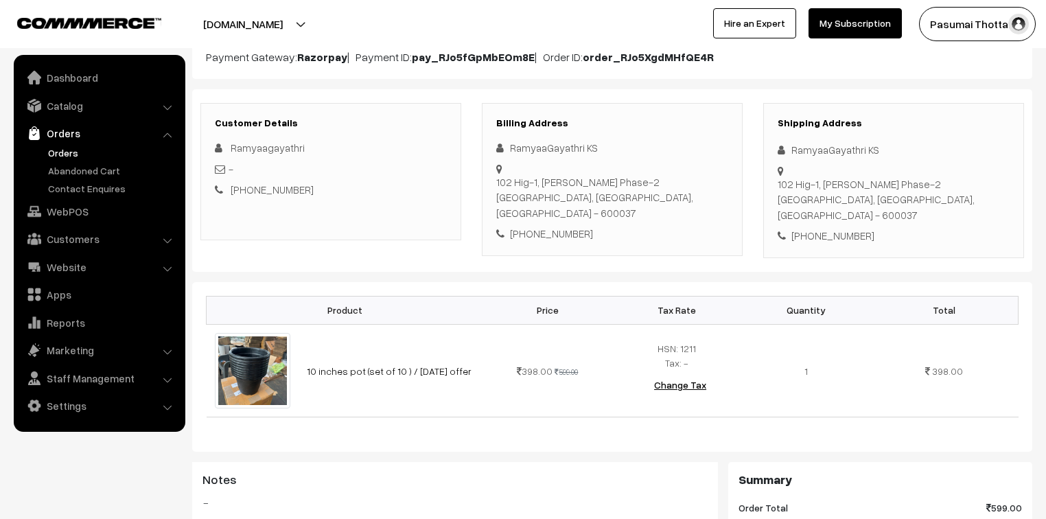
scroll to position [165, 0]
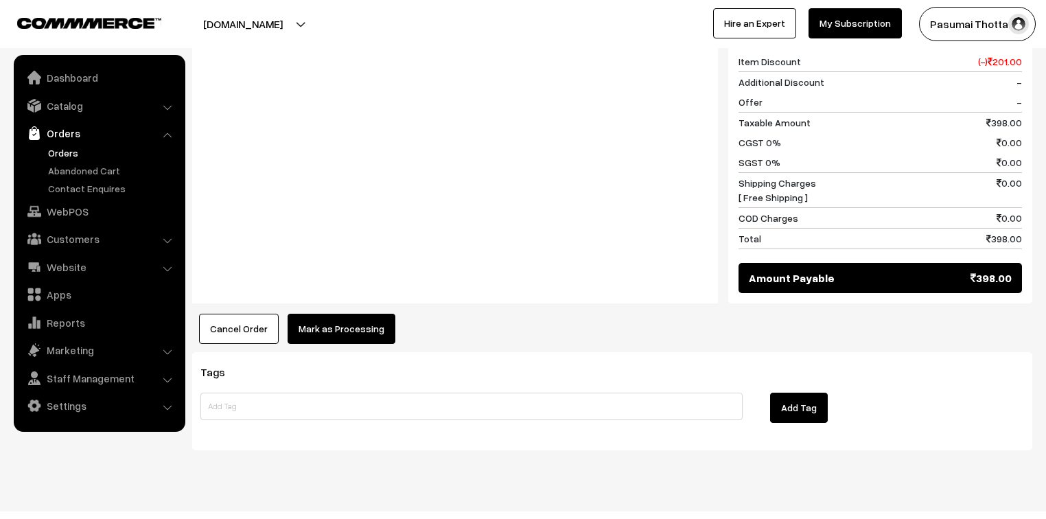
click at [349, 314] on button "Mark as Processing" at bounding box center [342, 329] width 108 height 30
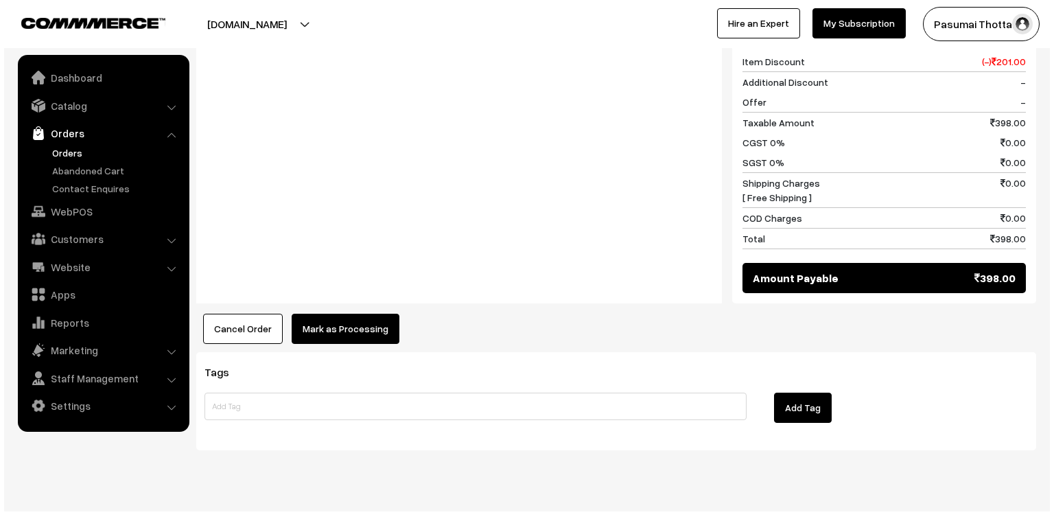
scroll to position [616, 0]
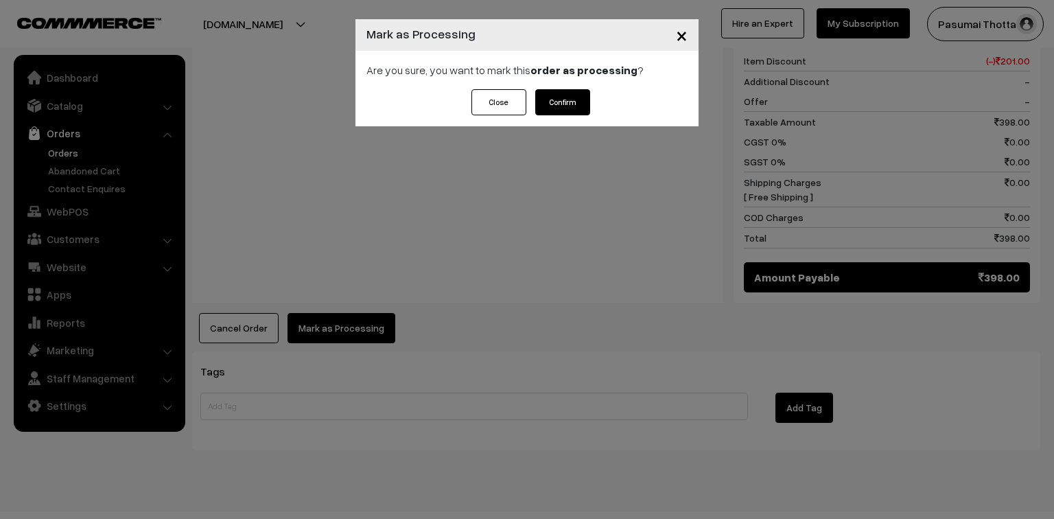
click at [571, 100] on button "Confirm" at bounding box center [562, 102] width 55 height 26
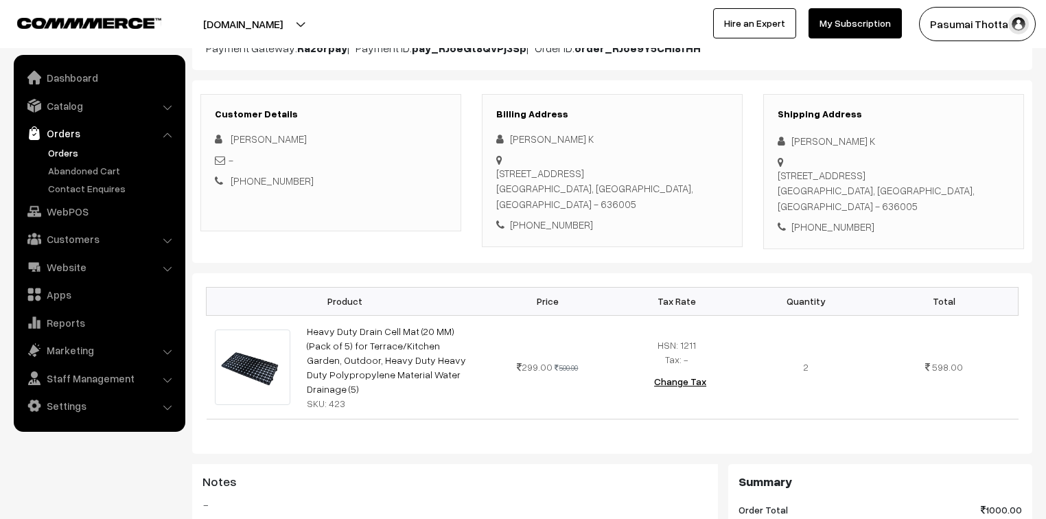
scroll to position [165, 0]
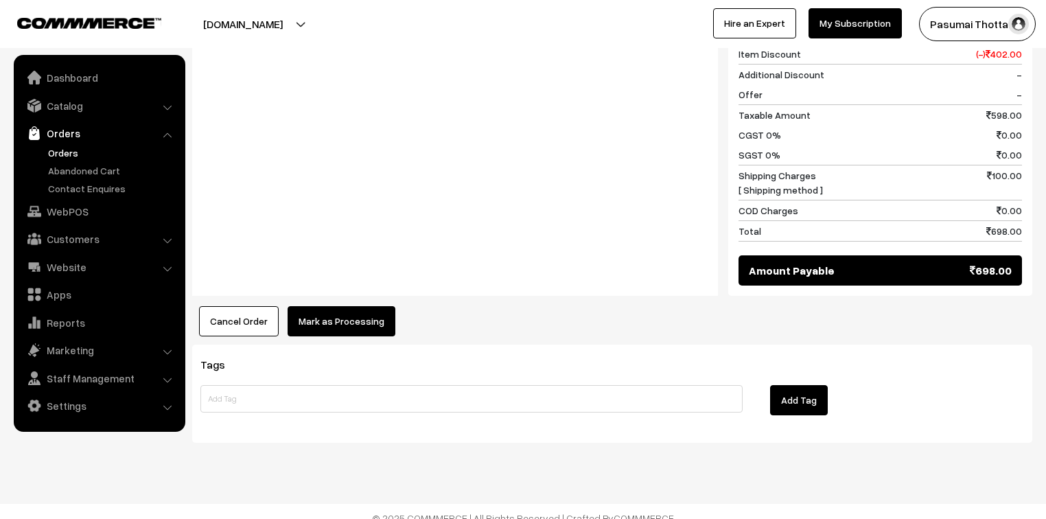
click at [324, 306] on button "Mark as Processing" at bounding box center [342, 321] width 108 height 30
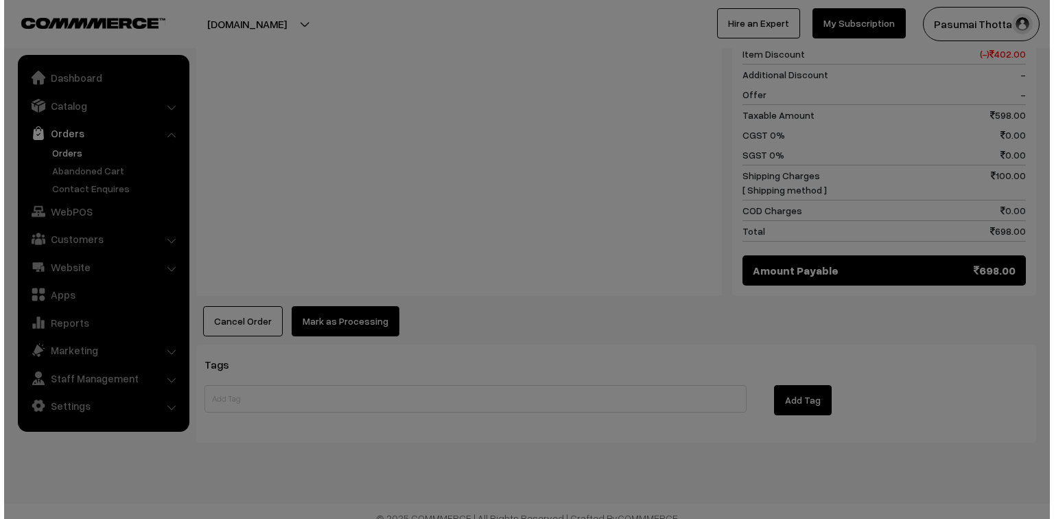
scroll to position [634, 0]
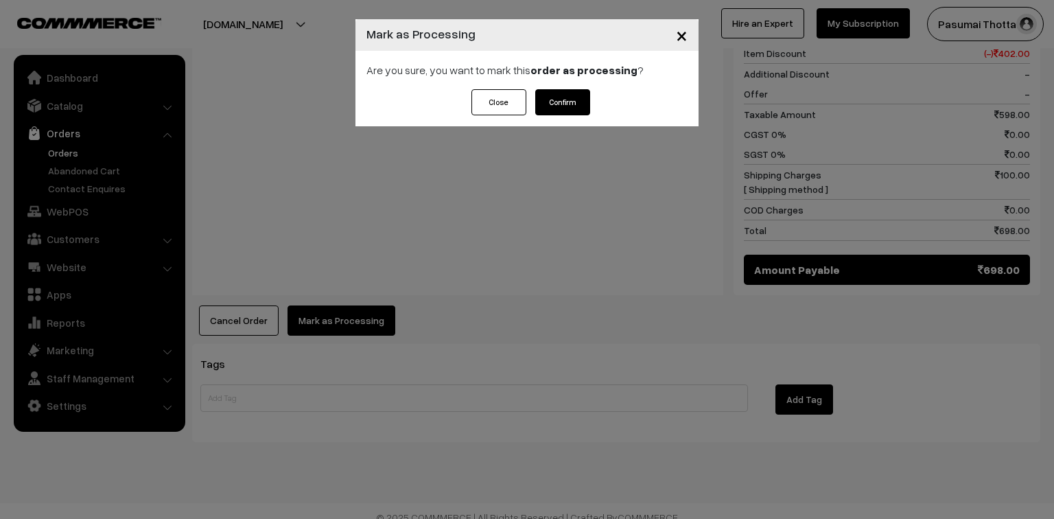
click at [546, 107] on button "Confirm" at bounding box center [562, 102] width 55 height 26
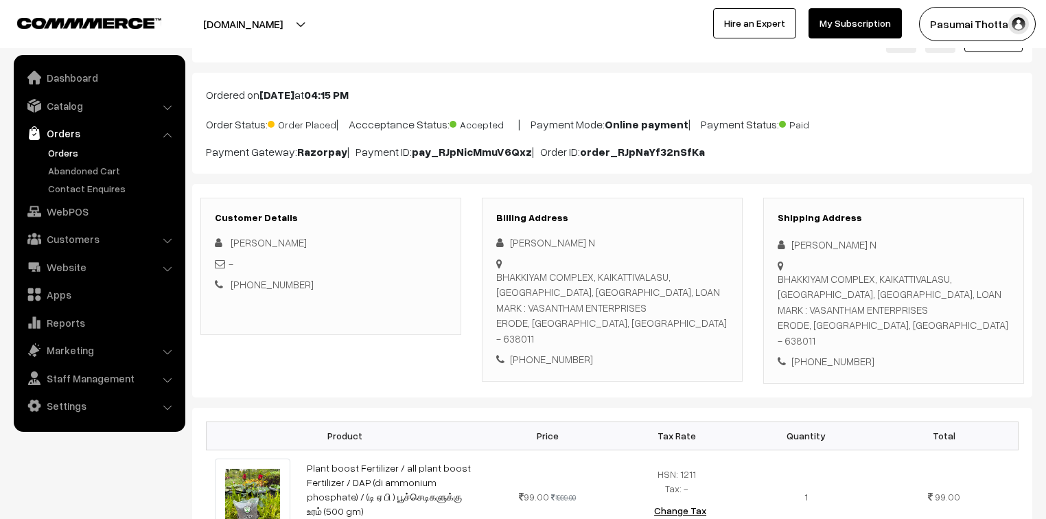
scroll to position [220, 0]
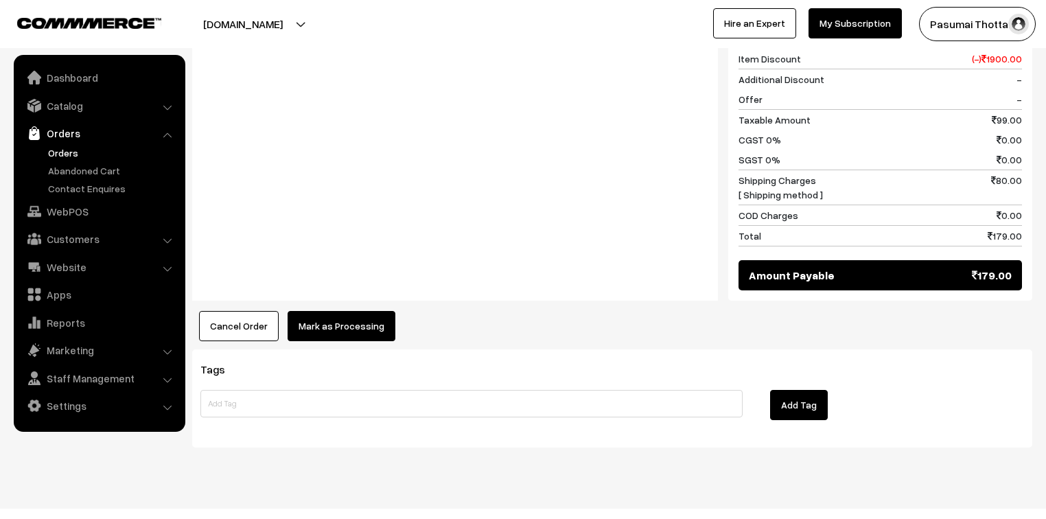
click at [318, 311] on button "Mark as Processing" at bounding box center [342, 326] width 108 height 30
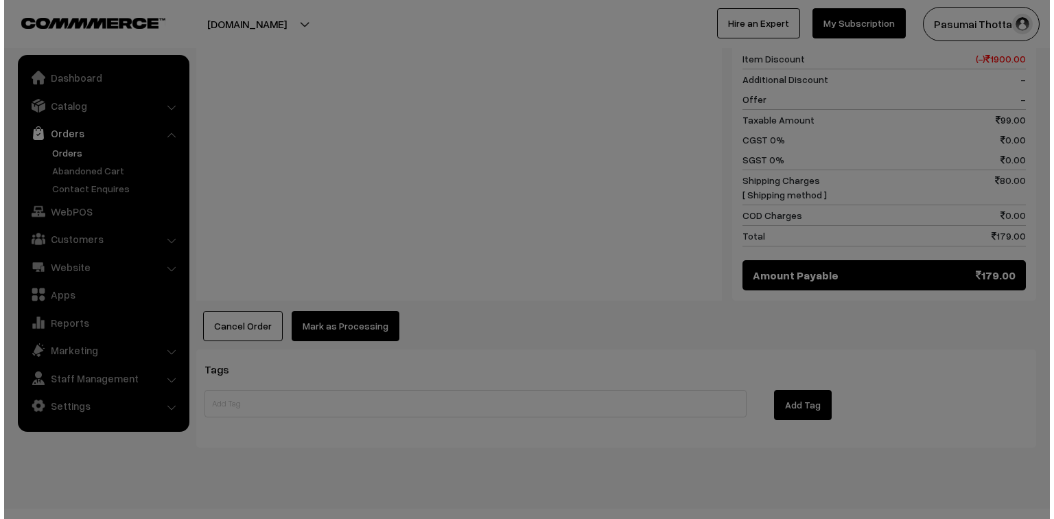
scroll to position [650, 0]
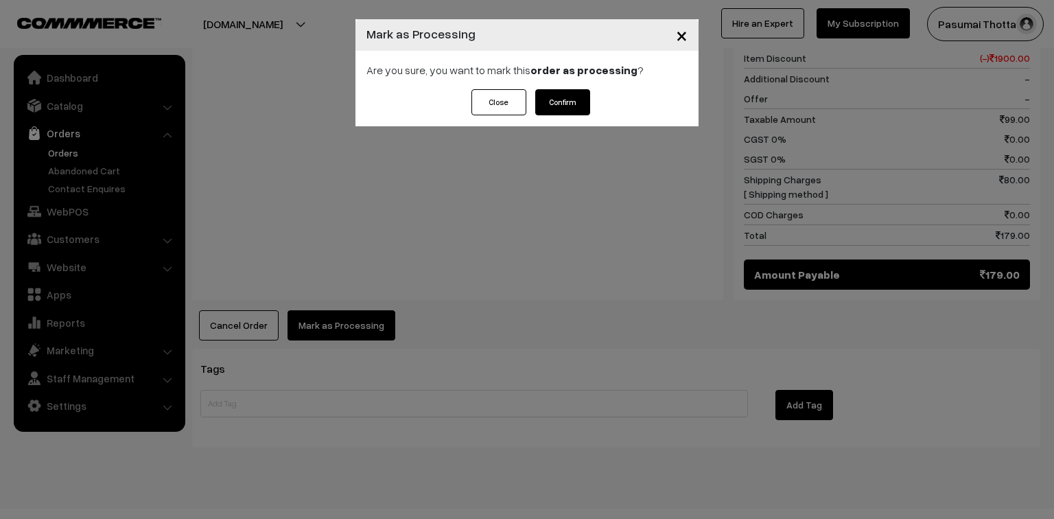
click at [568, 86] on div "Are you sure, you want to mark this order as processing ?" at bounding box center [526, 70] width 343 height 38
click at [568, 101] on button "Confirm" at bounding box center [562, 102] width 55 height 26
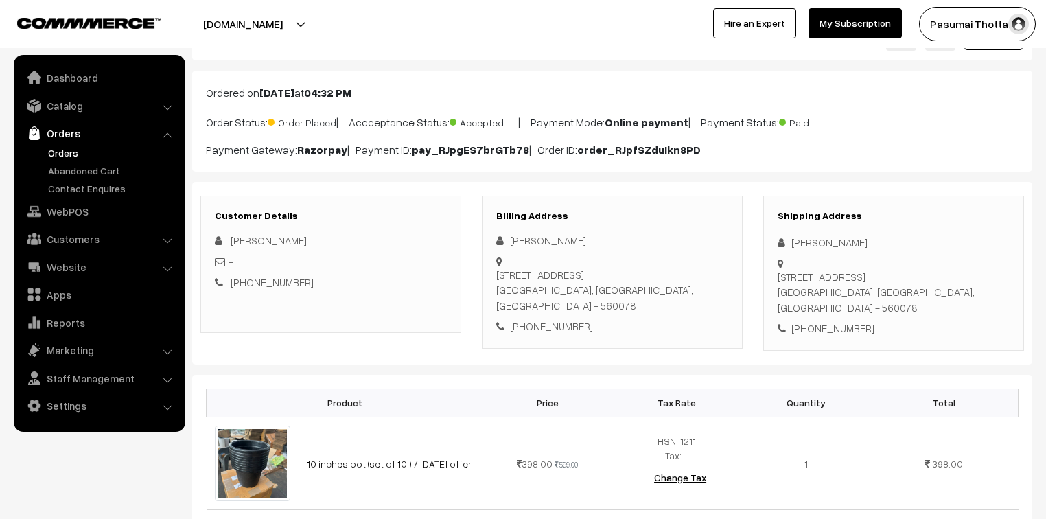
scroll to position [110, 0]
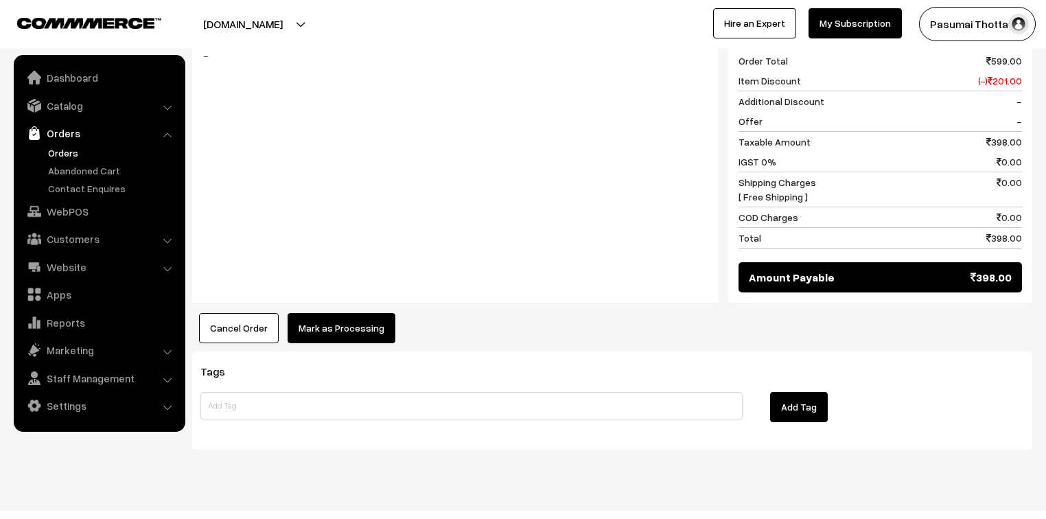
click at [374, 313] on button "Mark as Processing" at bounding box center [342, 328] width 108 height 30
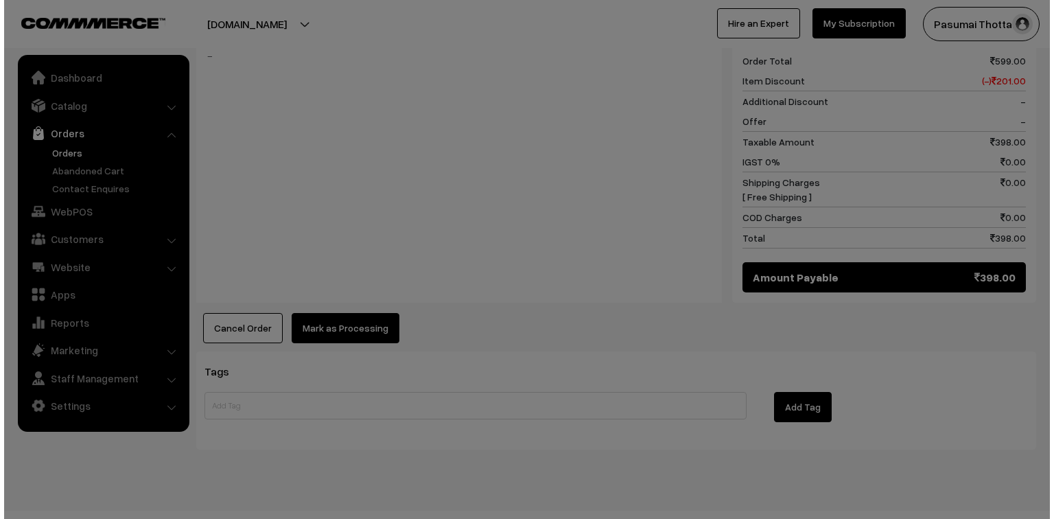
scroll to position [596, 0]
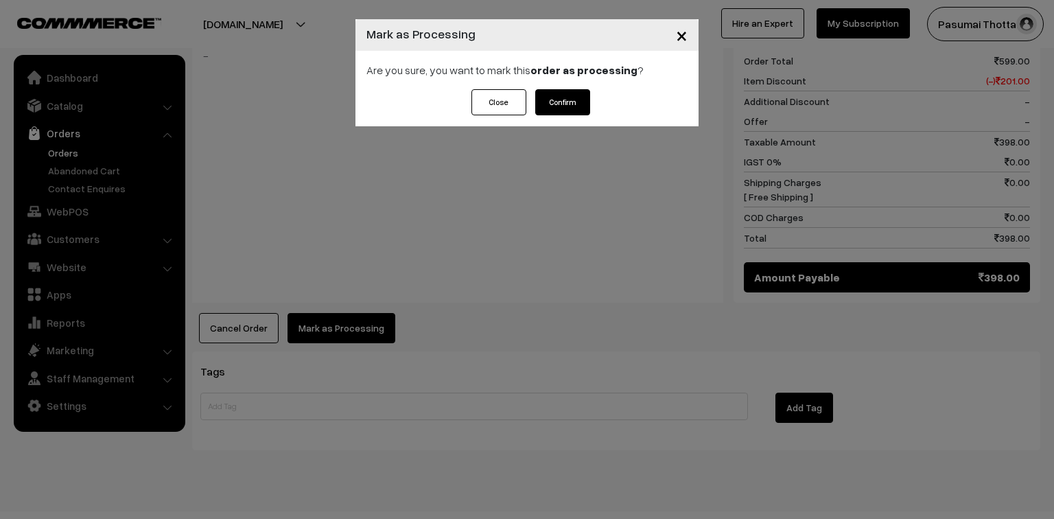
click at [550, 89] on button "Confirm" at bounding box center [562, 102] width 55 height 26
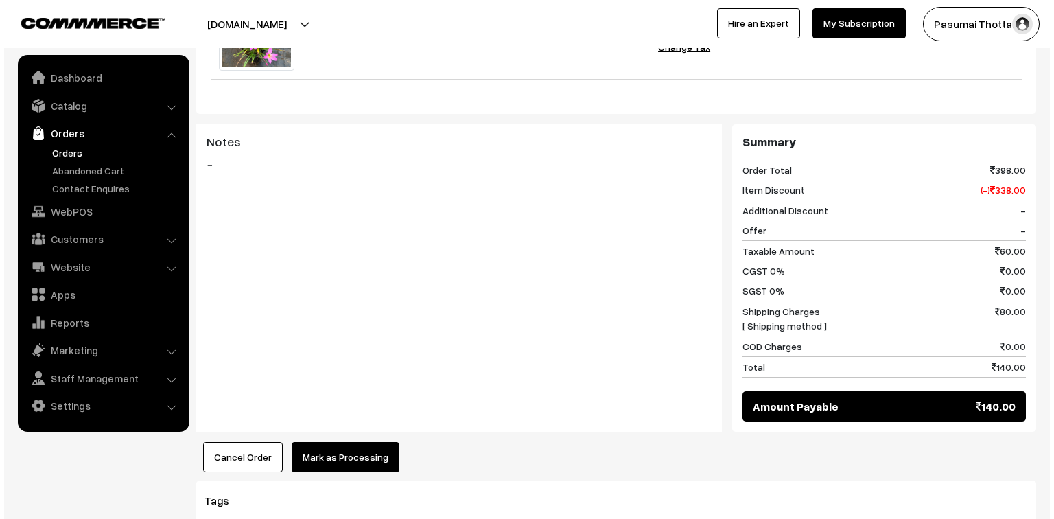
scroll to position [494, 0]
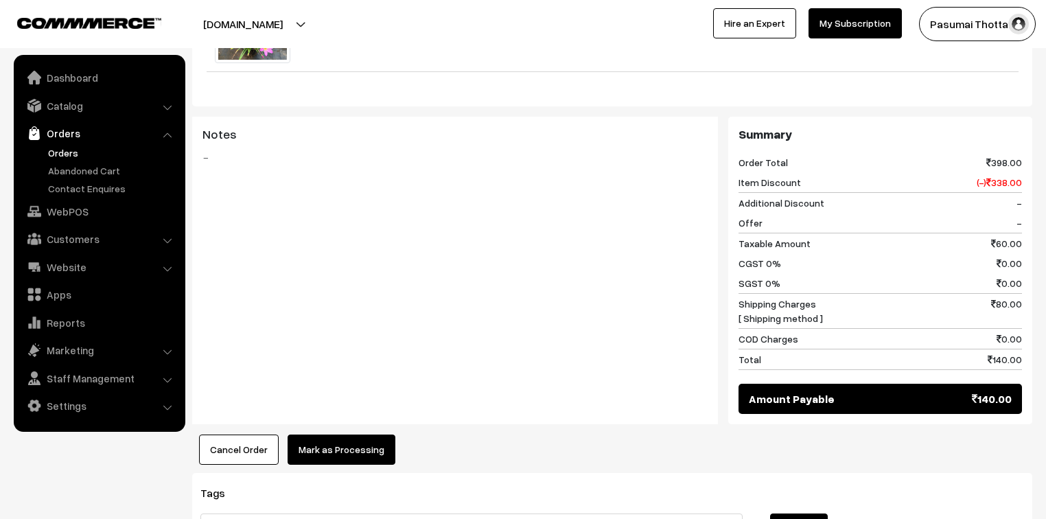
click at [353, 442] on button "Mark as Processing" at bounding box center [342, 449] width 108 height 30
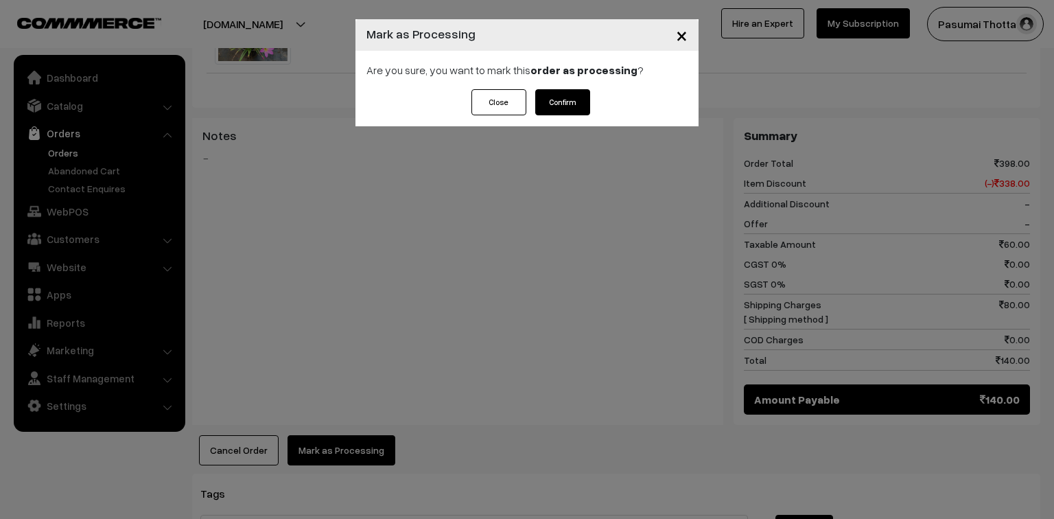
click at [571, 97] on button "Confirm" at bounding box center [562, 102] width 55 height 26
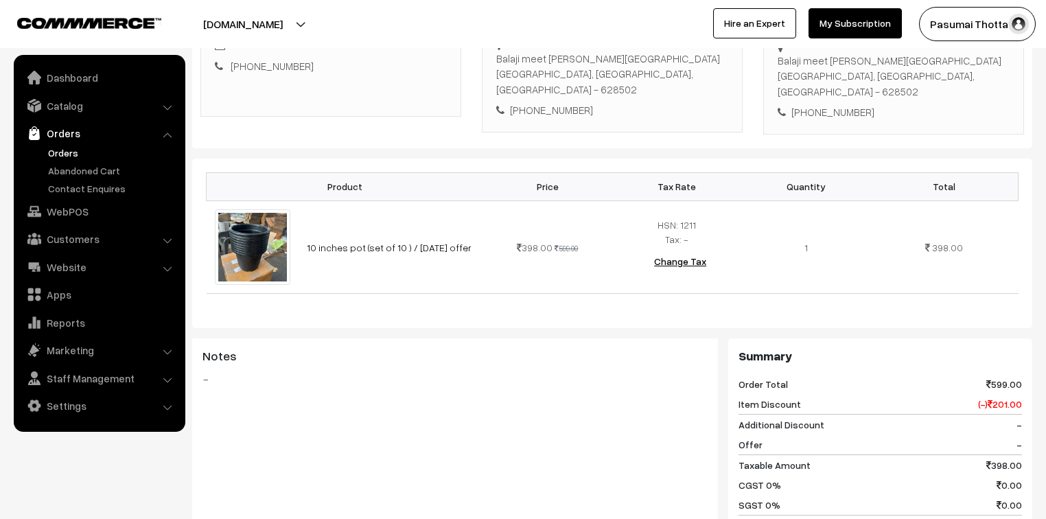
scroll to position [615, 0]
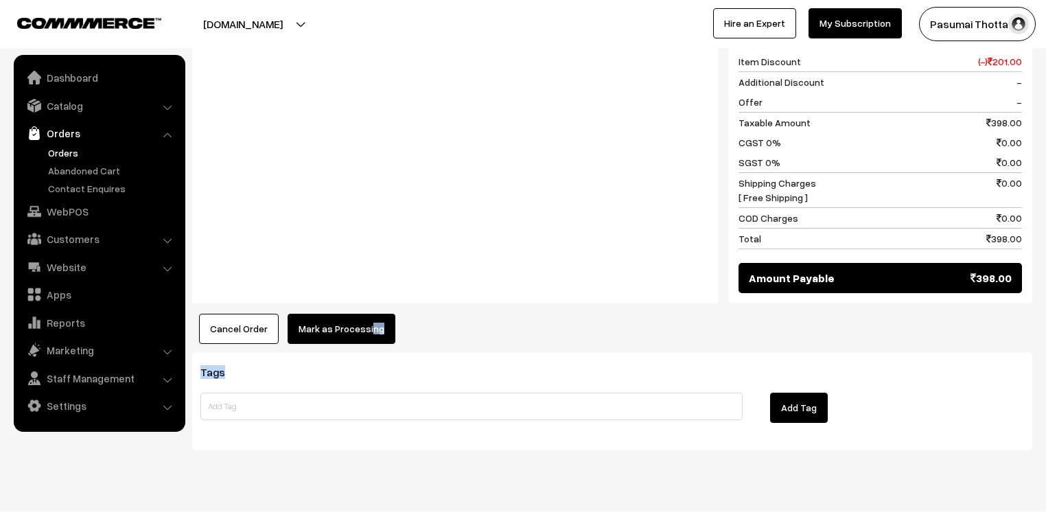
click at [358, 314] on button "Mark as Processing" at bounding box center [342, 329] width 108 height 30
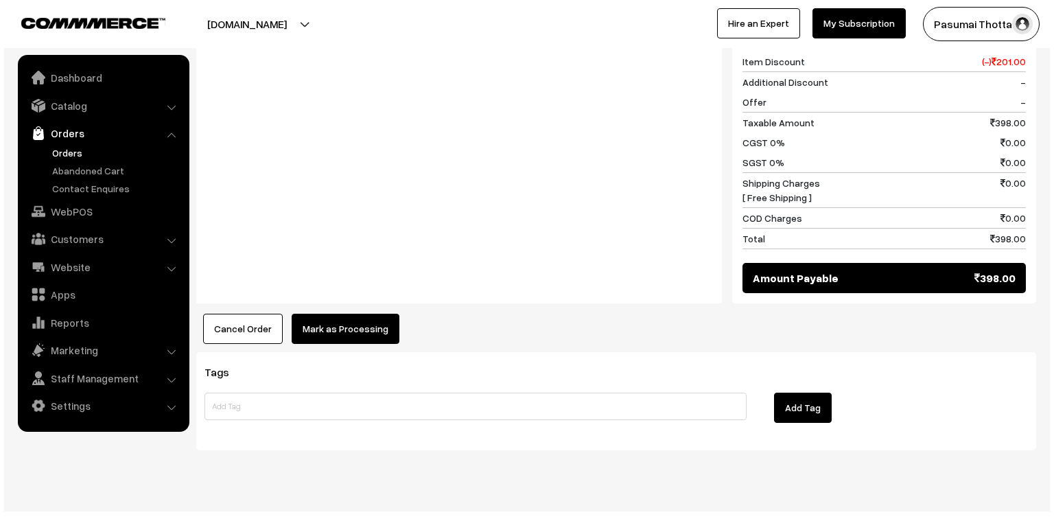
scroll to position [616, 0]
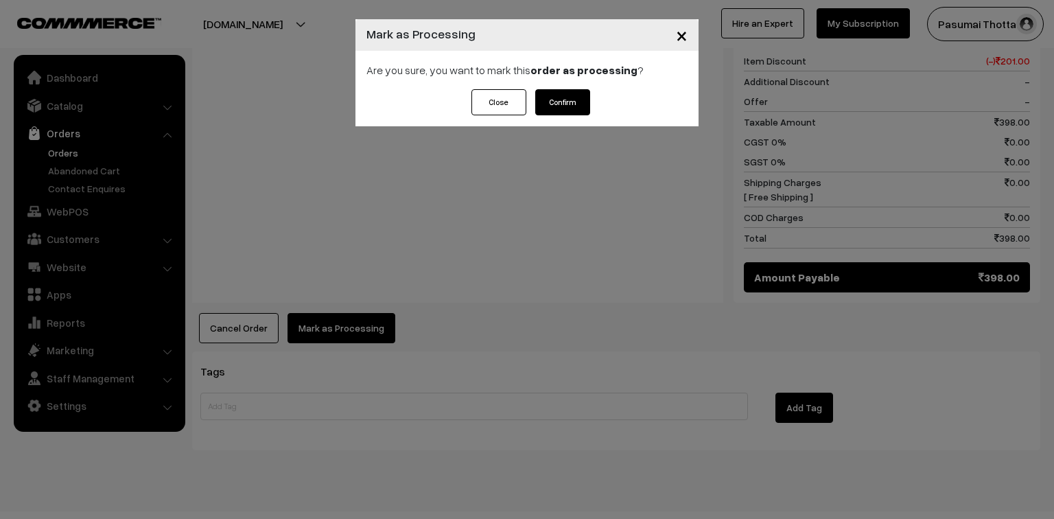
click at [567, 113] on button "Confirm" at bounding box center [562, 102] width 55 height 26
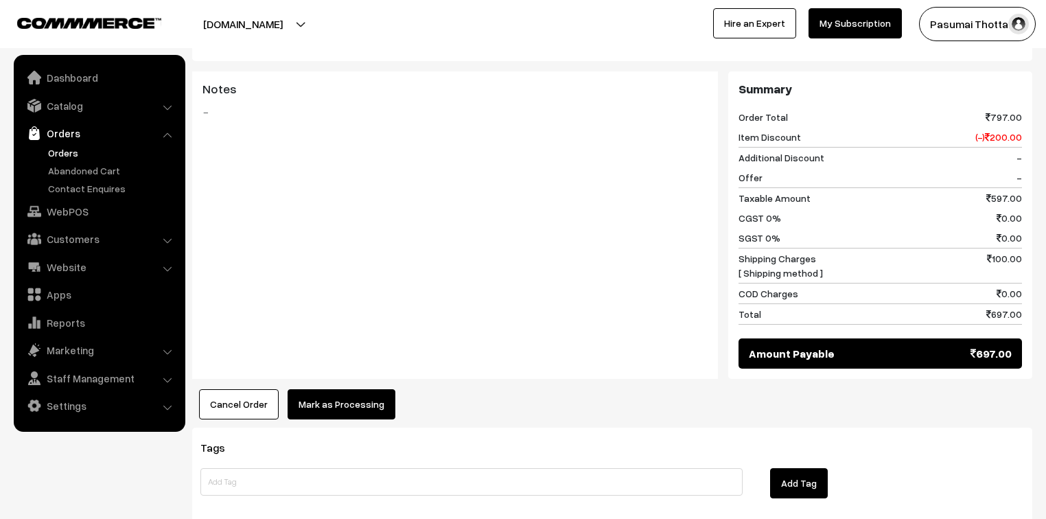
scroll to position [726, 0]
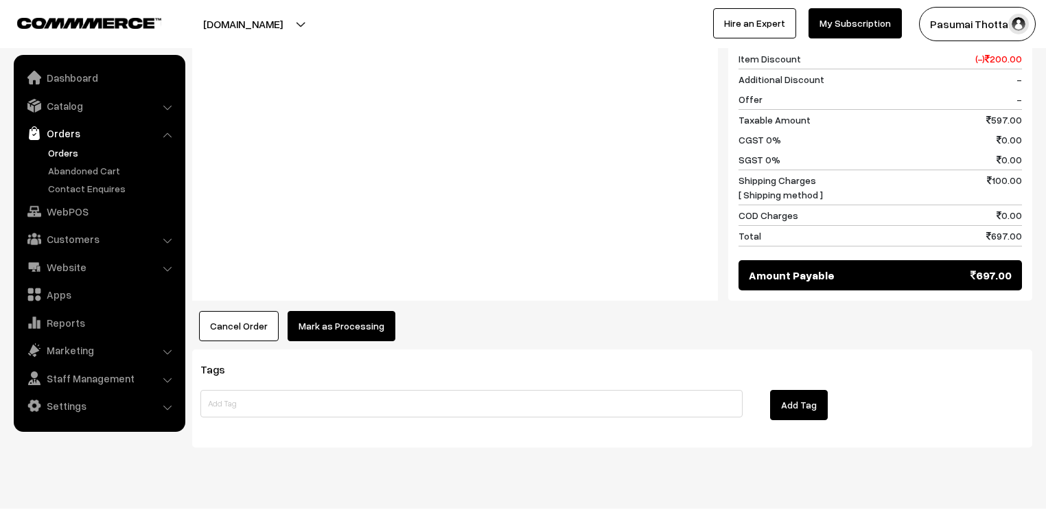
drag, startPoint x: 332, startPoint y: 332, endPoint x: 332, endPoint y: 302, distance: 30.2
click at [332, 349] on div "Tags Add Tag" at bounding box center [612, 398] width 840 height 98
click at [332, 311] on button "Mark as Processing" at bounding box center [342, 326] width 108 height 30
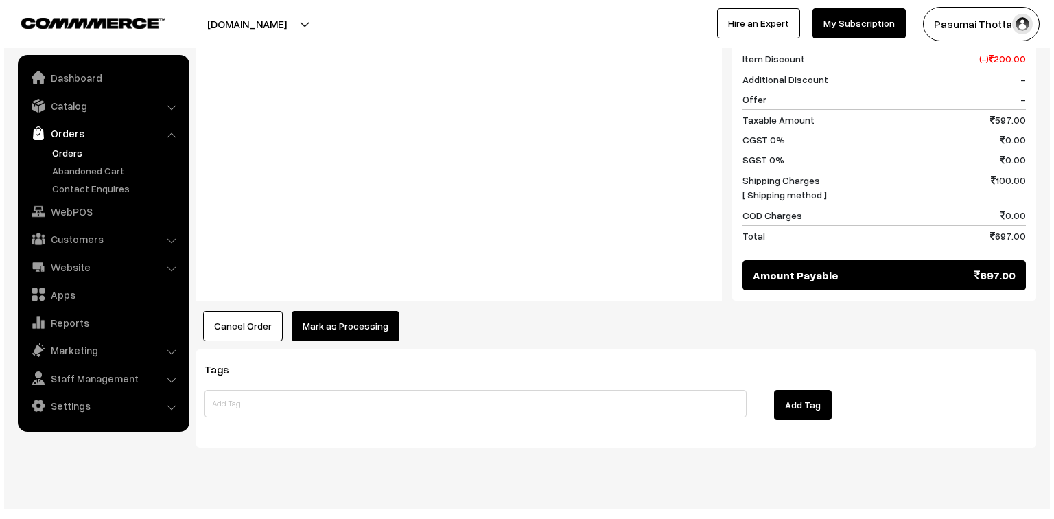
scroll to position [727, 0]
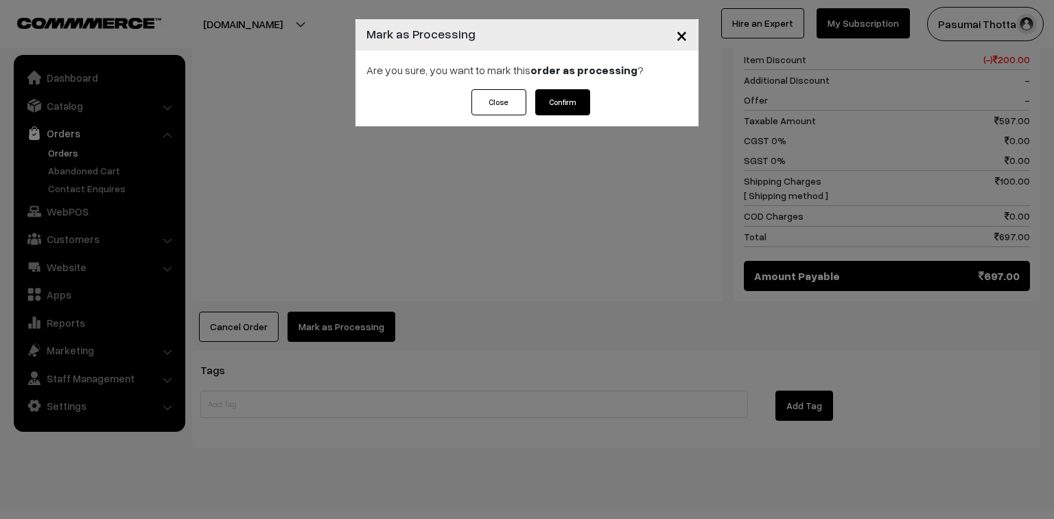
click at [549, 108] on button "Confirm" at bounding box center [562, 102] width 55 height 26
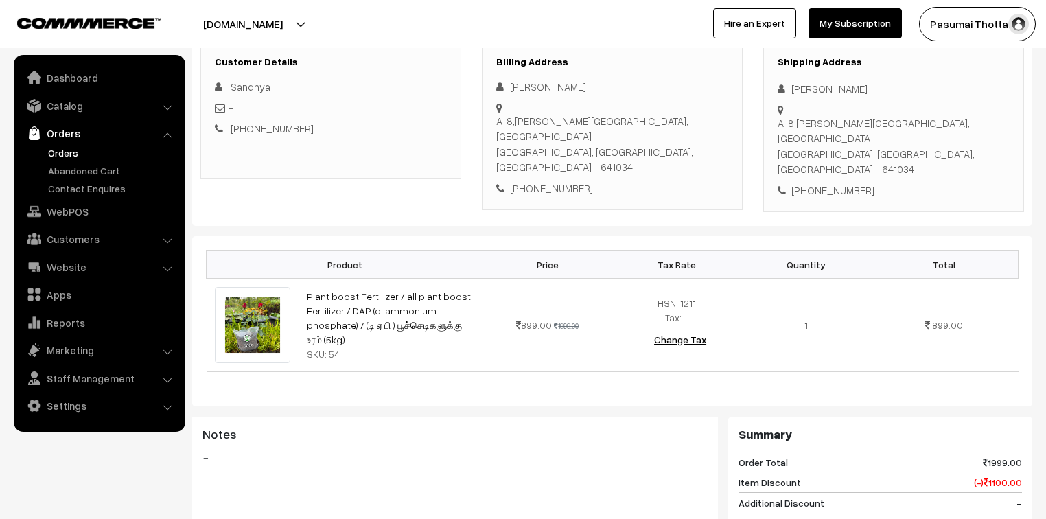
scroll to position [220, 0]
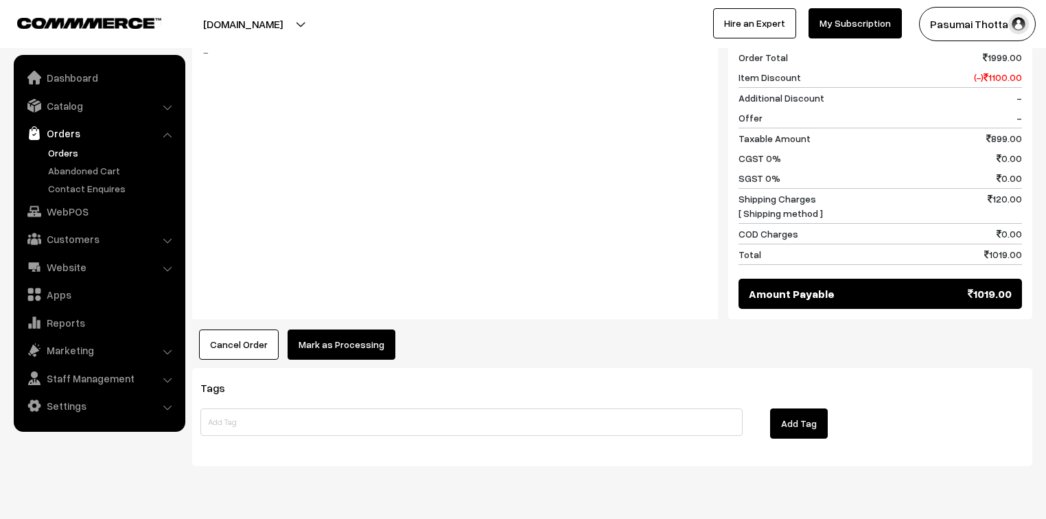
click at [379, 329] on button "Mark as Processing" at bounding box center [342, 344] width 108 height 30
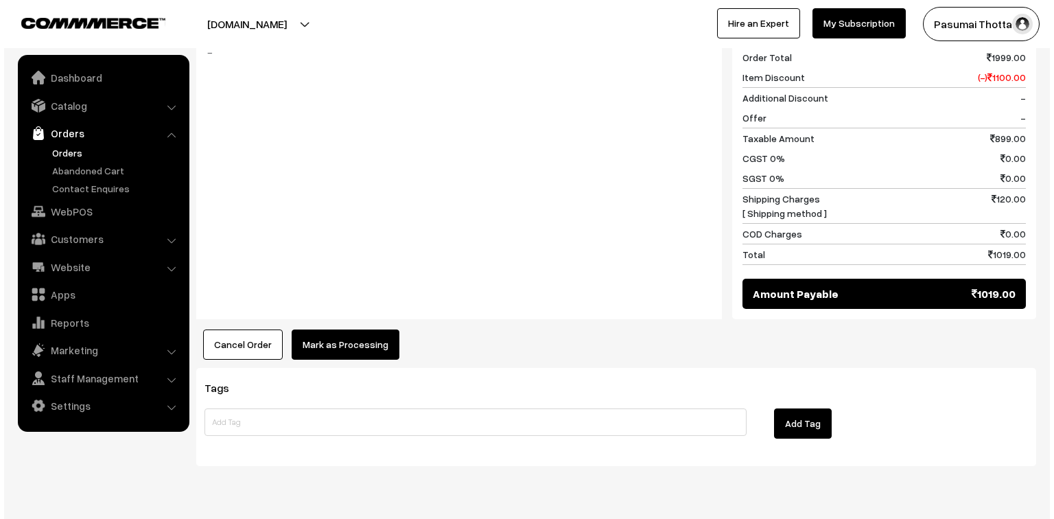
scroll to position [616, 0]
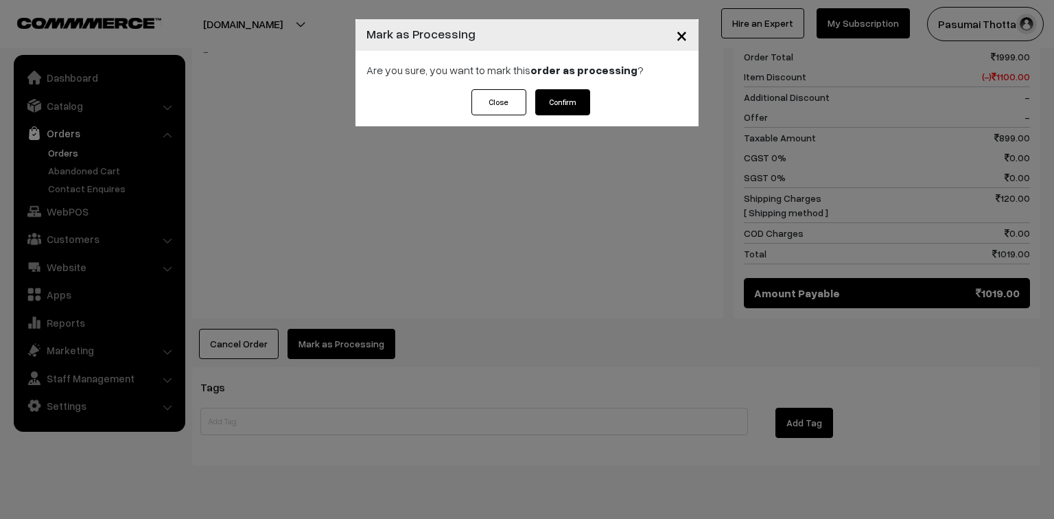
click at [539, 110] on button "Confirm" at bounding box center [562, 102] width 55 height 26
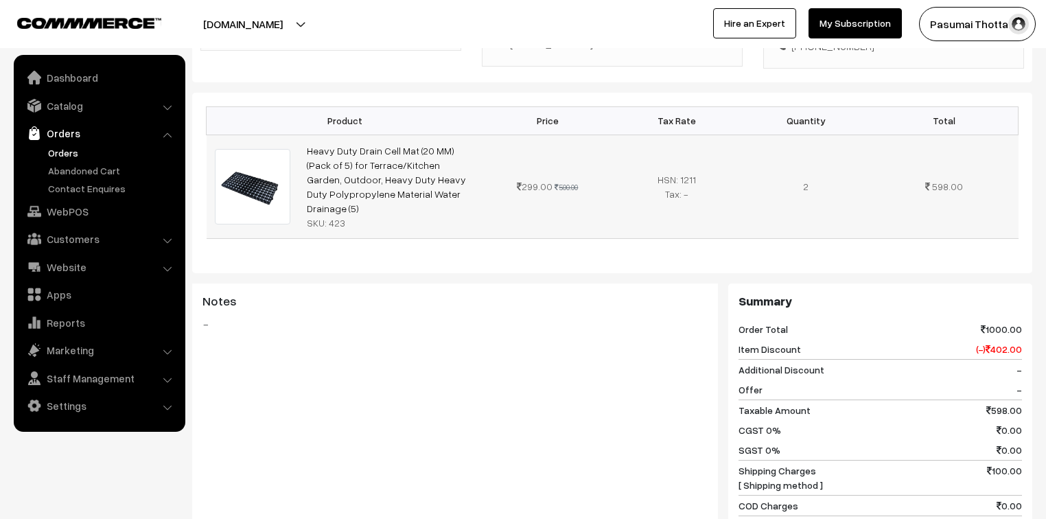
scroll to position [494, 0]
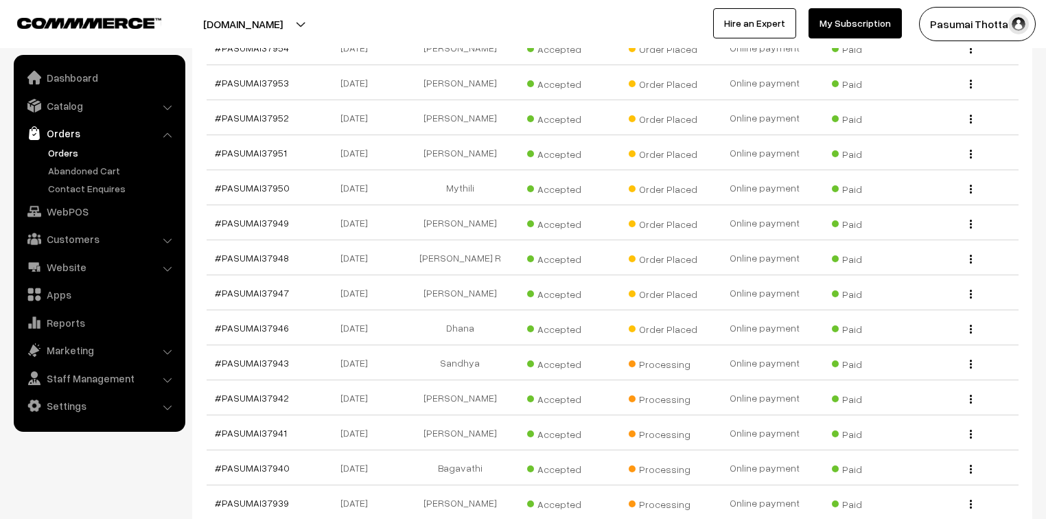
scroll to position [511, 0]
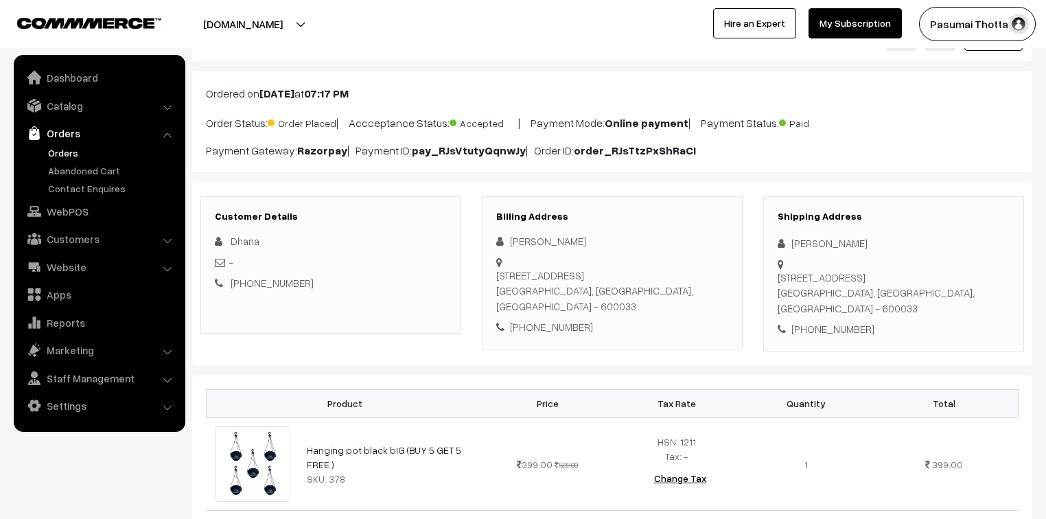
scroll to position [110, 0]
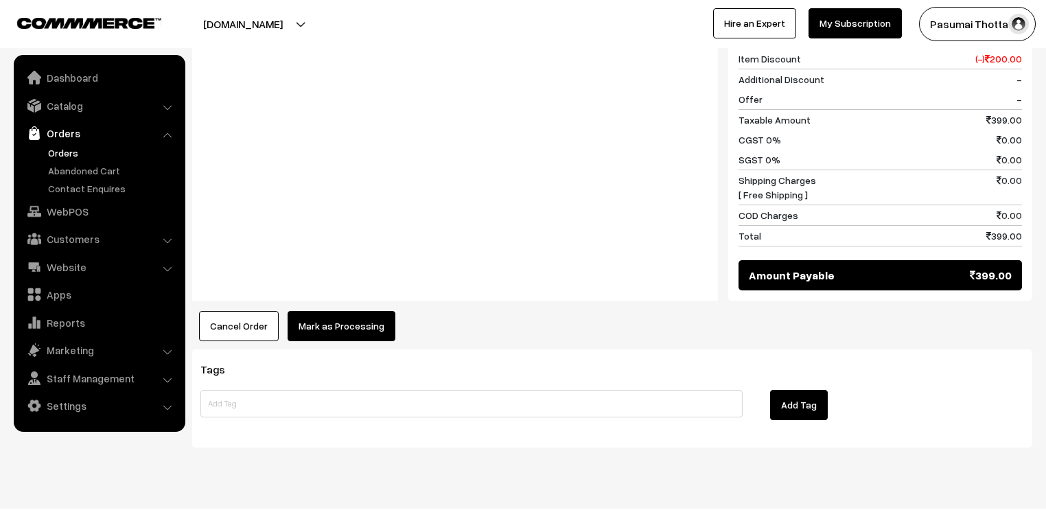
click at [352, 313] on button "Mark as Processing" at bounding box center [342, 326] width 108 height 30
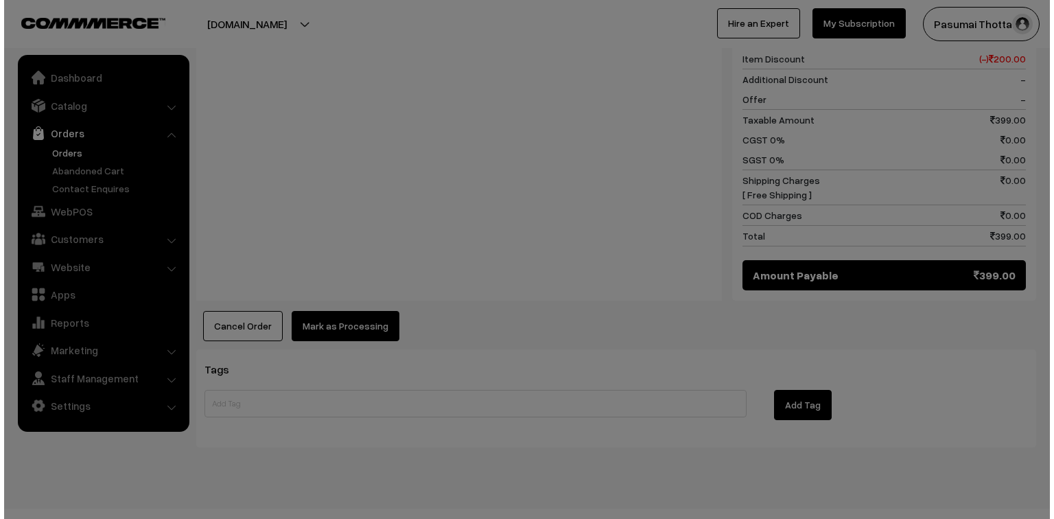
scroll to position [618, 0]
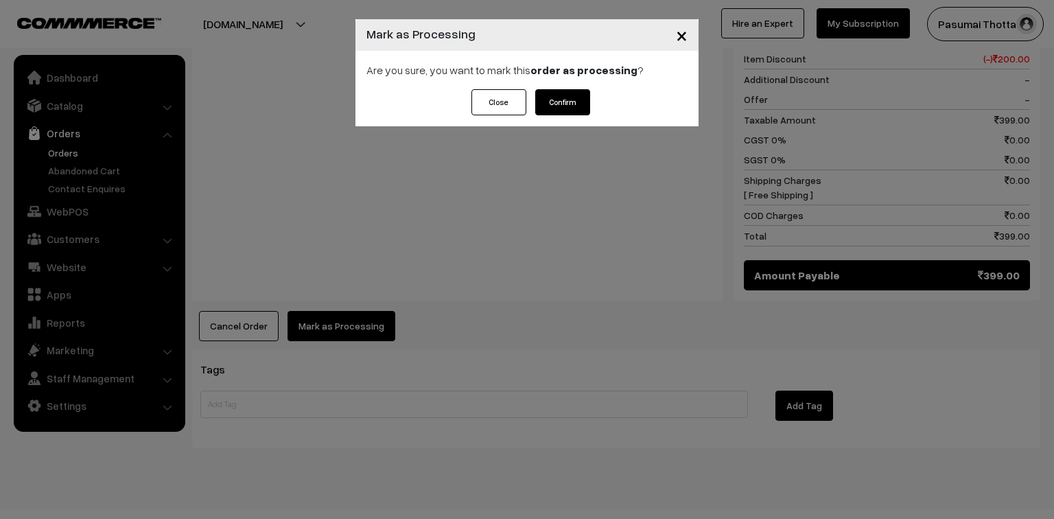
click at [564, 102] on button "Confirm" at bounding box center [562, 102] width 55 height 26
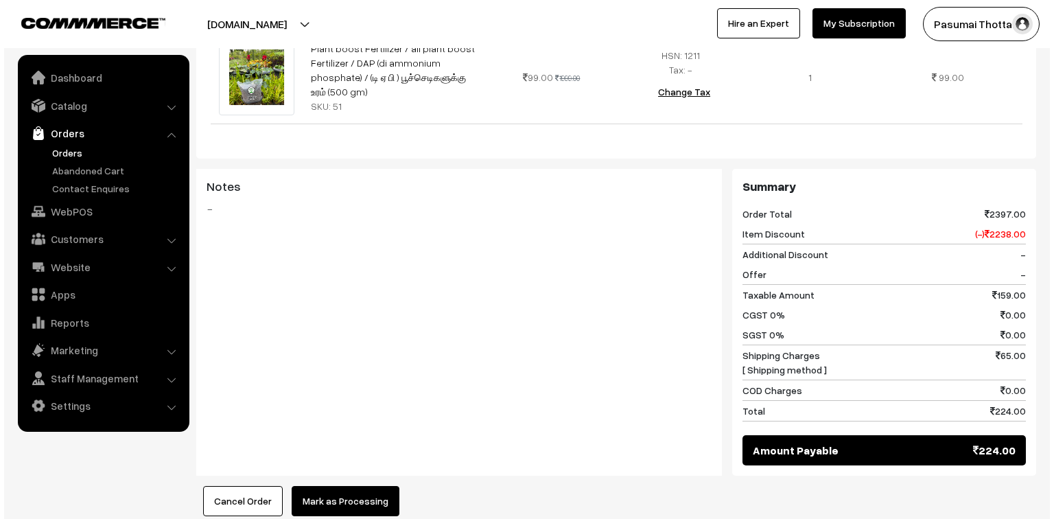
scroll to position [659, 0]
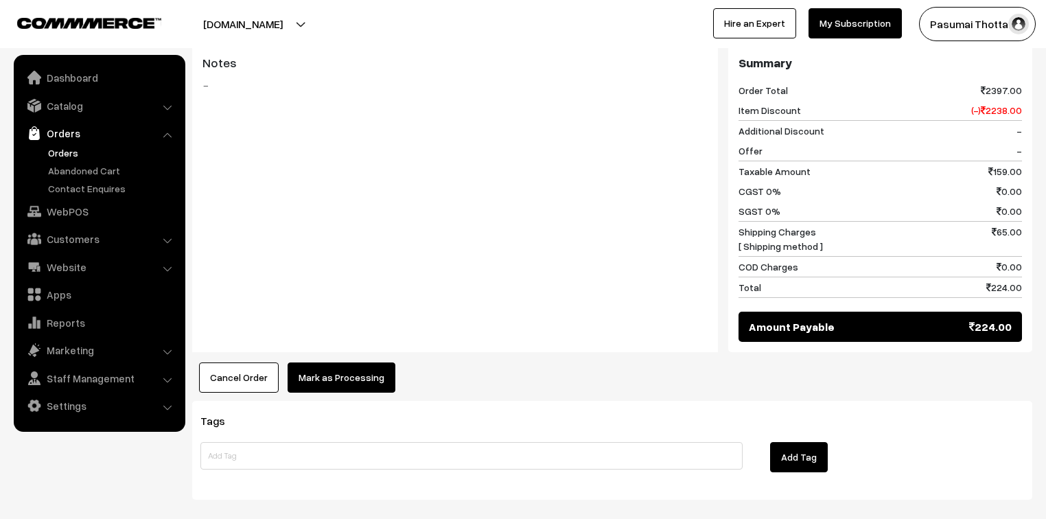
click at [349, 386] on button "Mark as Processing" at bounding box center [342, 377] width 108 height 30
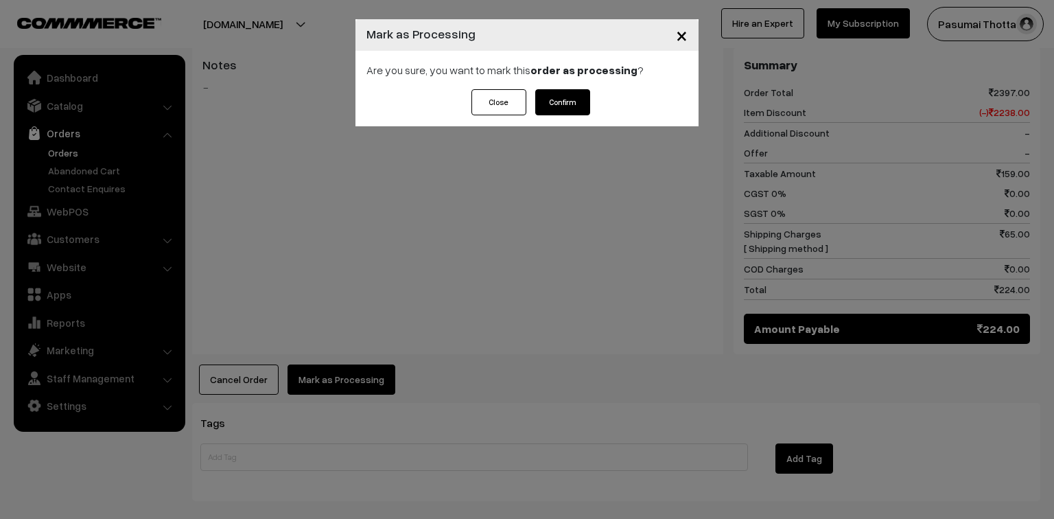
click at [560, 108] on button "Confirm" at bounding box center [562, 102] width 55 height 26
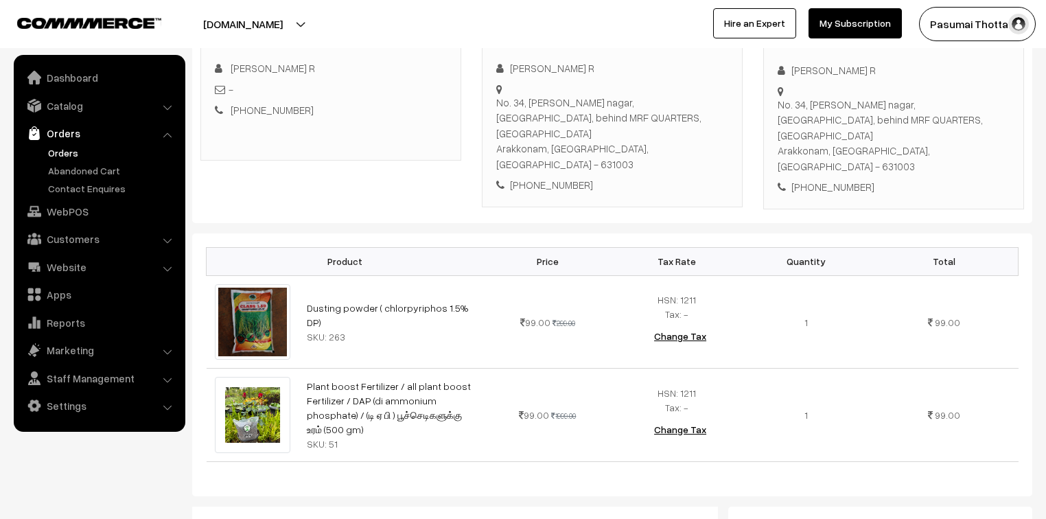
scroll to position [165, 0]
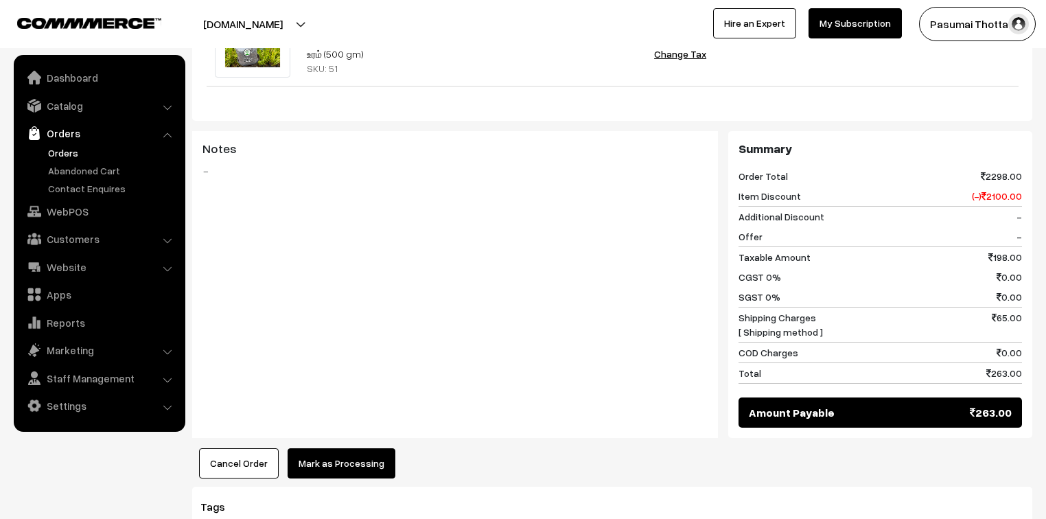
click at [366, 448] on button "Mark as Processing" at bounding box center [342, 463] width 108 height 30
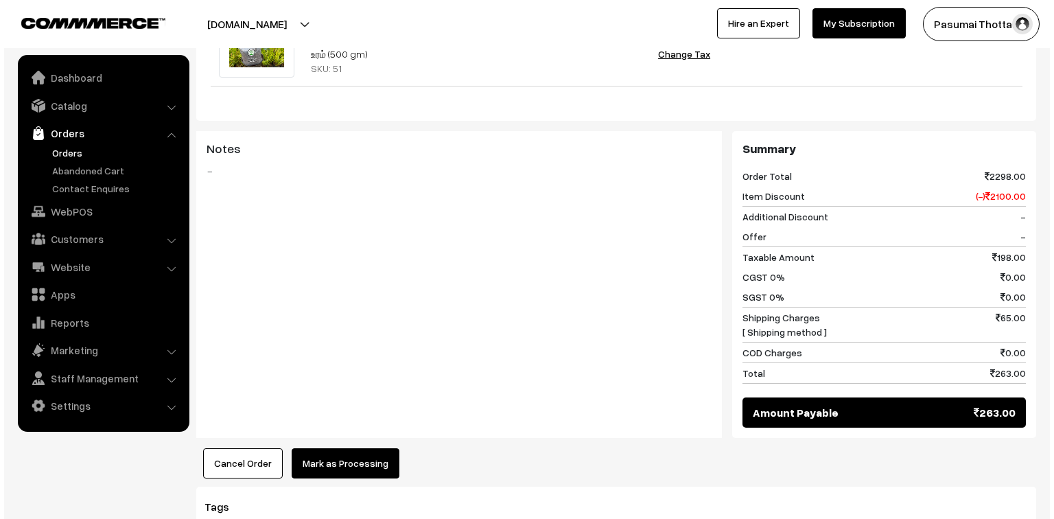
scroll to position [605, 0]
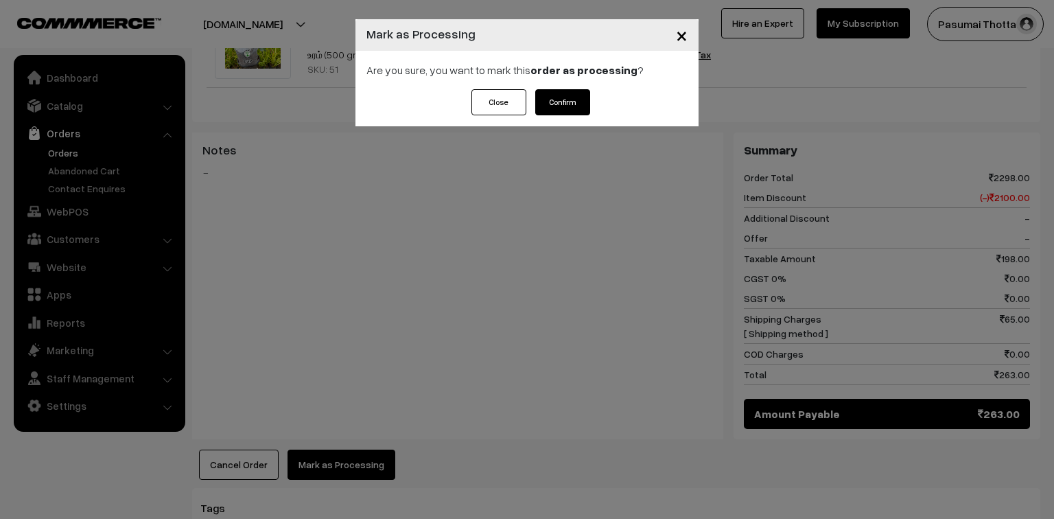
click at [557, 99] on button "Confirm" at bounding box center [562, 102] width 55 height 26
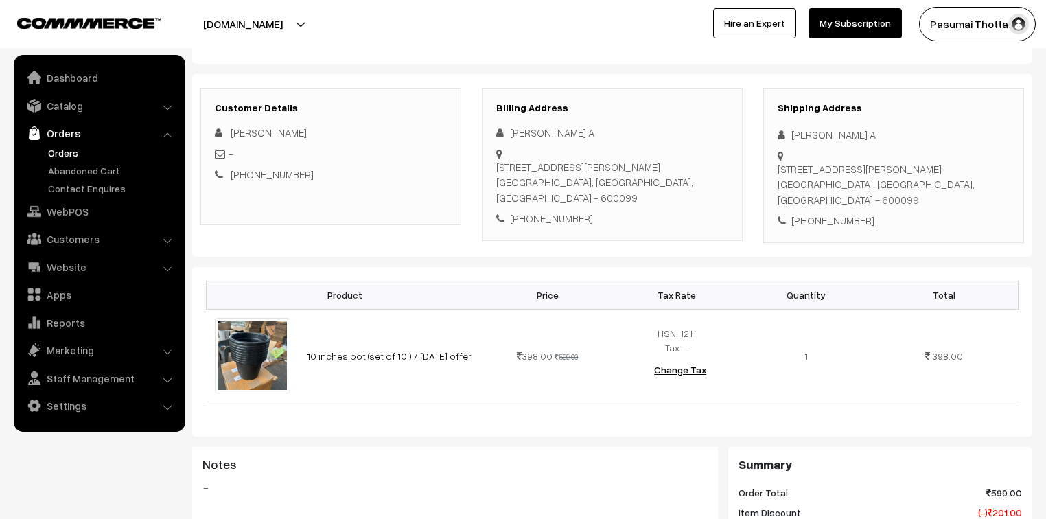
scroll to position [165, 0]
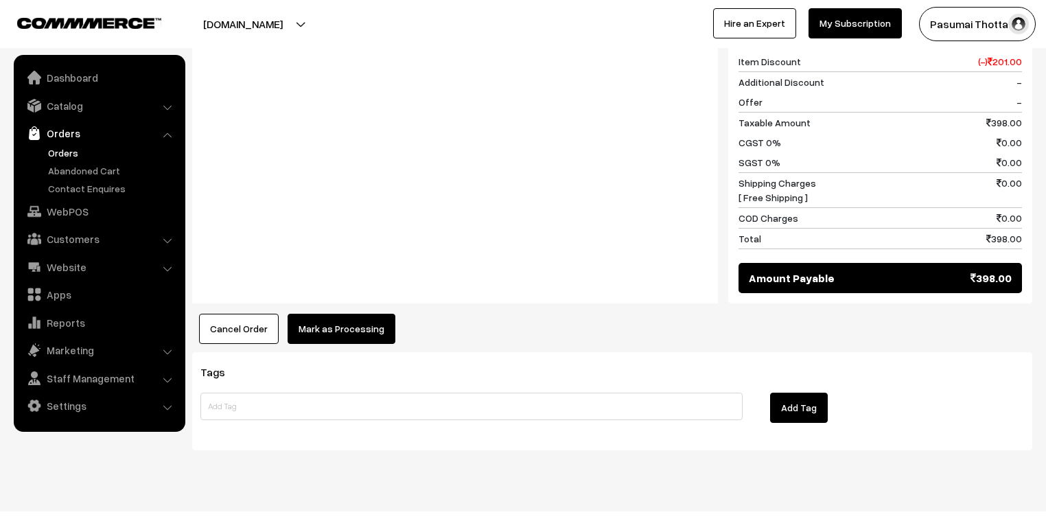
click at [328, 314] on button "Mark as Processing" at bounding box center [342, 329] width 108 height 30
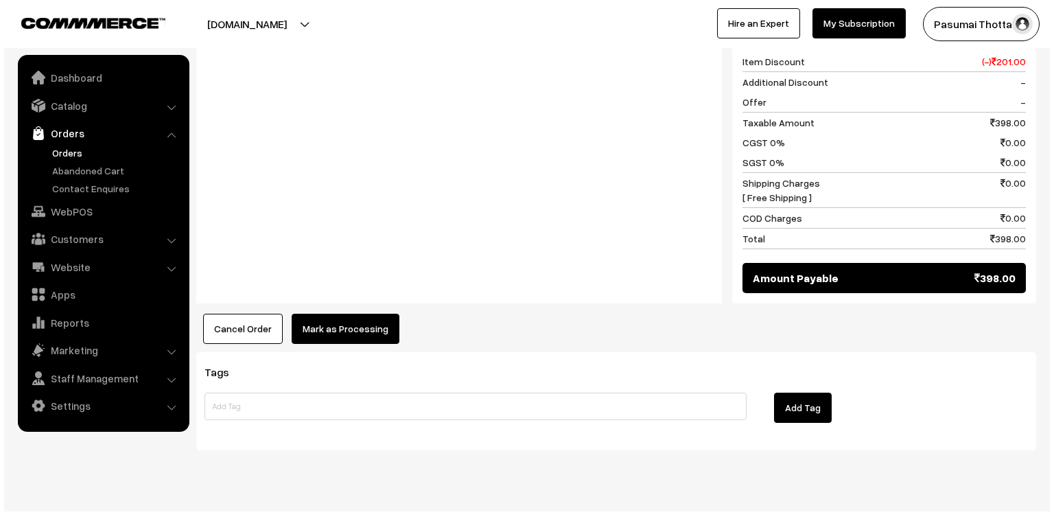
scroll to position [616, 0]
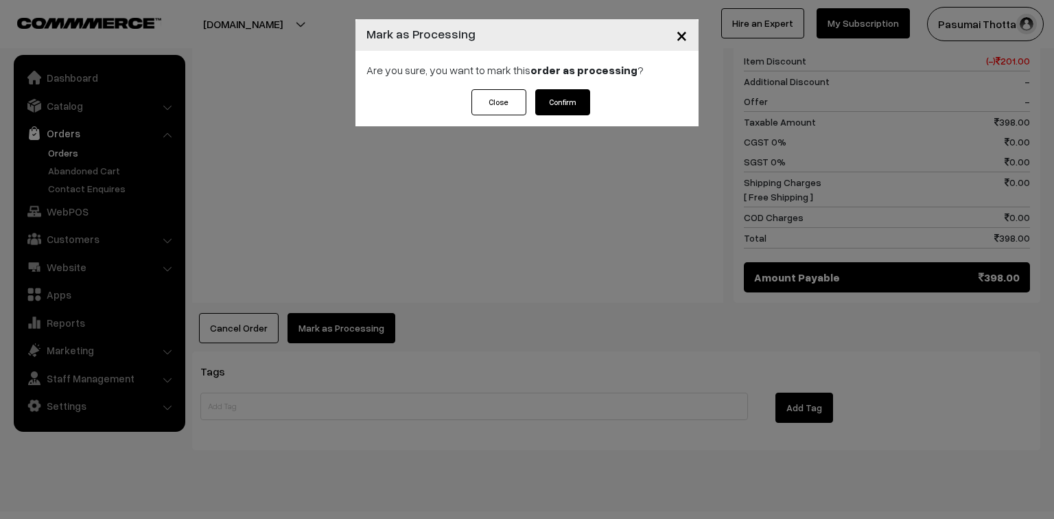
click at [577, 104] on button "Confirm" at bounding box center [562, 102] width 55 height 26
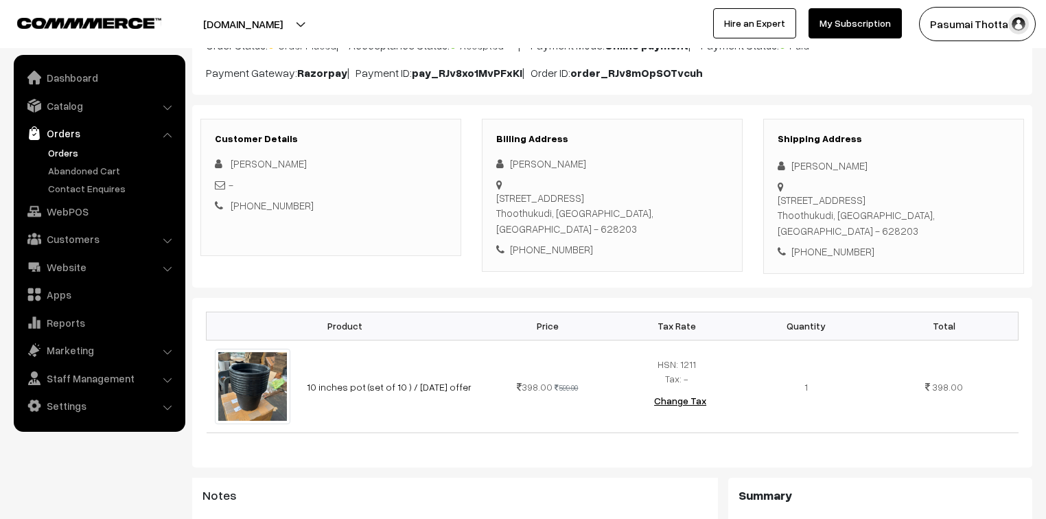
scroll to position [165, 0]
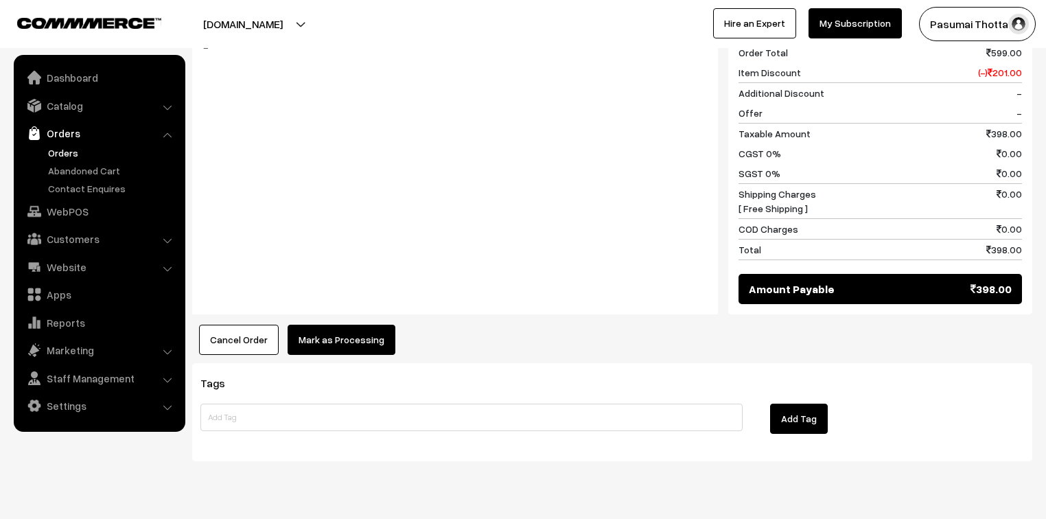
click at [315, 325] on button "Mark as Processing" at bounding box center [342, 340] width 108 height 30
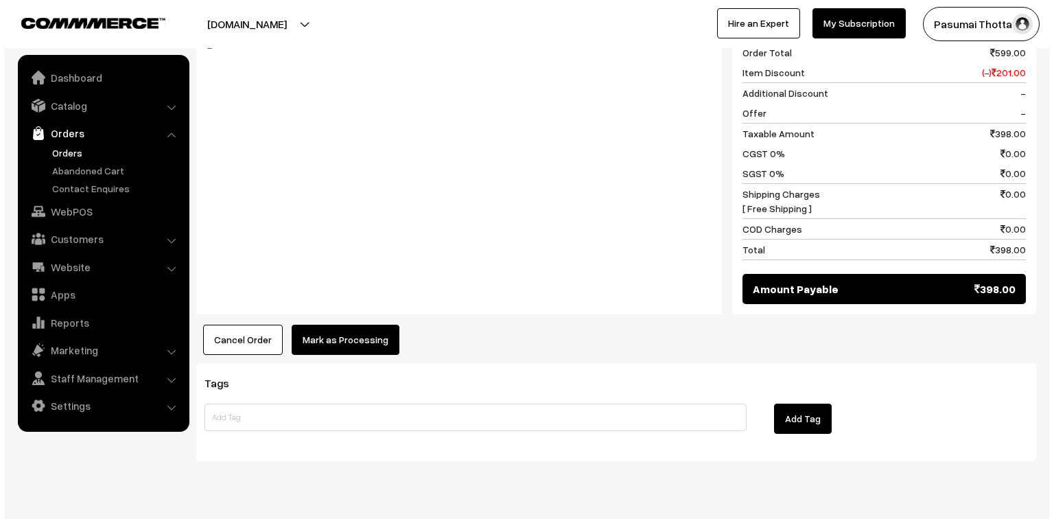
scroll to position [605, 0]
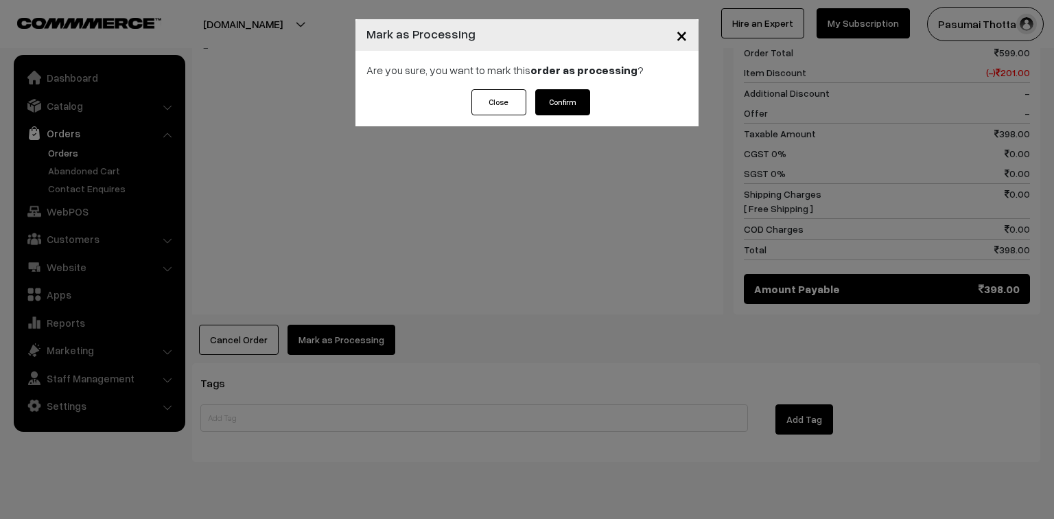
click at [563, 94] on button "Confirm" at bounding box center [562, 102] width 55 height 26
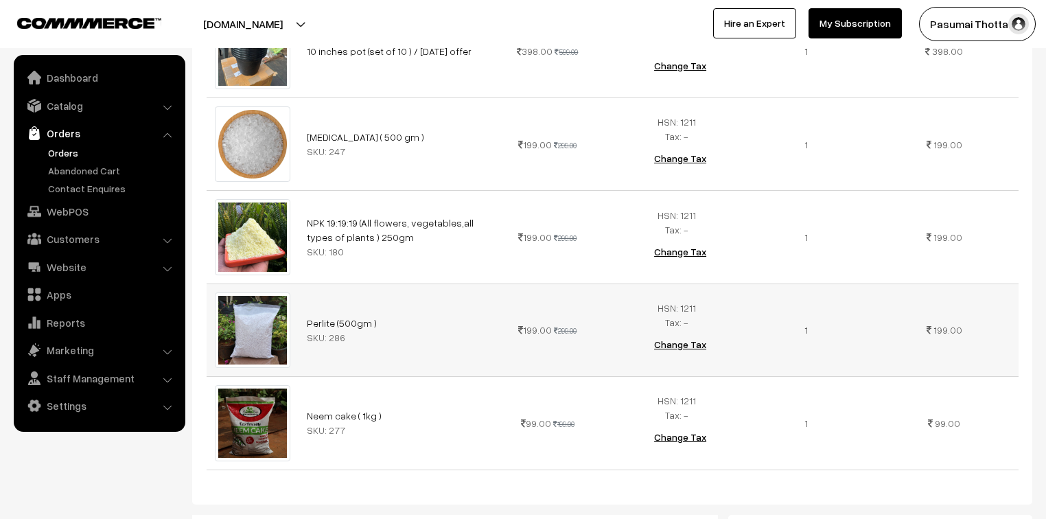
scroll to position [604, 0]
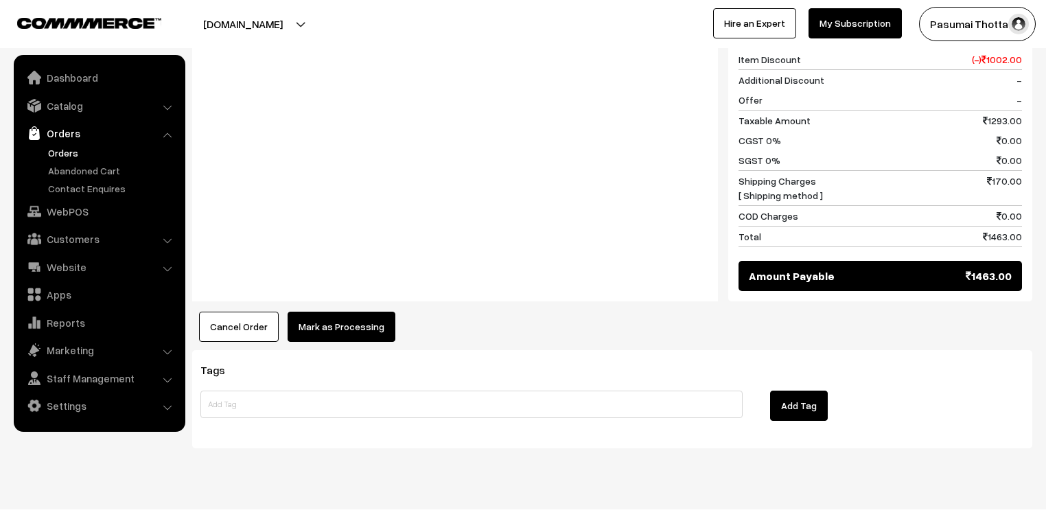
click at [349, 312] on button "Mark as Processing" at bounding box center [342, 327] width 108 height 30
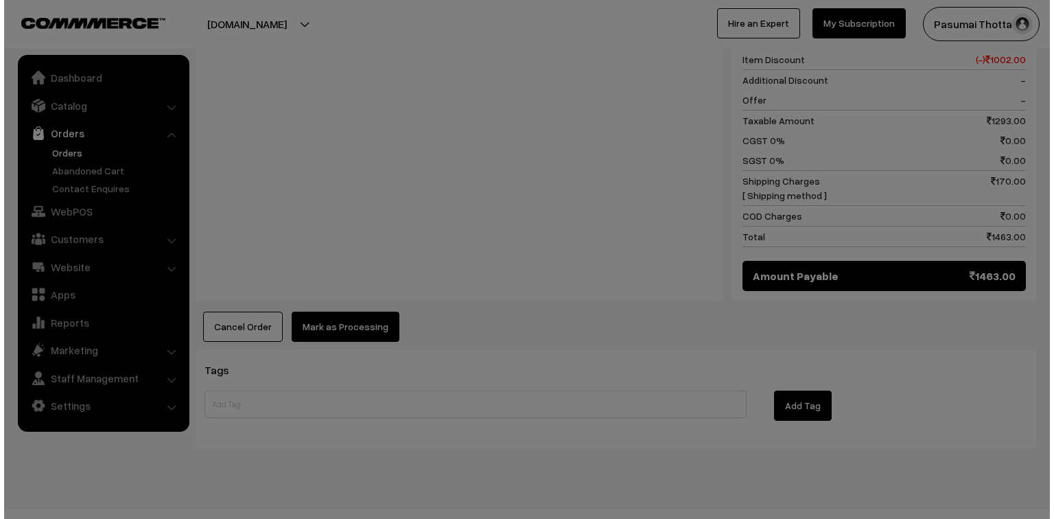
scroll to position [1085, 0]
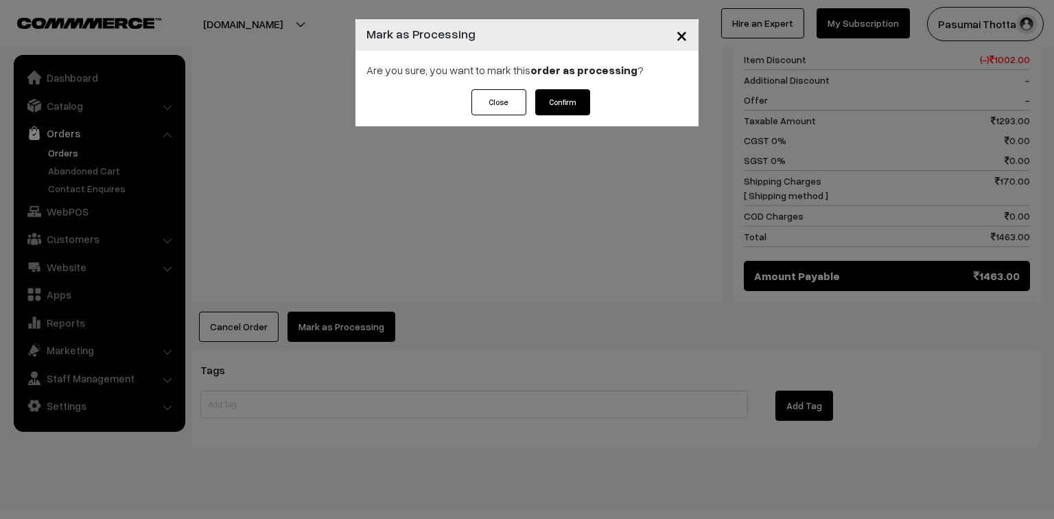
click at [559, 110] on button "Confirm" at bounding box center [562, 102] width 55 height 26
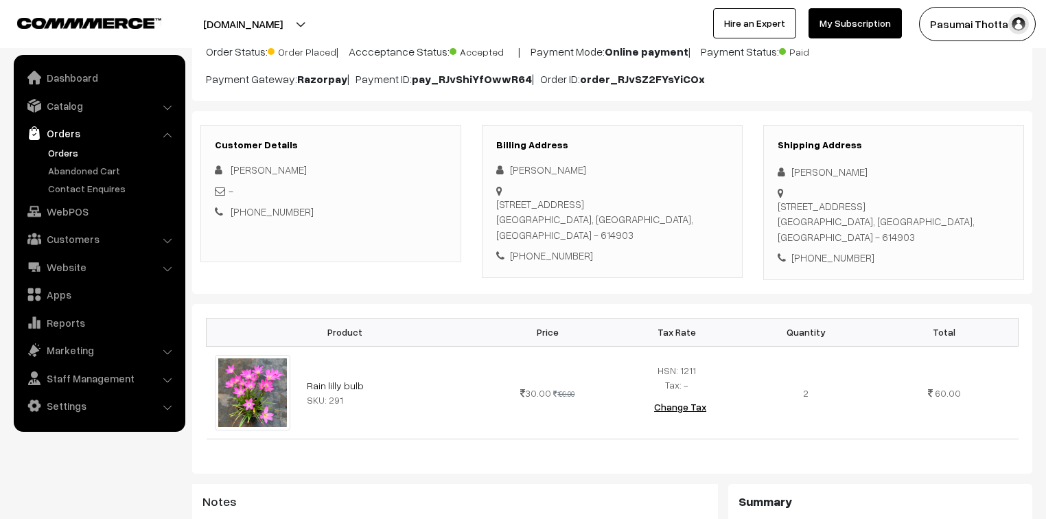
scroll to position [165, 0]
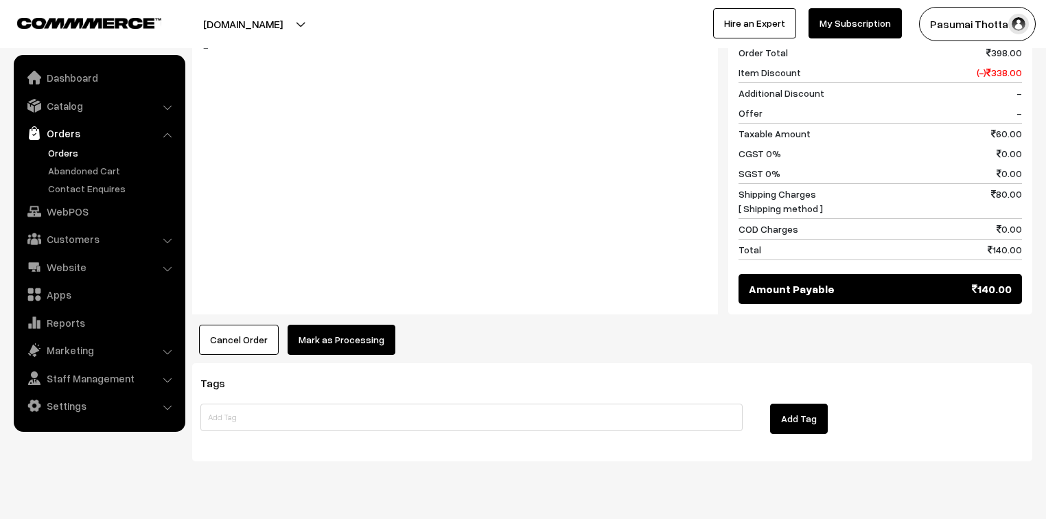
click at [349, 325] on button "Mark as Processing" at bounding box center [342, 340] width 108 height 30
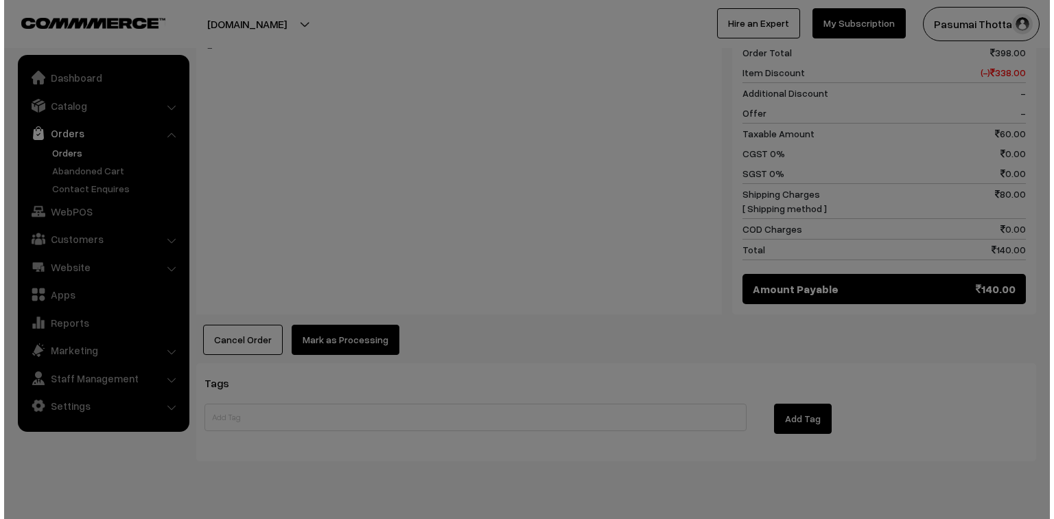
scroll to position [605, 0]
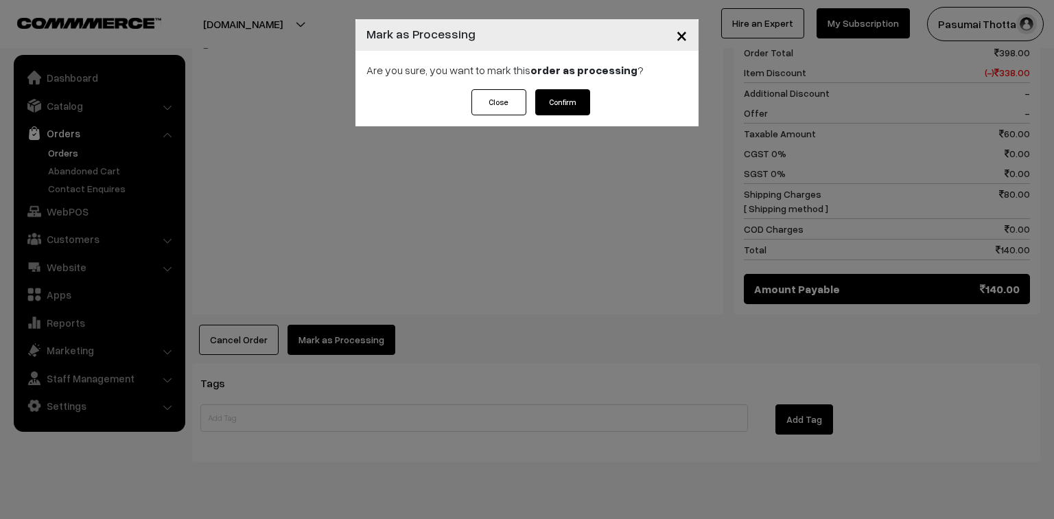
click at [563, 96] on button "Confirm" at bounding box center [562, 102] width 55 height 26
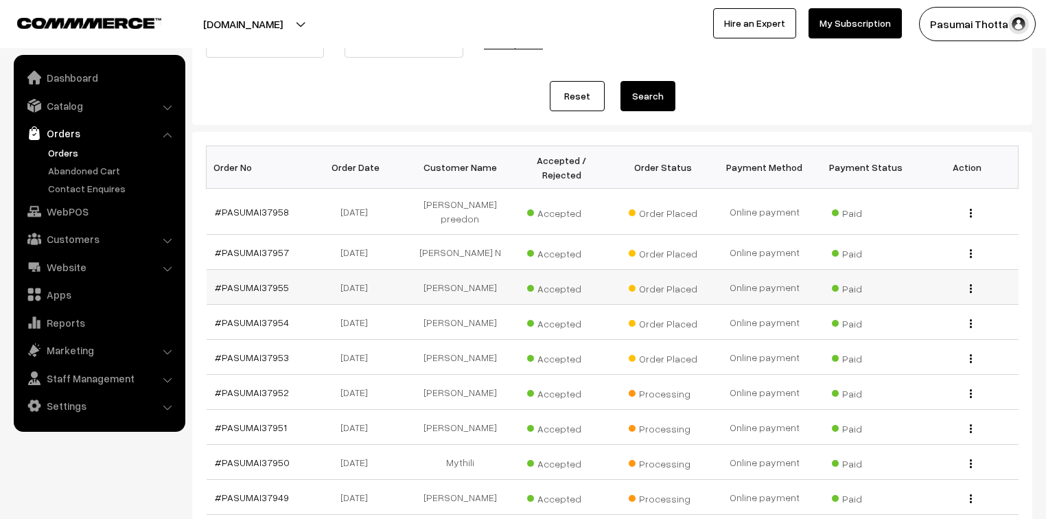
scroll to position [236, 0]
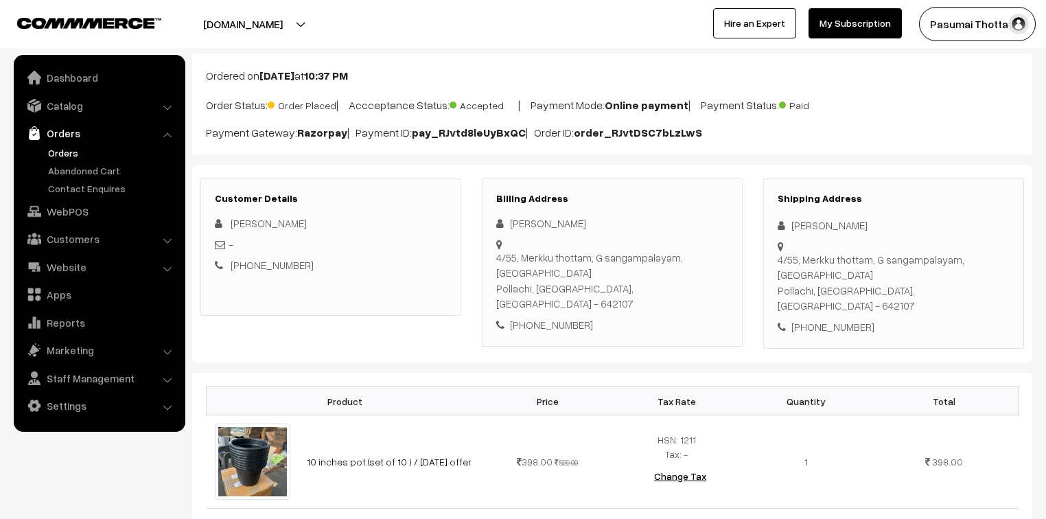
scroll to position [165, 0]
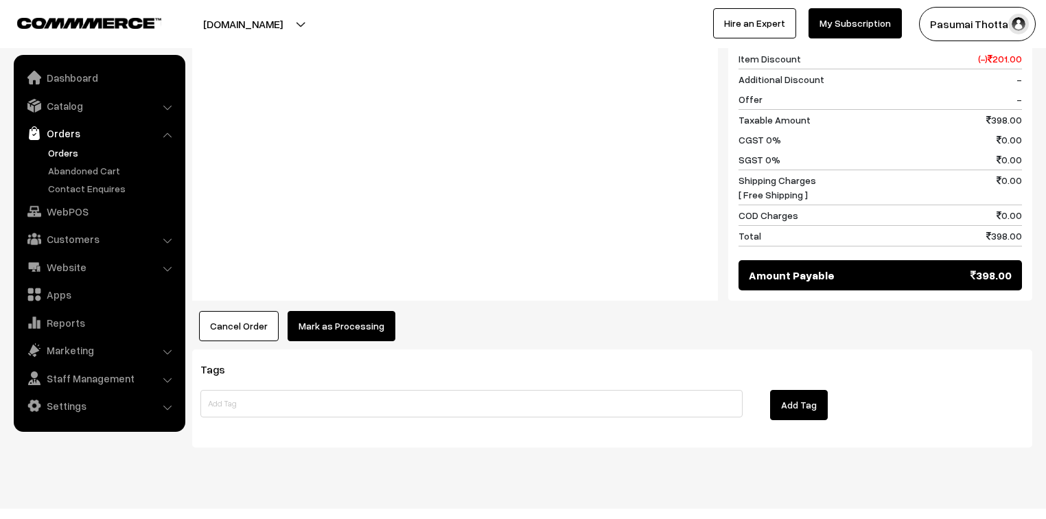
click at [347, 311] on button "Mark as Processing" at bounding box center [342, 326] width 108 height 30
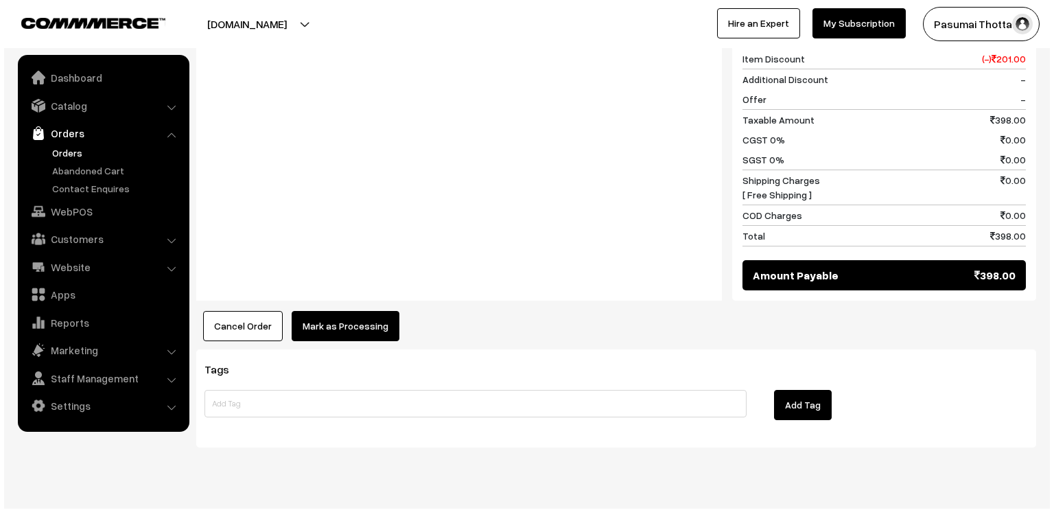
scroll to position [634, 0]
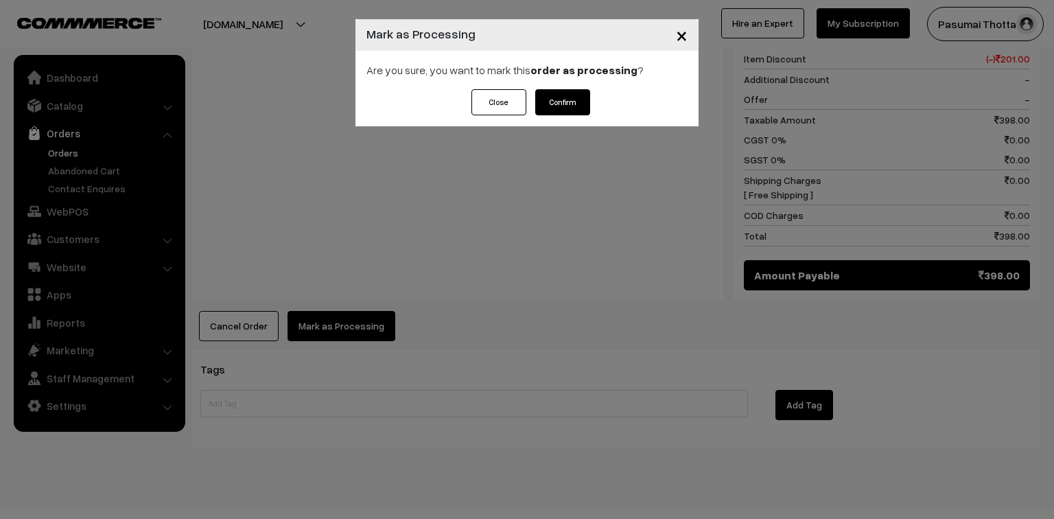
click at [567, 96] on button "Confirm" at bounding box center [562, 102] width 55 height 26
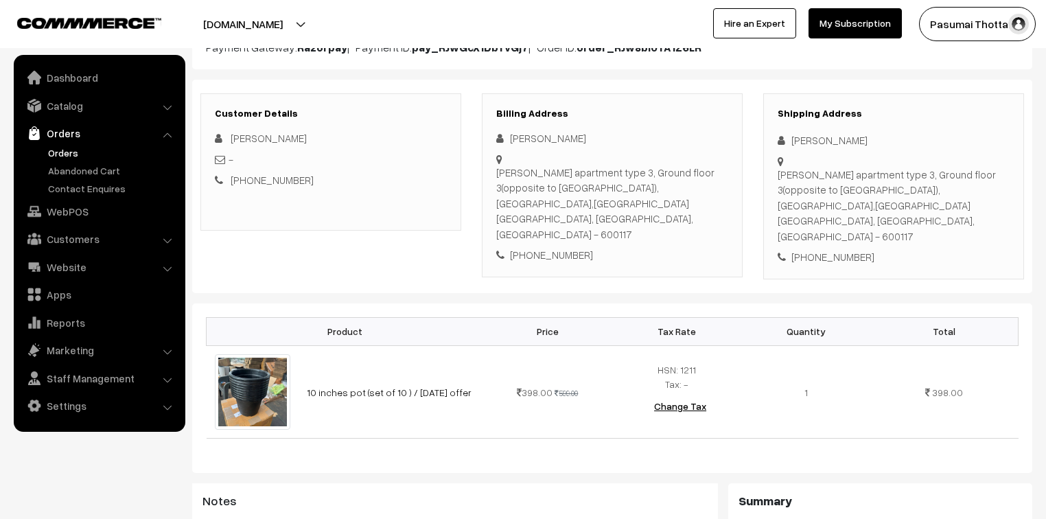
scroll to position [165, 0]
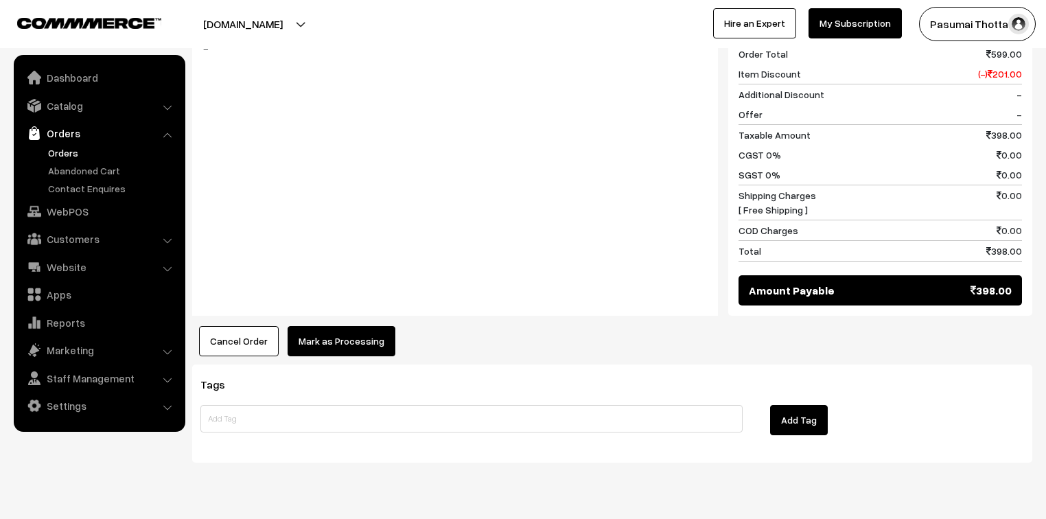
click at [318, 326] on button "Mark as Processing" at bounding box center [342, 341] width 108 height 30
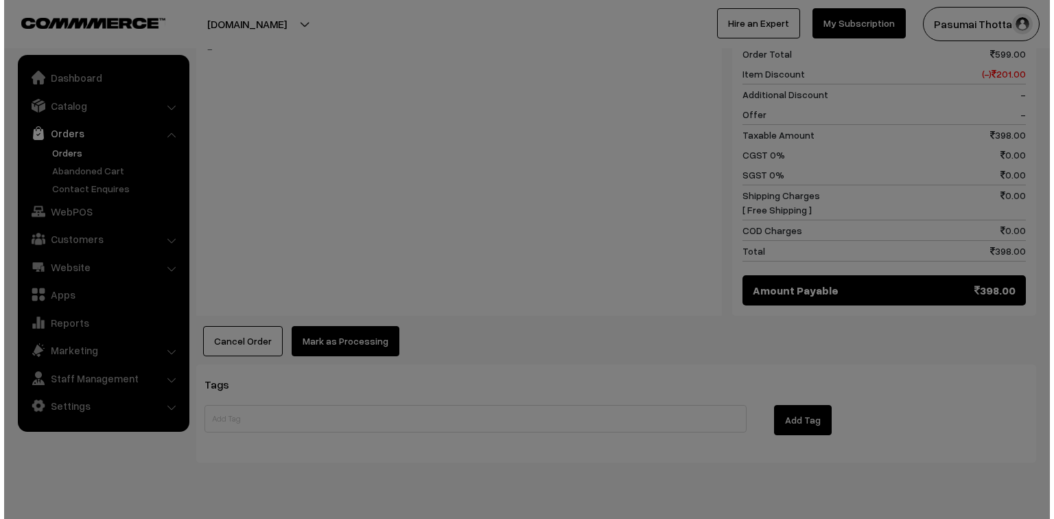
scroll to position [634, 0]
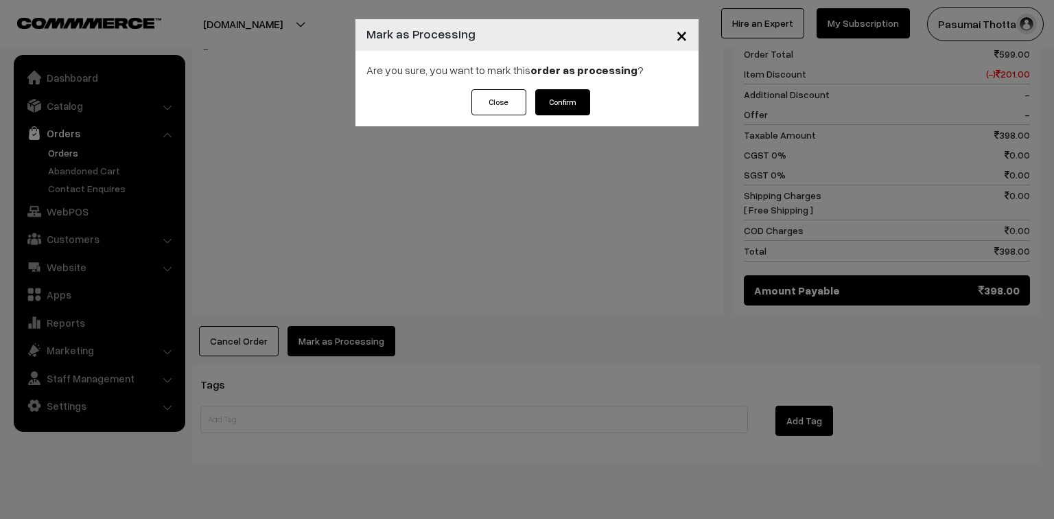
click at [554, 104] on button "Confirm" at bounding box center [562, 102] width 55 height 26
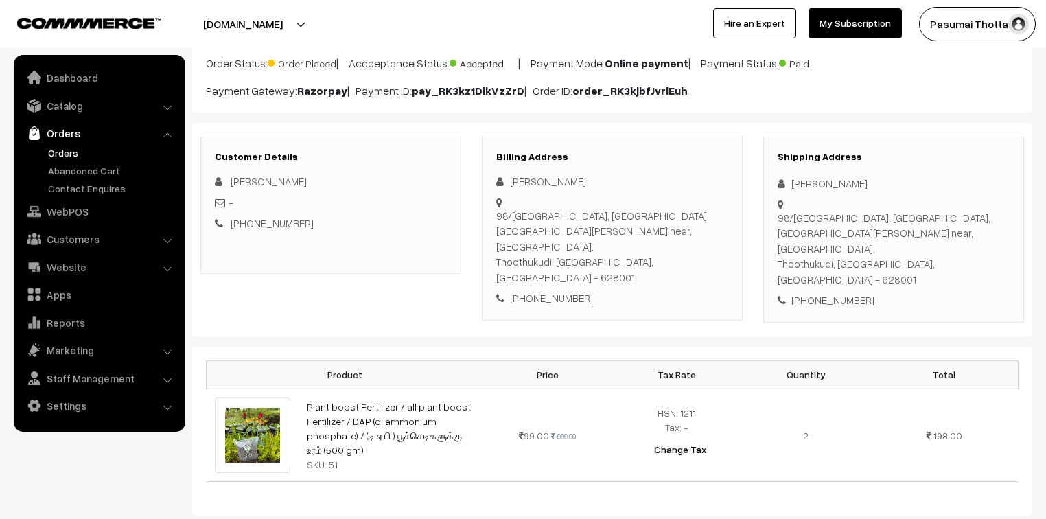
scroll to position [110, 0]
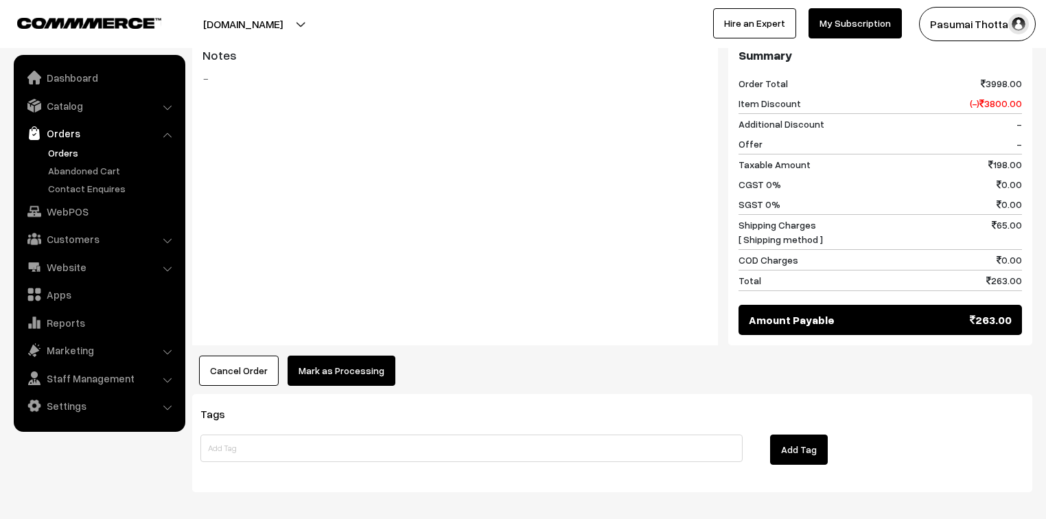
click at [352, 355] on button "Mark as Processing" at bounding box center [342, 370] width 108 height 30
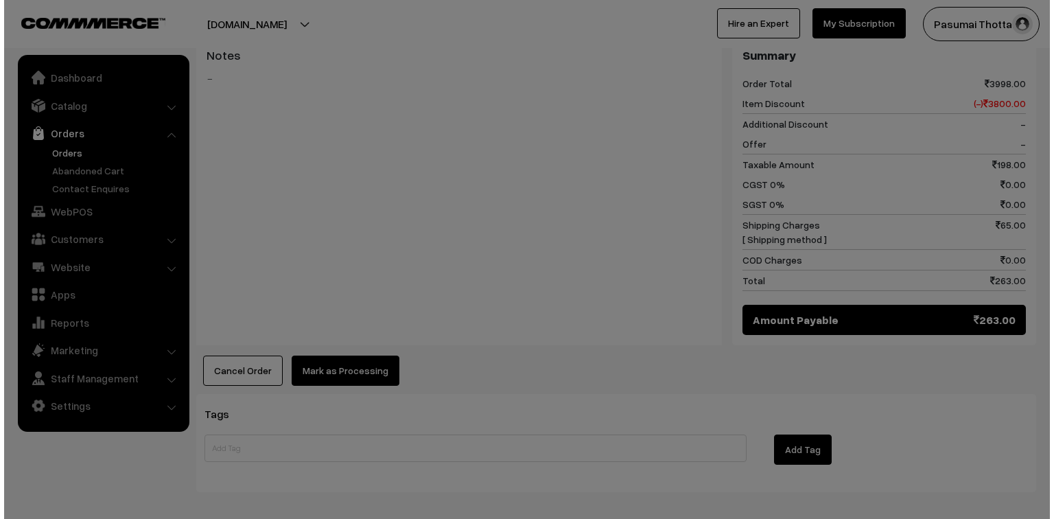
scroll to position [605, 0]
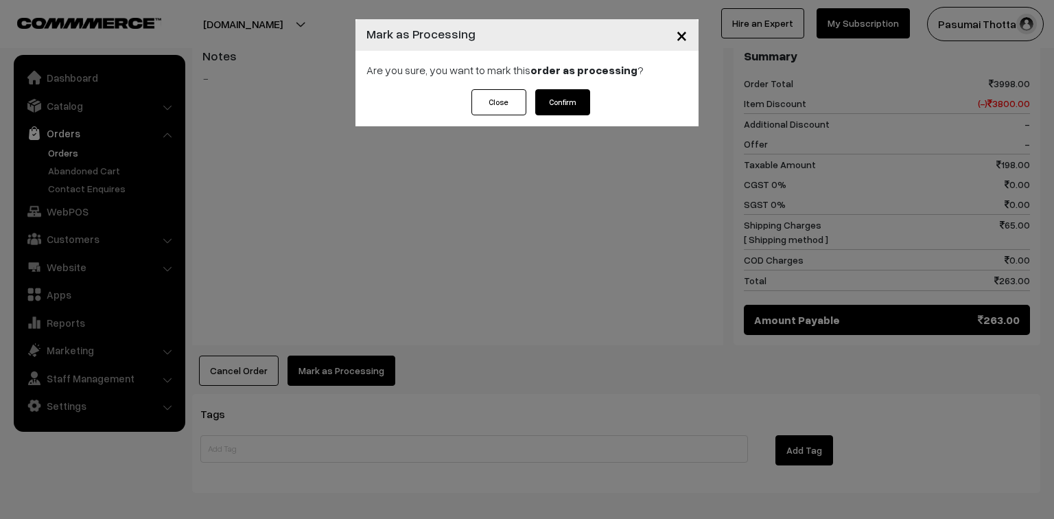
click at [564, 104] on button "Confirm" at bounding box center [562, 102] width 55 height 26
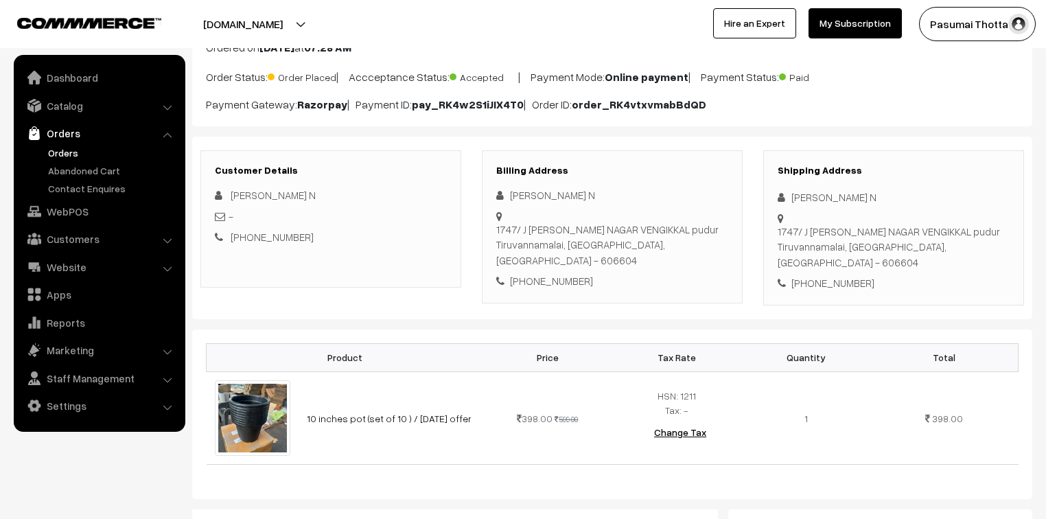
scroll to position [165, 0]
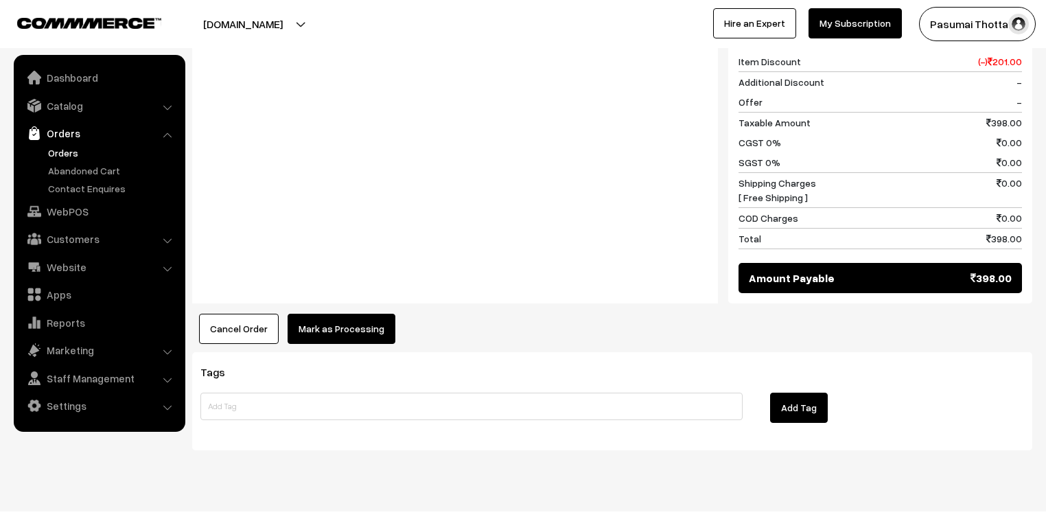
click at [346, 314] on button "Mark as Processing" at bounding box center [342, 329] width 108 height 30
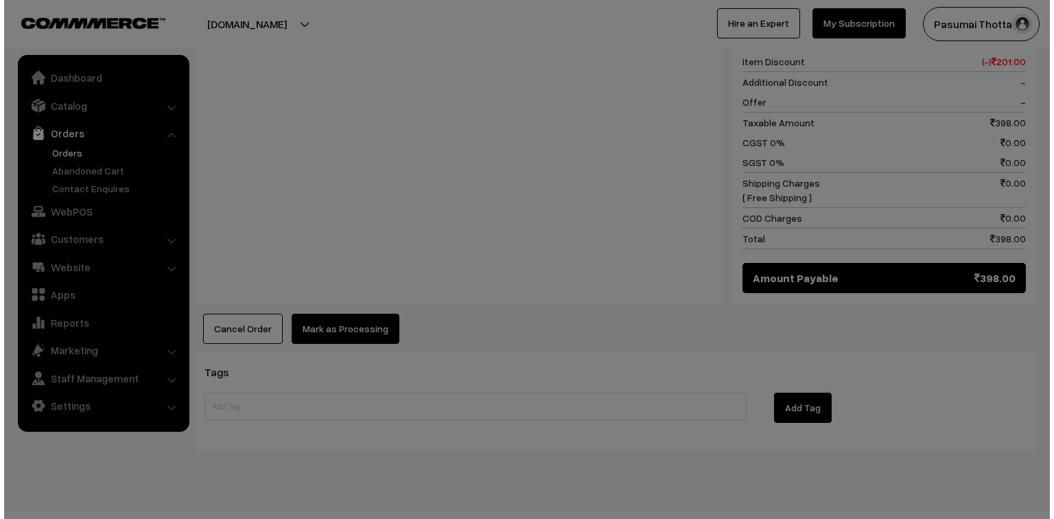
scroll to position [616, 0]
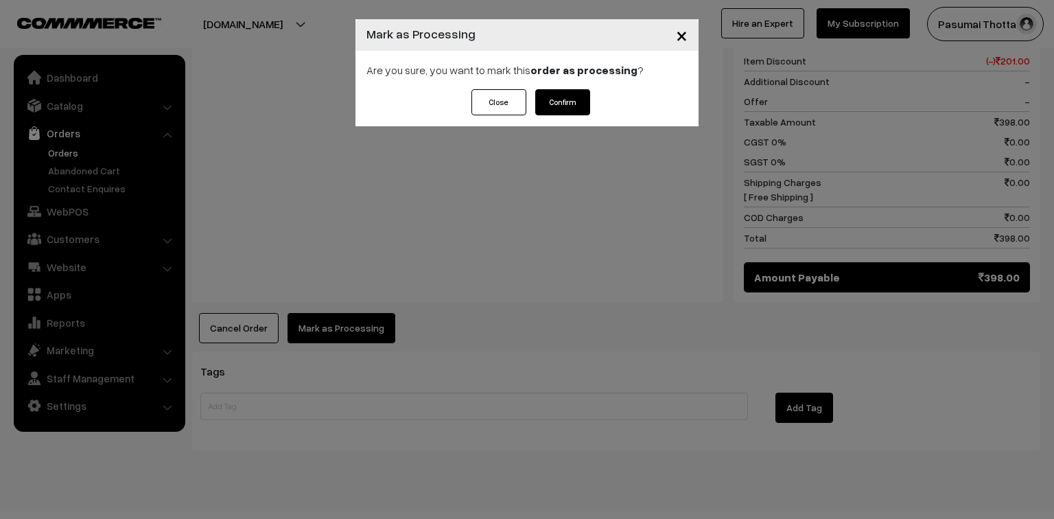
click at [557, 99] on button "Confirm" at bounding box center [562, 102] width 55 height 26
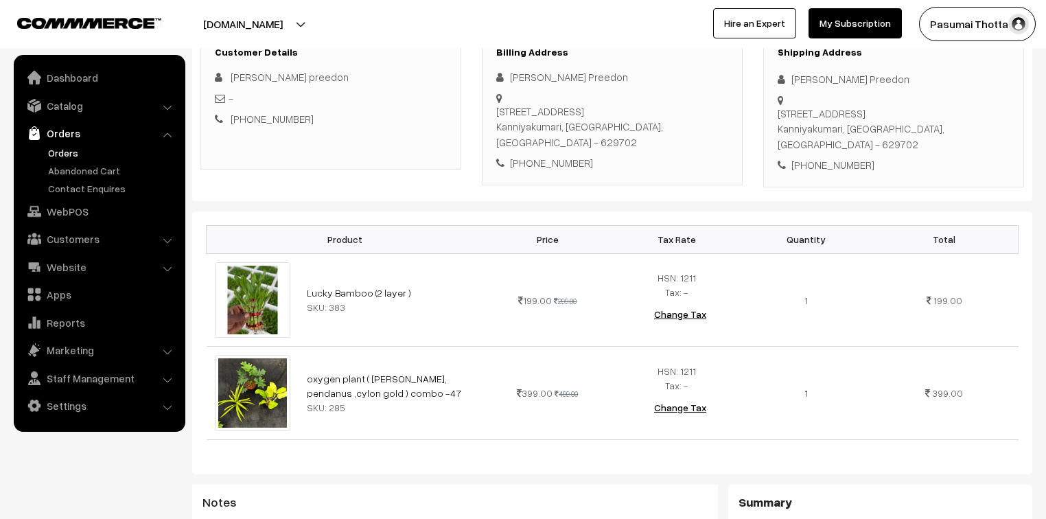
scroll to position [165, 0]
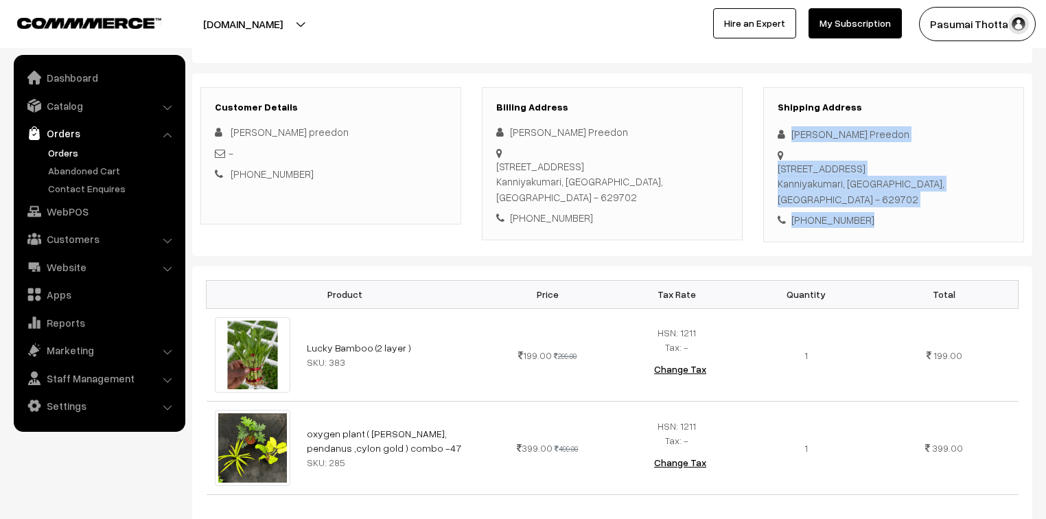
drag, startPoint x: 793, startPoint y: 132, endPoint x: 889, endPoint y: 183, distance: 109.0
click at [889, 183] on div "Shipping Address [PERSON_NAME] Preedon [STREET_ADDRESS][DEMOGRAPHIC_DATA] [PHON…" at bounding box center [893, 164] width 261 height 155
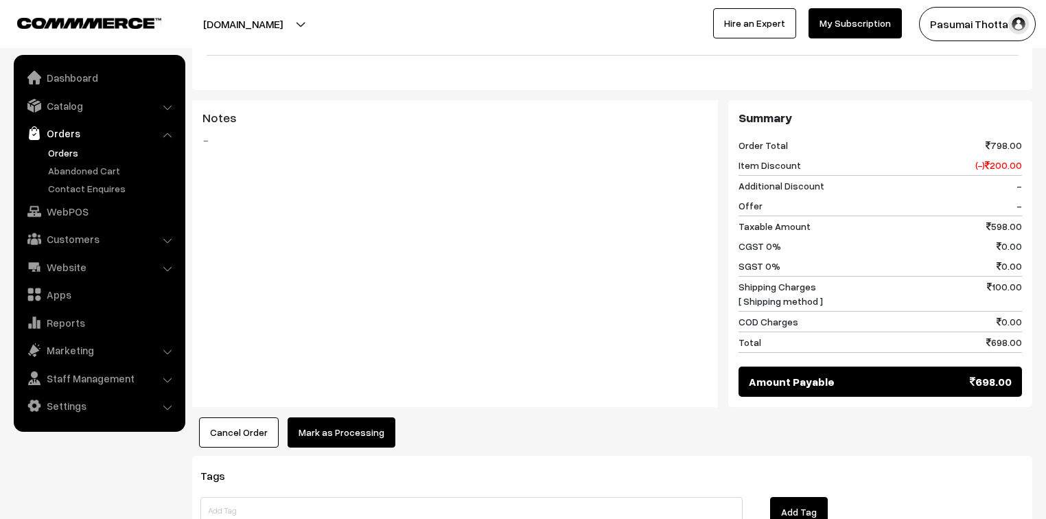
click at [333, 417] on button "Mark as Processing" at bounding box center [342, 432] width 108 height 30
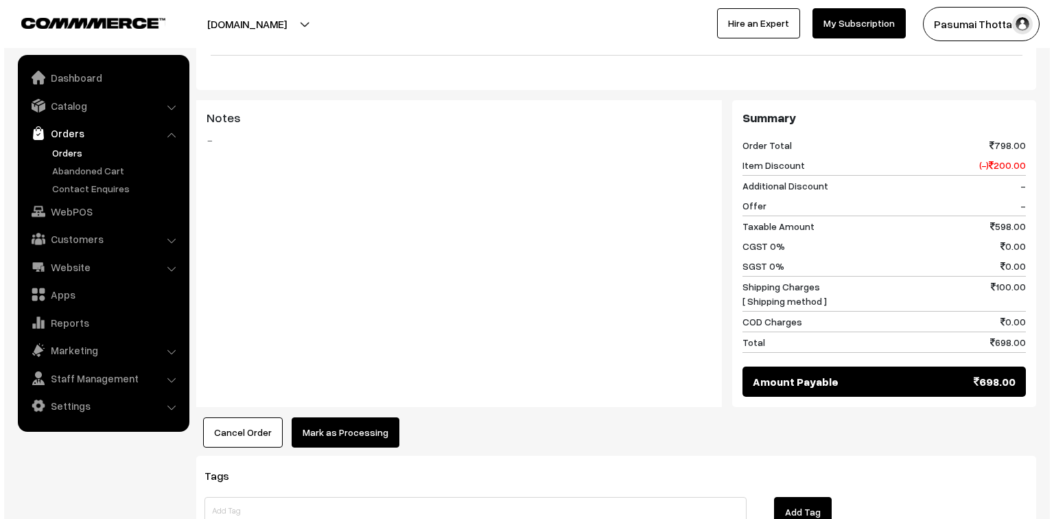
scroll to position [605, 0]
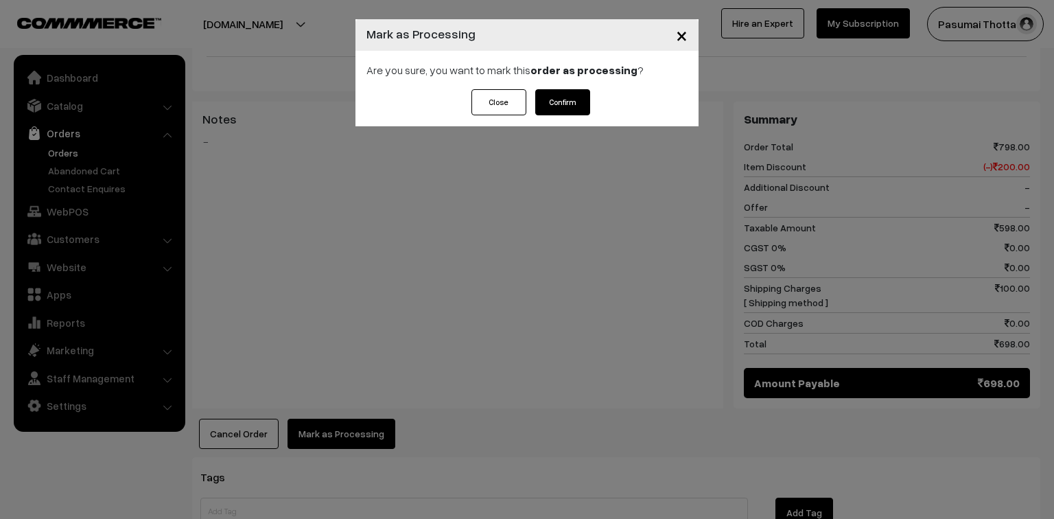
click at [574, 108] on button "Confirm" at bounding box center [562, 102] width 55 height 26
